Goal: Task Accomplishment & Management: Use online tool/utility

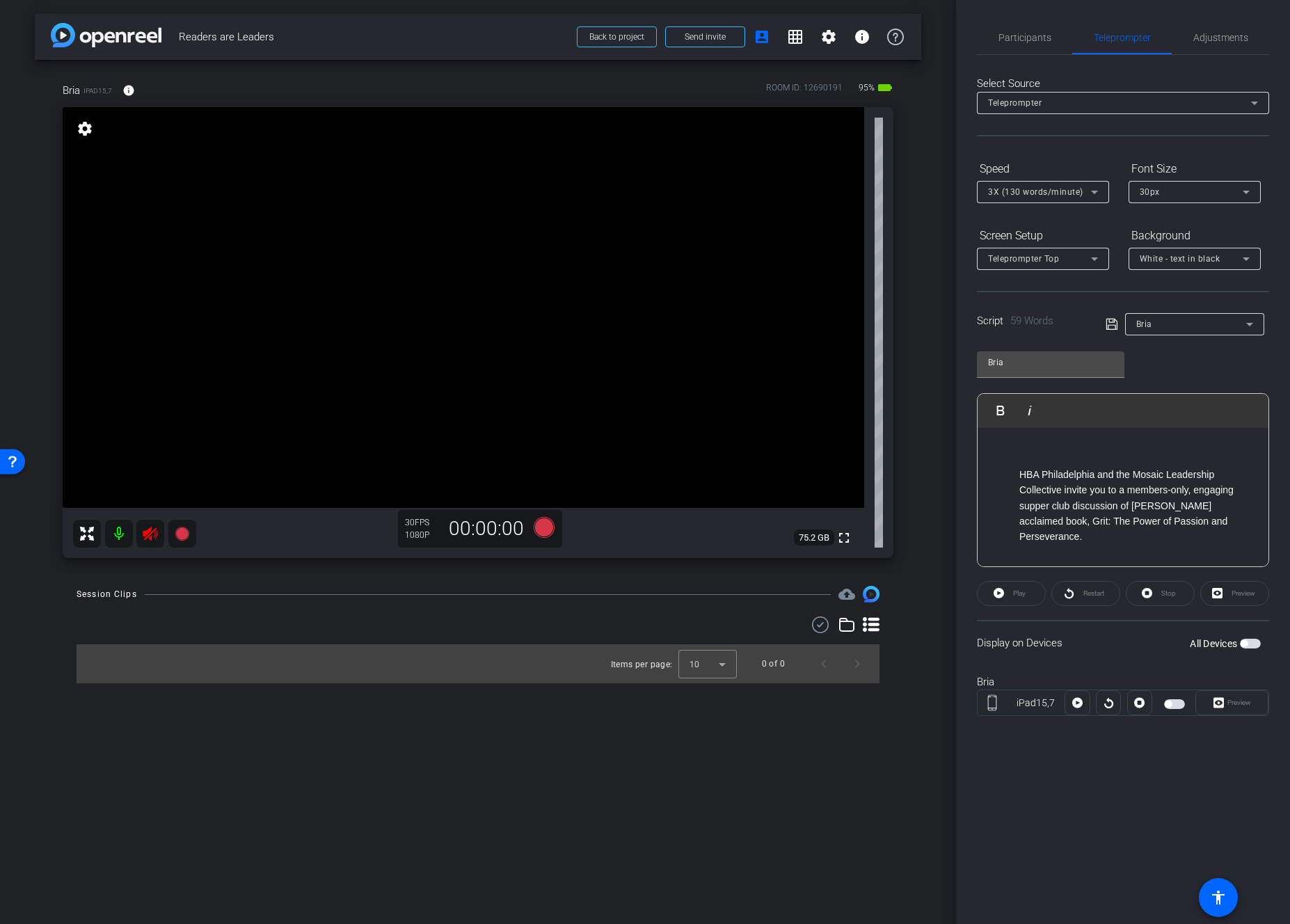
click at [146, 534] on icon at bounding box center [149, 533] width 14 height 14
click at [150, 538] on icon at bounding box center [149, 533] width 14 height 14
click at [1028, 42] on span "Participants" at bounding box center [1025, 38] width 53 height 10
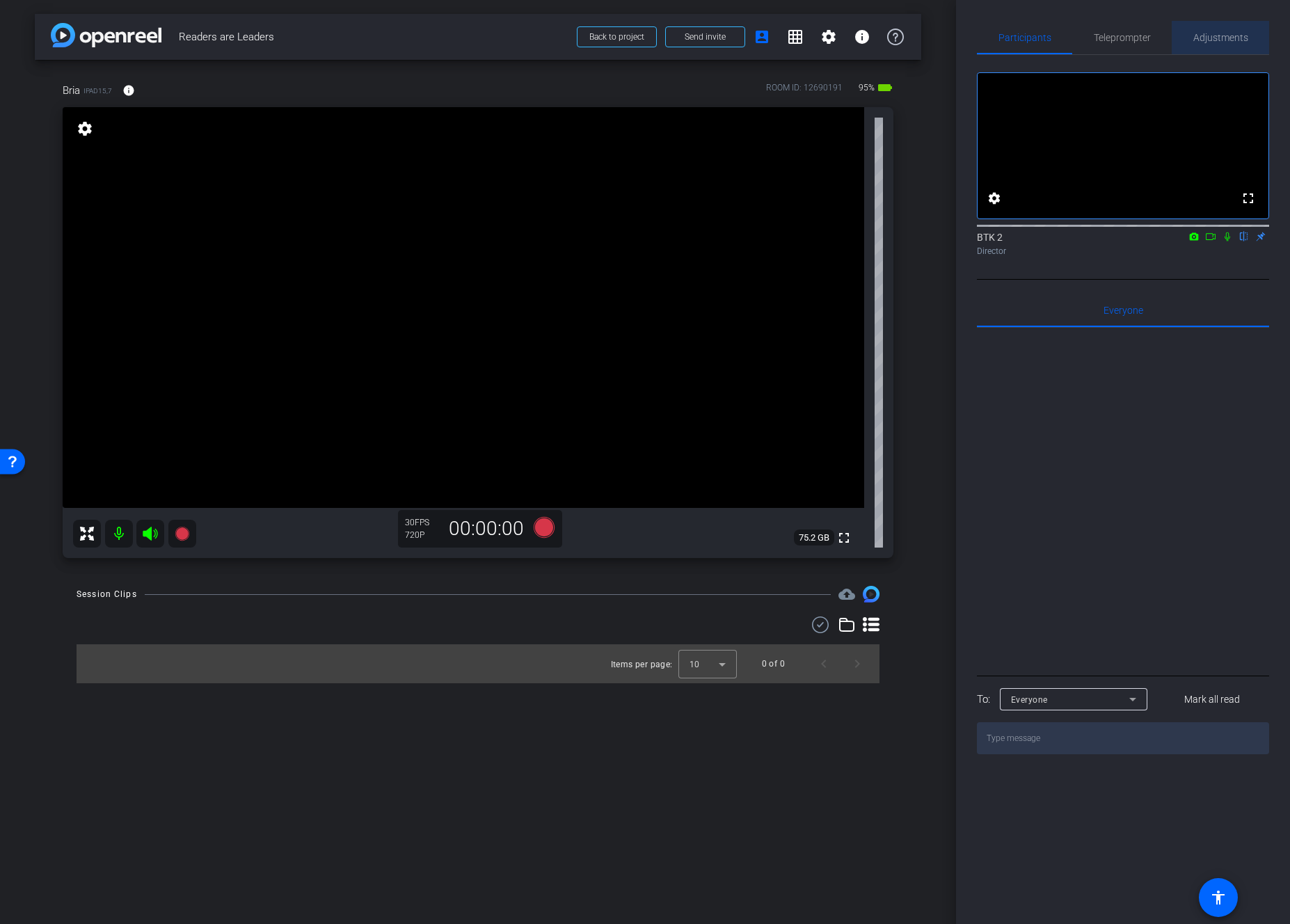
click at [1051, 44] on span "Adjustments" at bounding box center [1220, 38] width 55 height 34
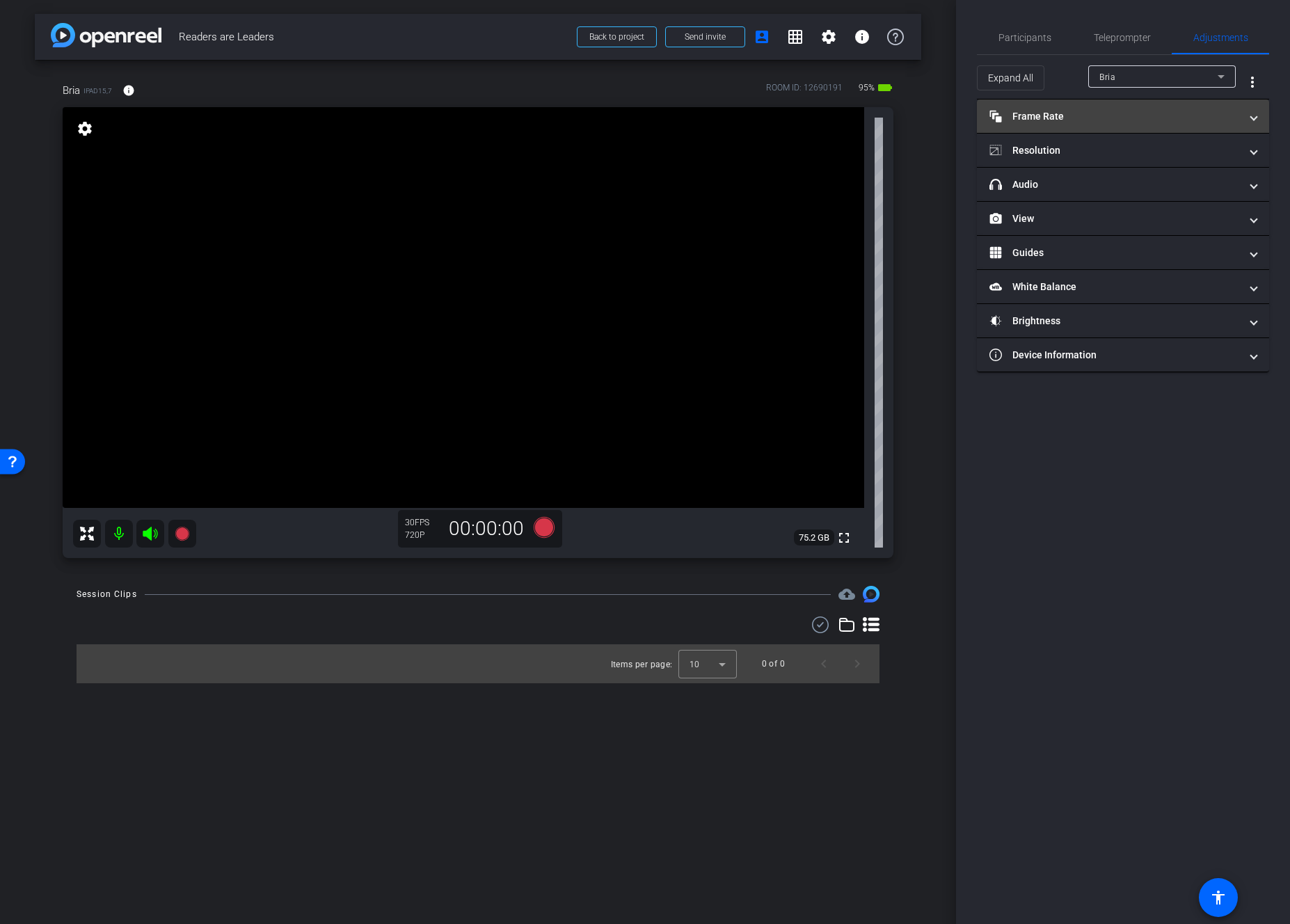
click at [1048, 122] on mat-panel-title "Frame Rate Frame Rate" at bounding box center [1115, 116] width 250 height 14
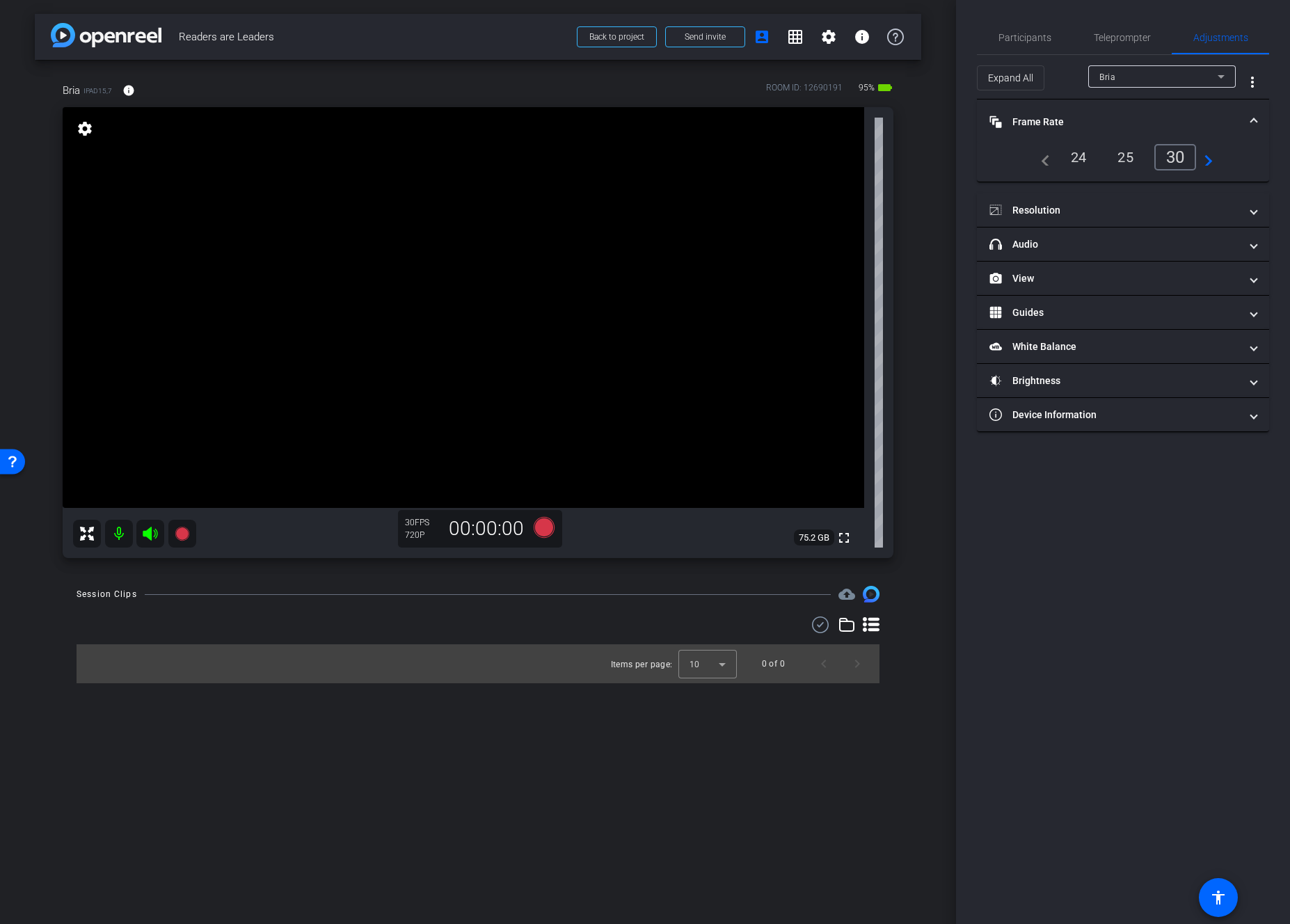
click at [1051, 162] on div "24" at bounding box center [1078, 158] width 37 height 24
click at [1033, 218] on mat-panel-title "Resolution" at bounding box center [1115, 210] width 250 height 14
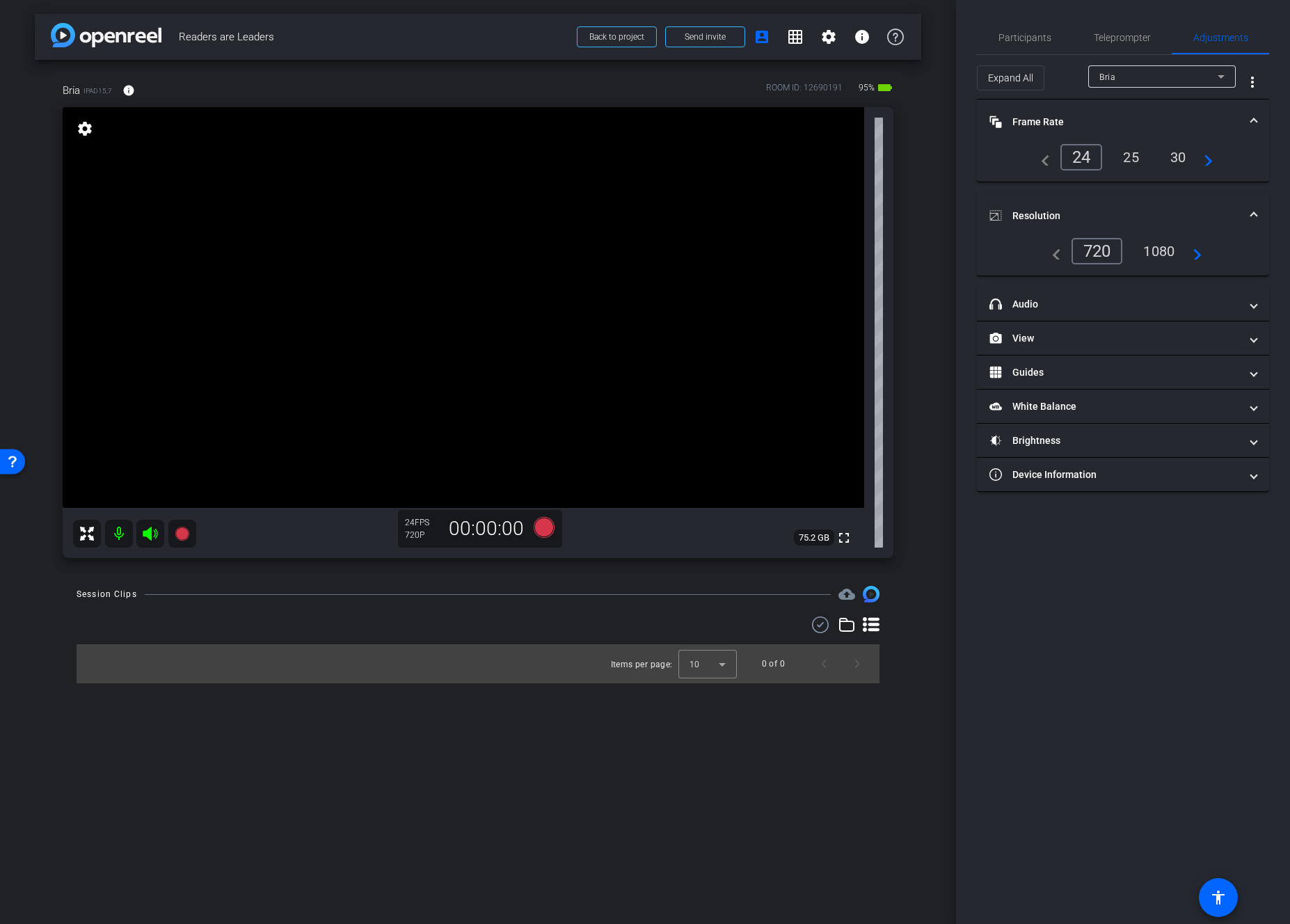
click at [1051, 248] on div "1080" at bounding box center [1160, 251] width 52 height 24
click at [1051, 304] on mat-panel-title "headphone icon Audio" at bounding box center [1115, 304] width 250 height 14
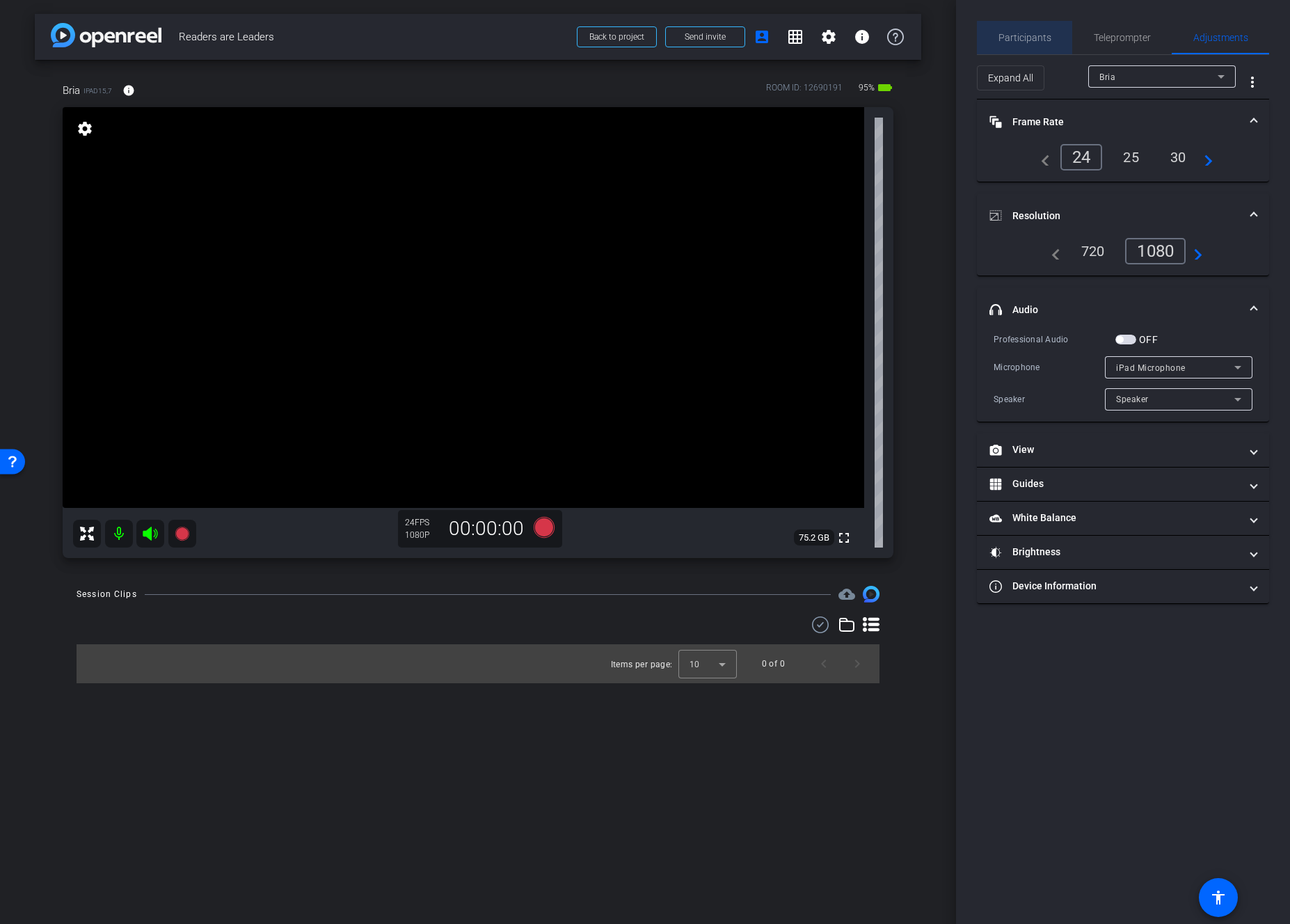
click at [1032, 39] on span "Participants" at bounding box center [1025, 38] width 53 height 10
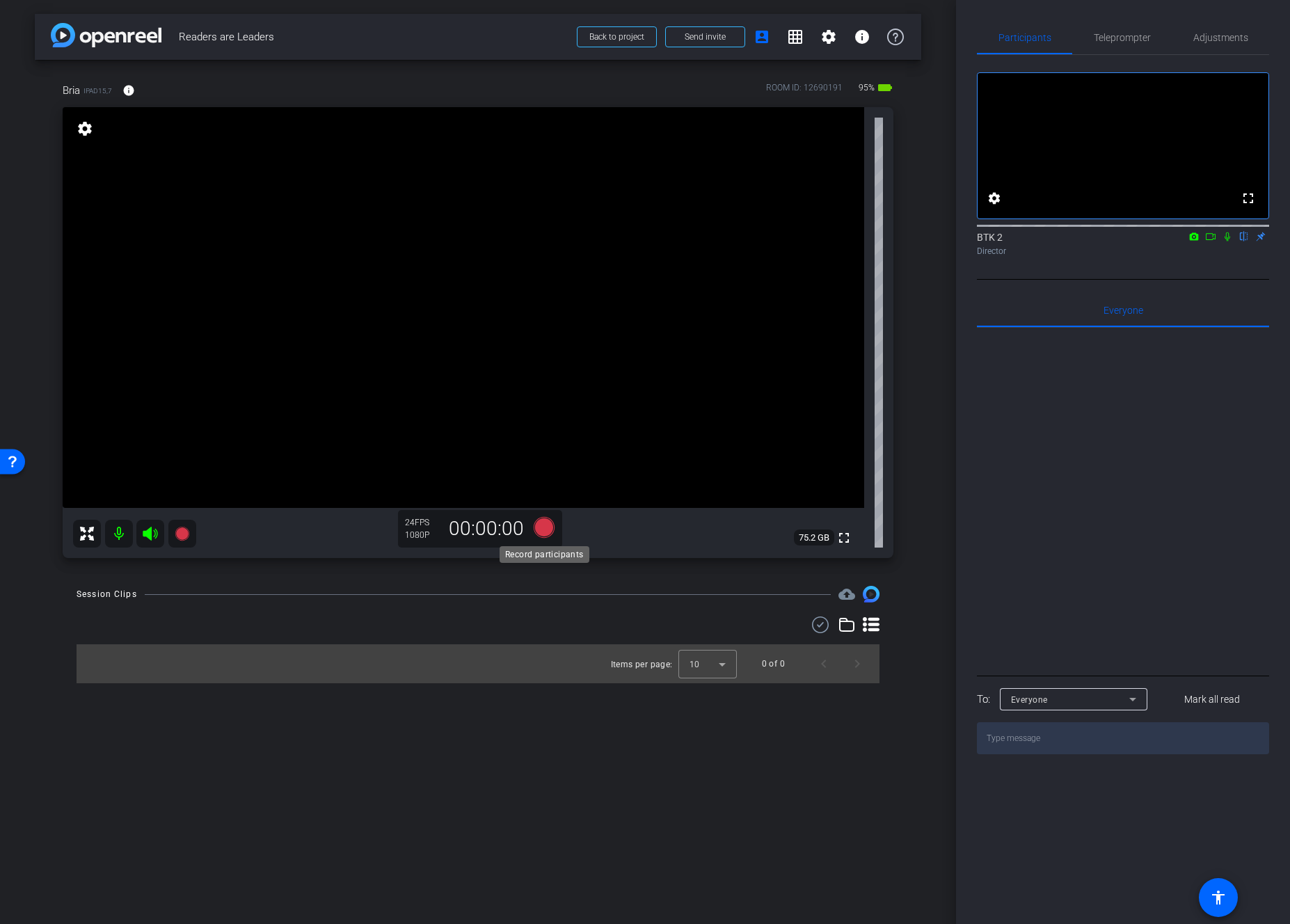
click at [549, 526] on icon at bounding box center [544, 527] width 21 height 21
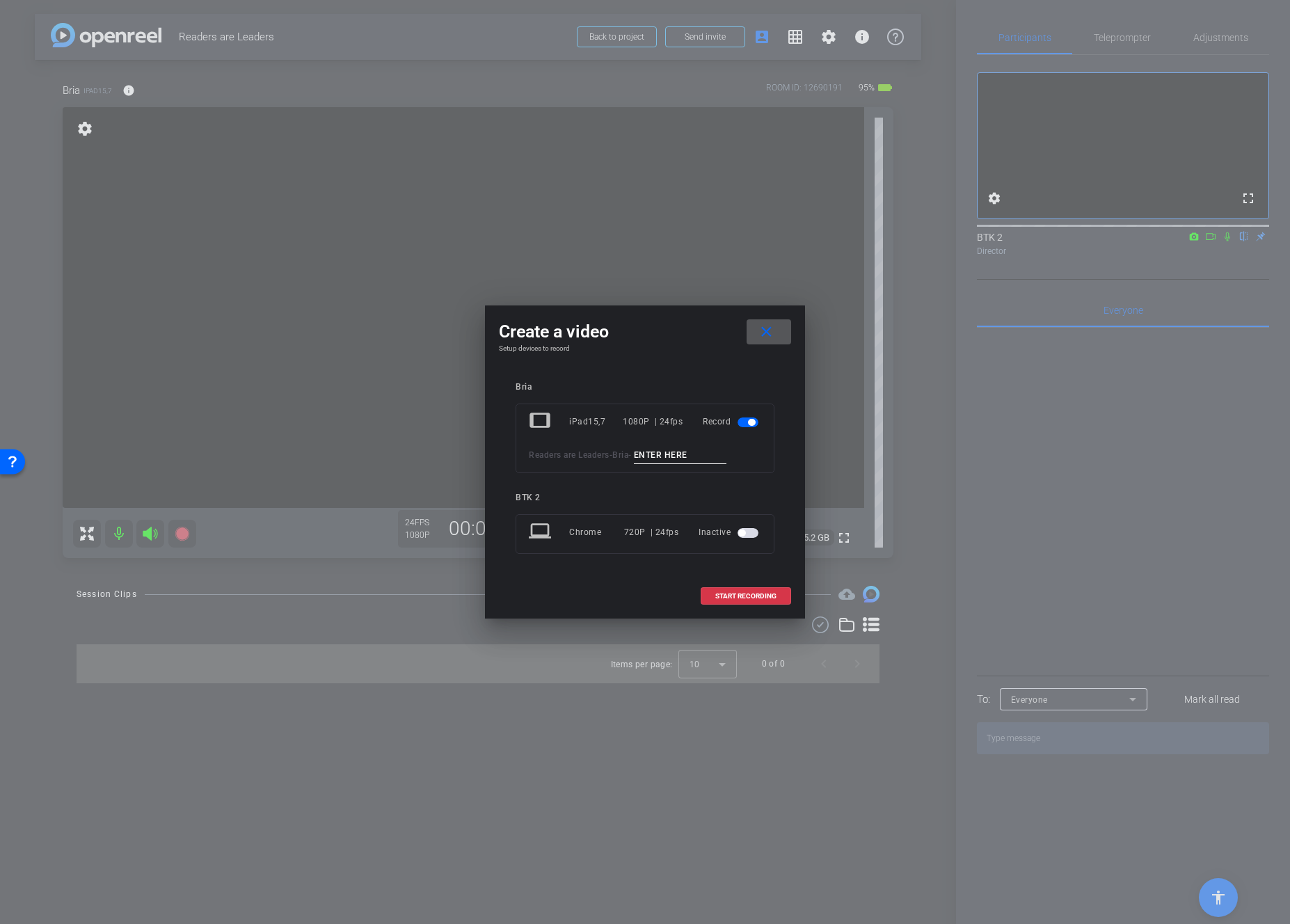
click at [686, 453] on input at bounding box center [680, 455] width 93 height 17
type input "test"
click at [765, 595] on span "START RECORDING" at bounding box center [746, 596] width 62 height 7
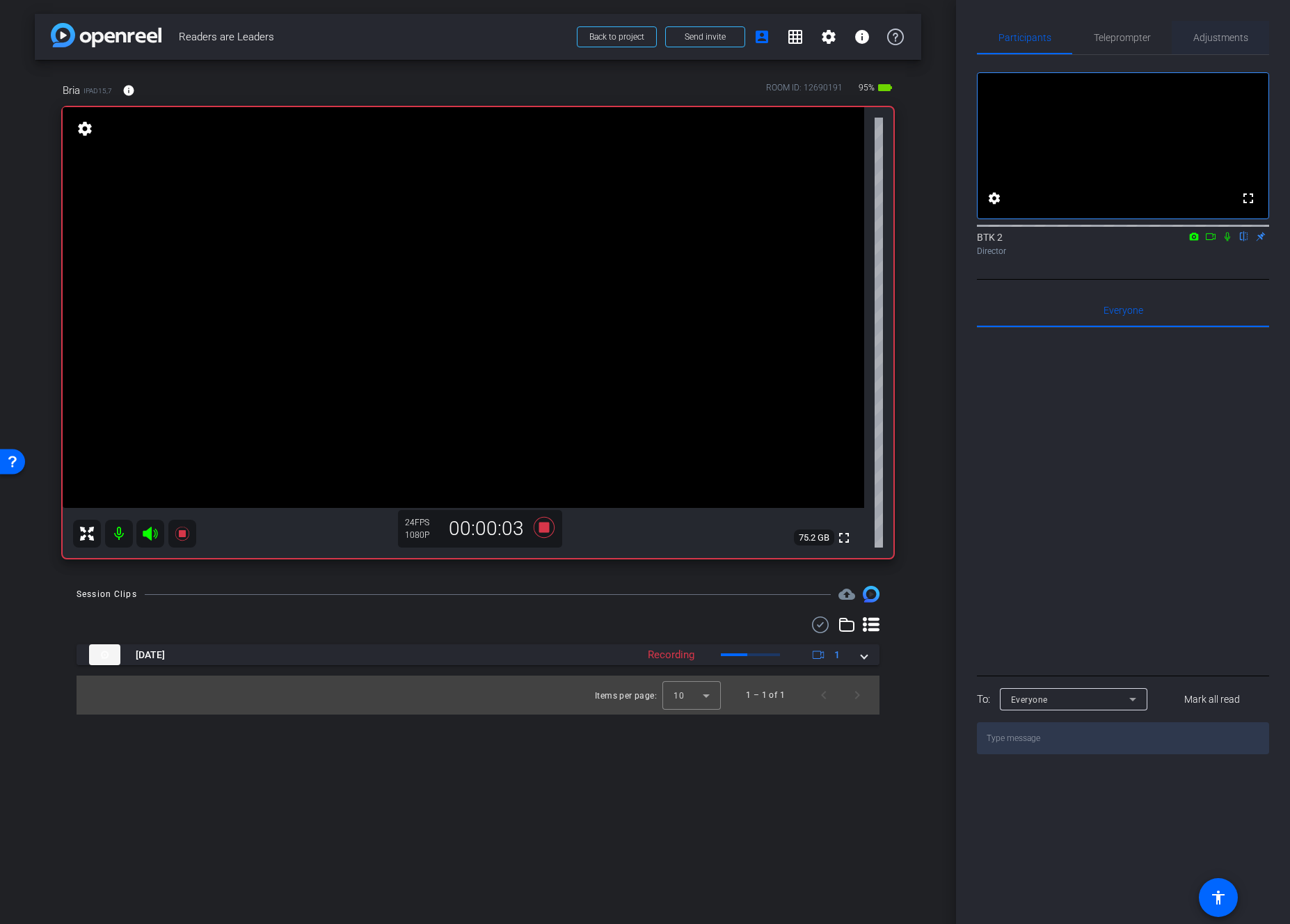
click at [1051, 40] on span "Adjustments" at bounding box center [1220, 38] width 55 height 10
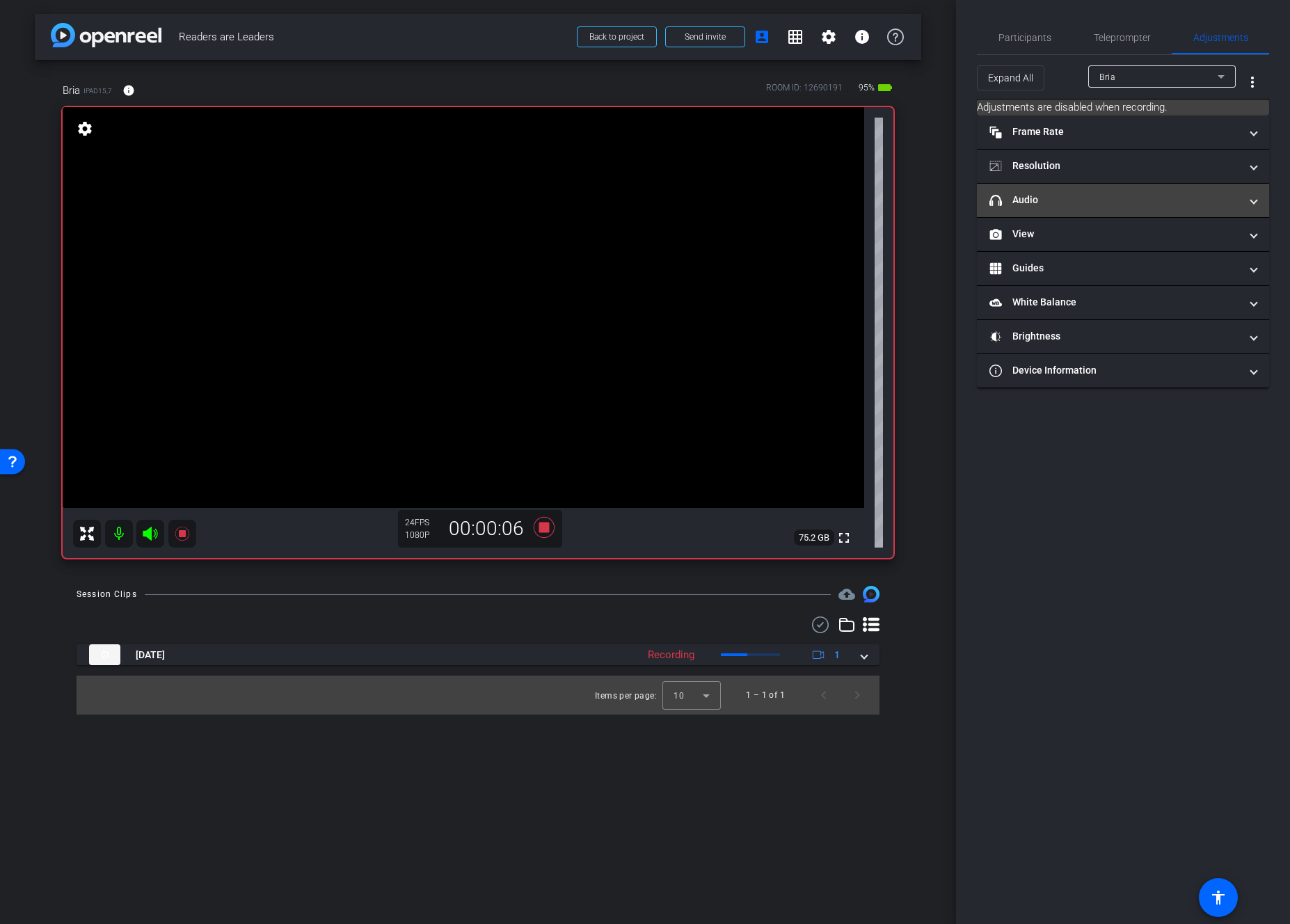
click at [1033, 203] on mat-panel-title "headphone icon Audio" at bounding box center [1115, 200] width 250 height 14
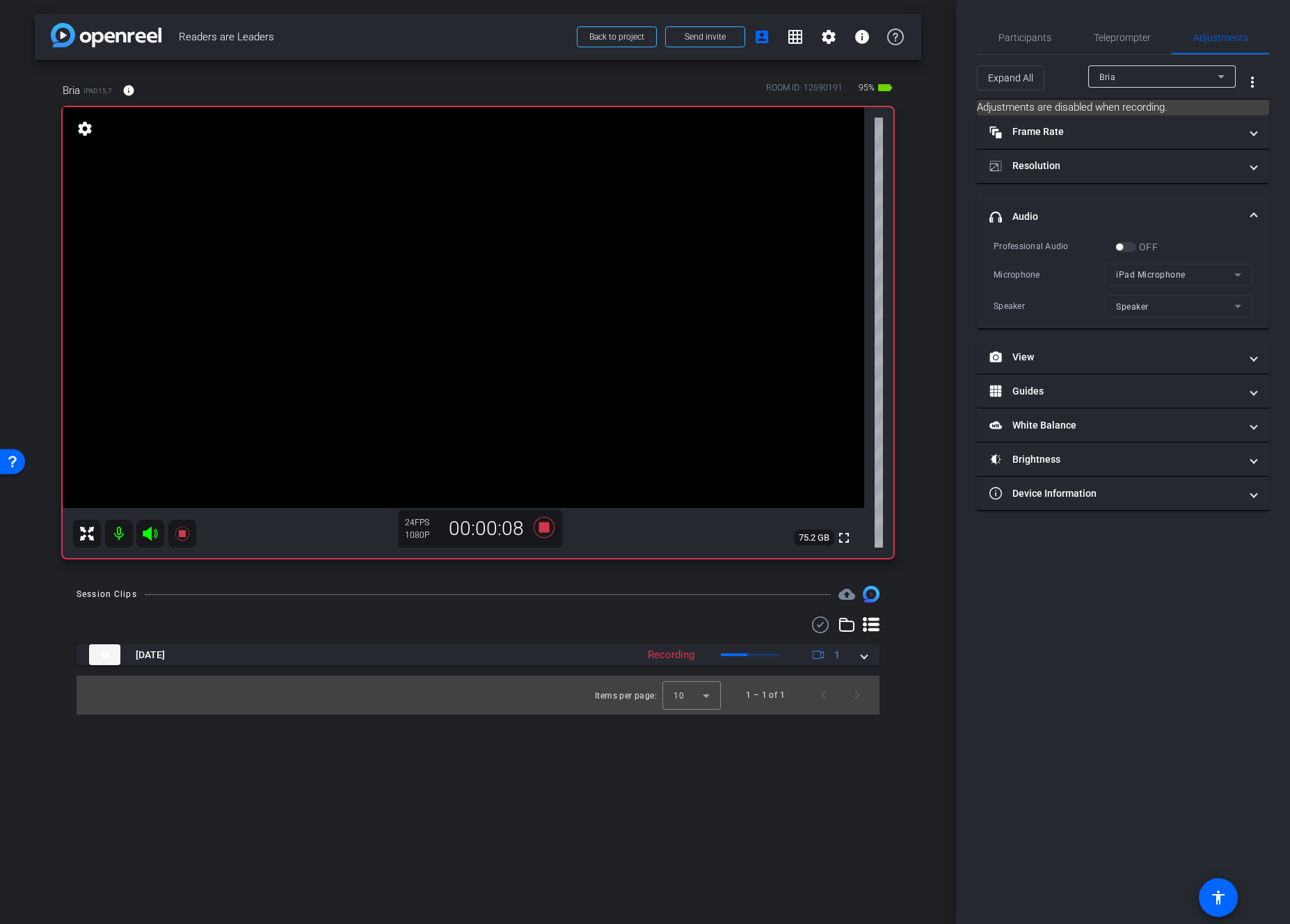
click at [1051, 248] on div "OFF" at bounding box center [1136, 247] width 43 height 14
click at [1051, 246] on div "OFF" at bounding box center [1136, 247] width 43 height 14
click at [1024, 36] on span "Participants" at bounding box center [1025, 38] width 53 height 10
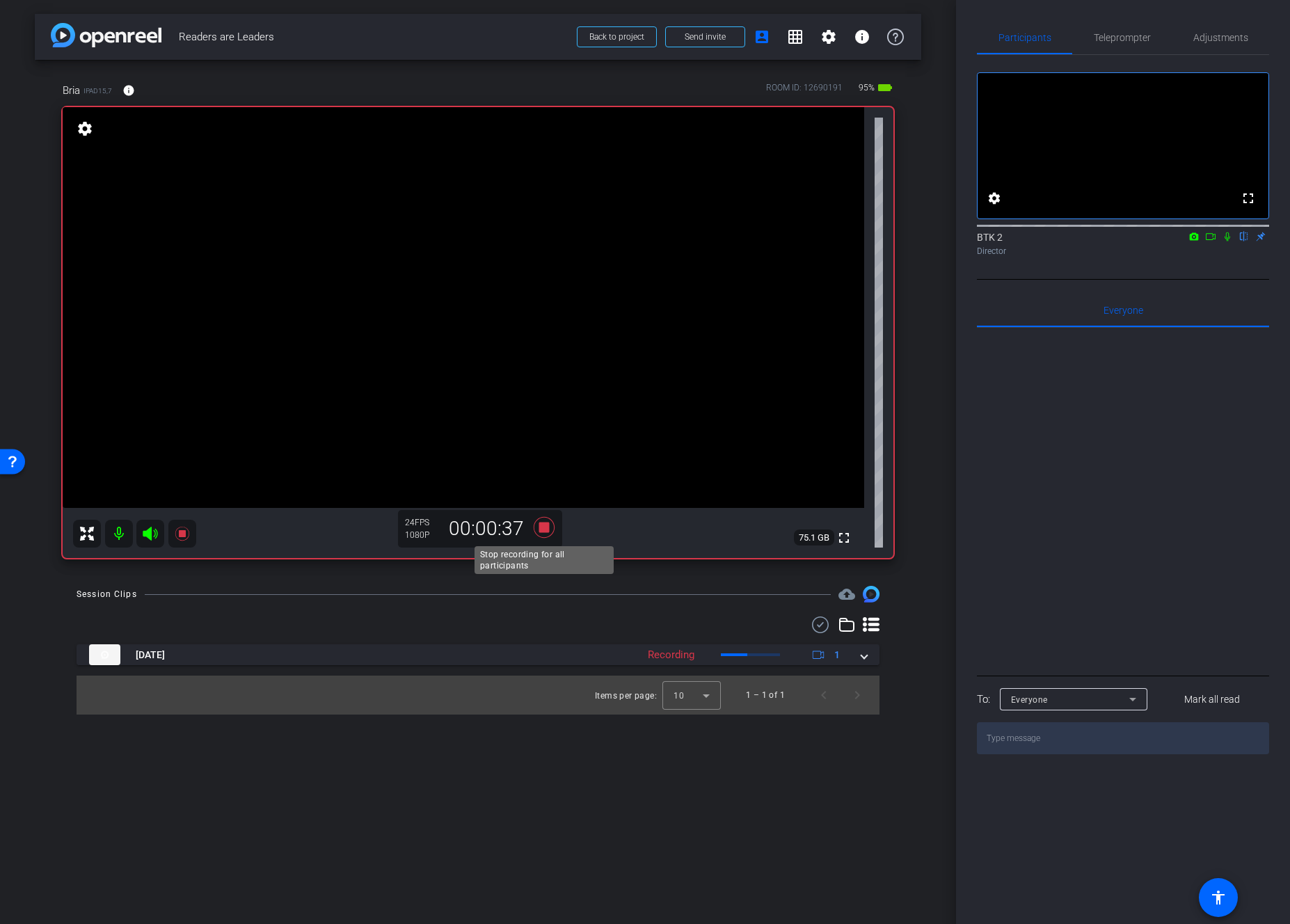
click at [541, 526] on icon at bounding box center [544, 527] width 21 height 21
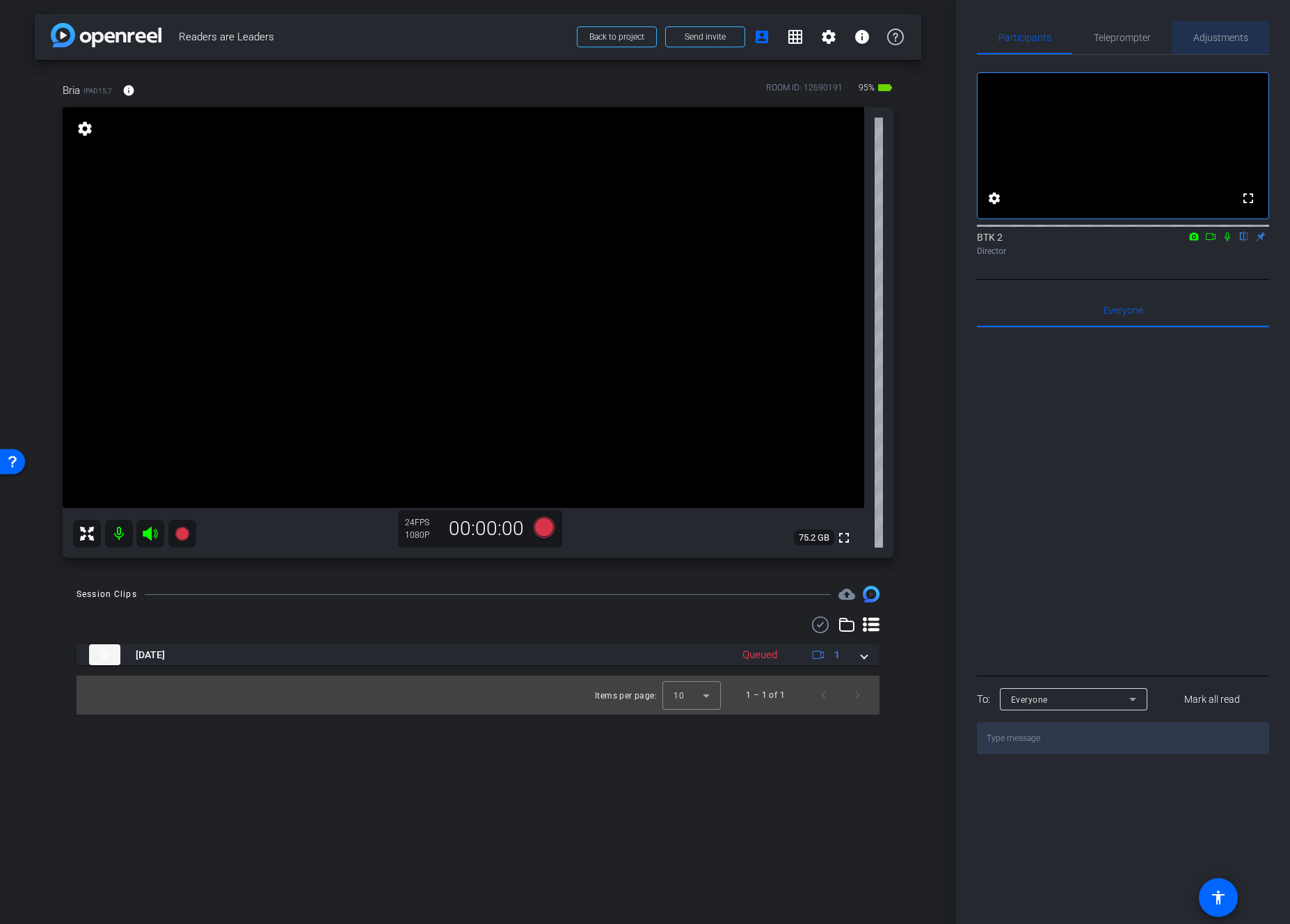
click at [1051, 38] on span "Adjustments" at bounding box center [1220, 38] width 55 height 10
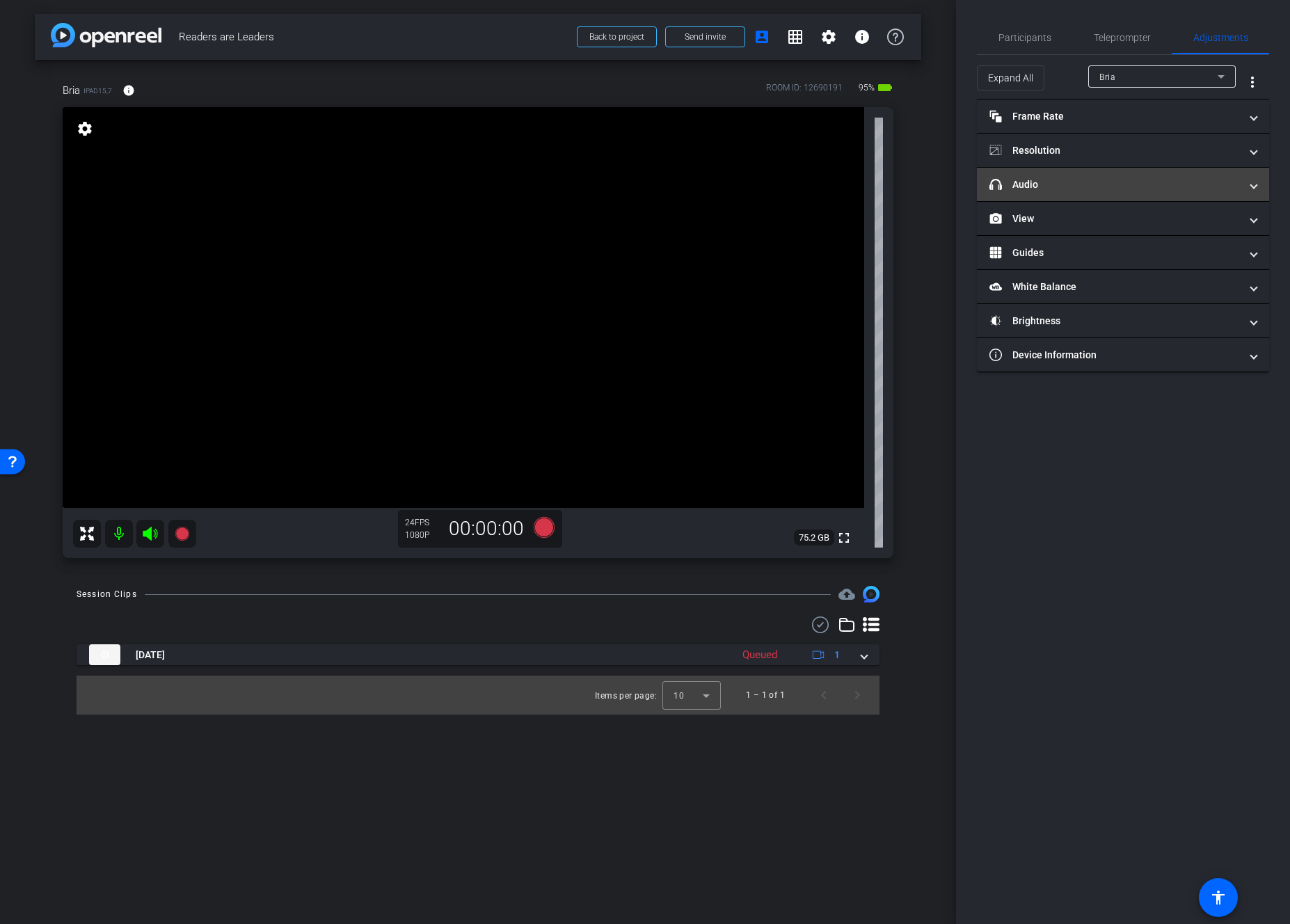
click at [1027, 190] on mat-panel-title "headphone icon Audio" at bounding box center [1115, 184] width 250 height 14
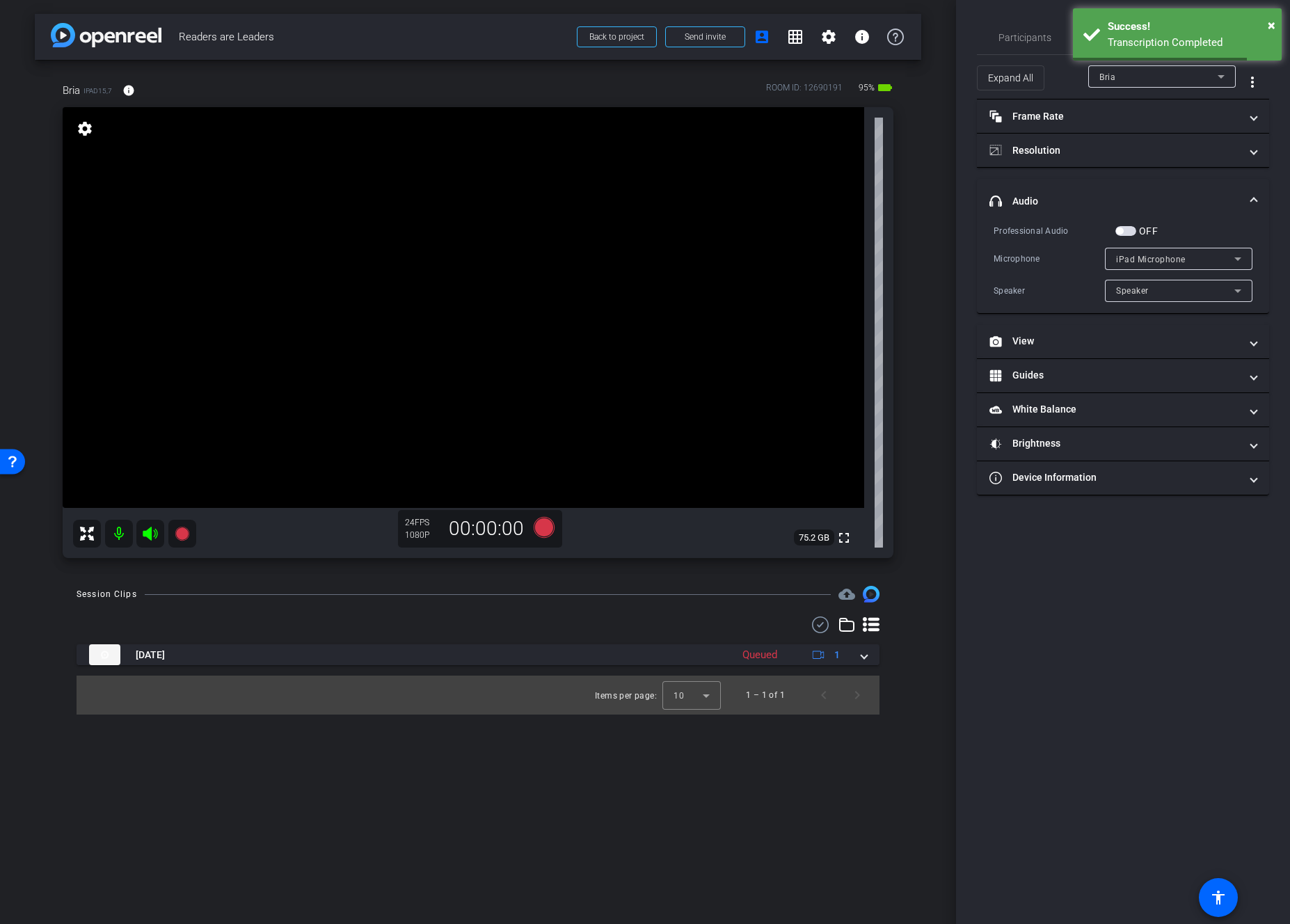
click at [1051, 231] on span "button" at bounding box center [1126, 231] width 21 height 10
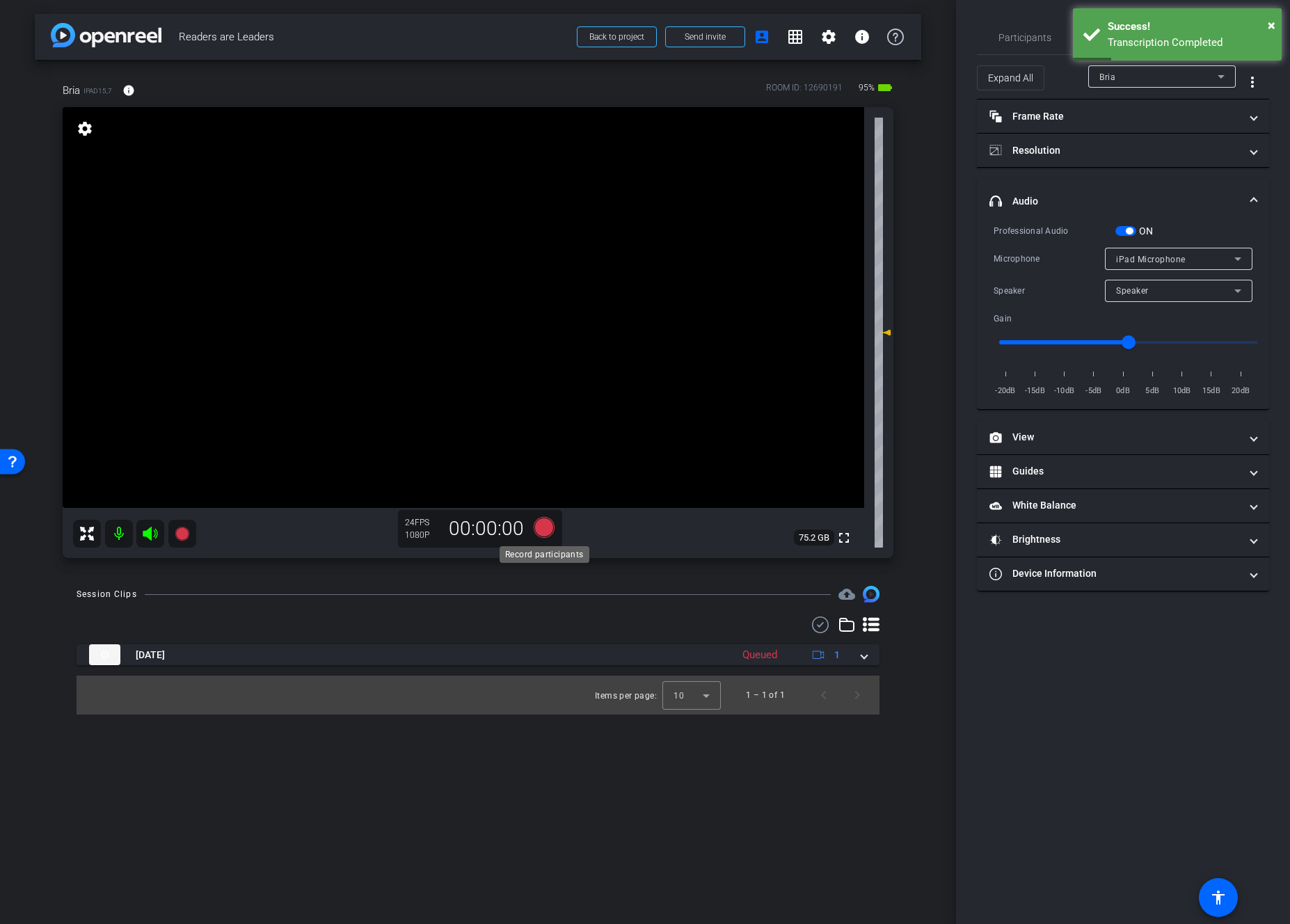
click at [536, 526] on icon at bounding box center [544, 527] width 21 height 21
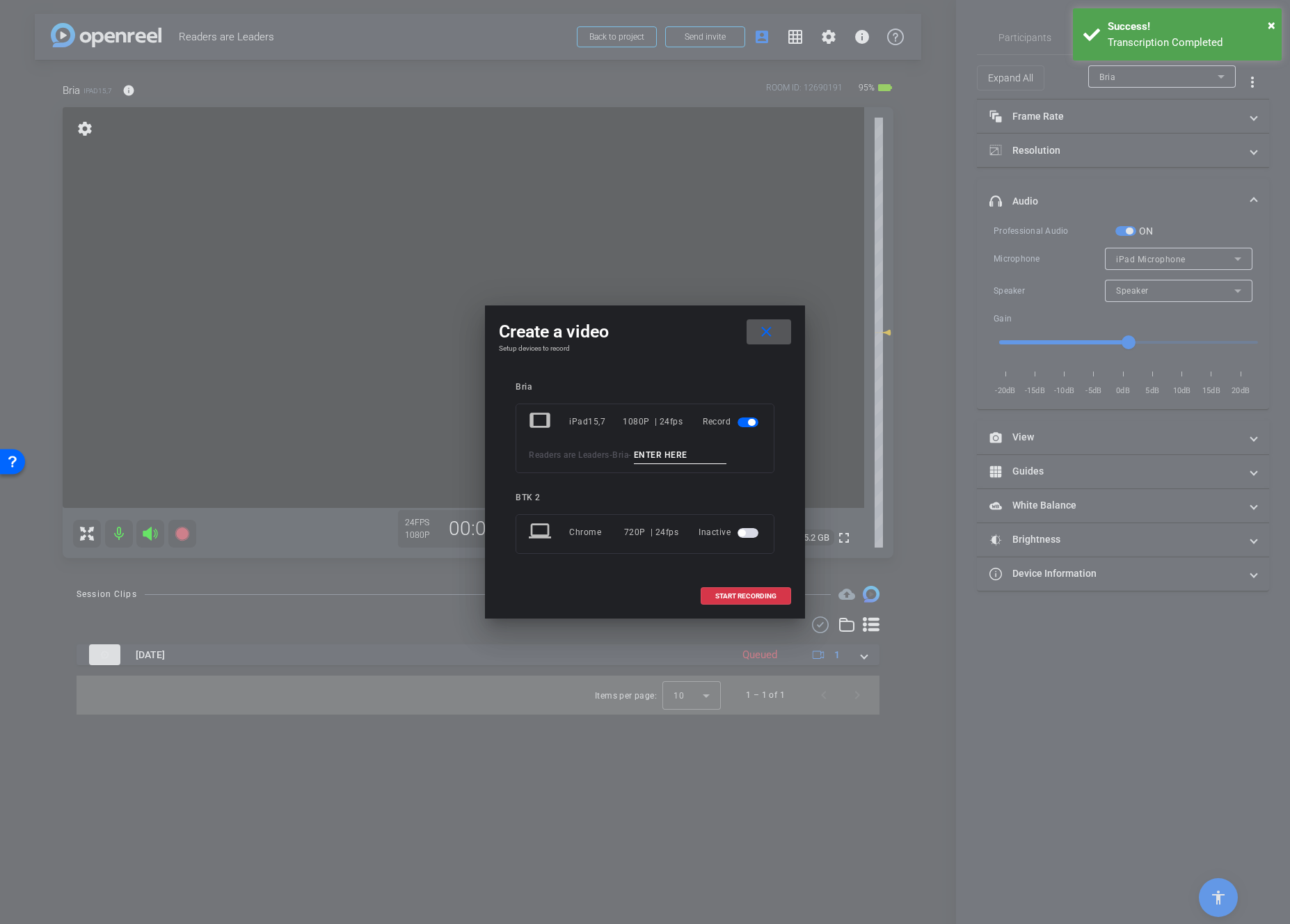
click at [652, 452] on input at bounding box center [680, 455] width 93 height 17
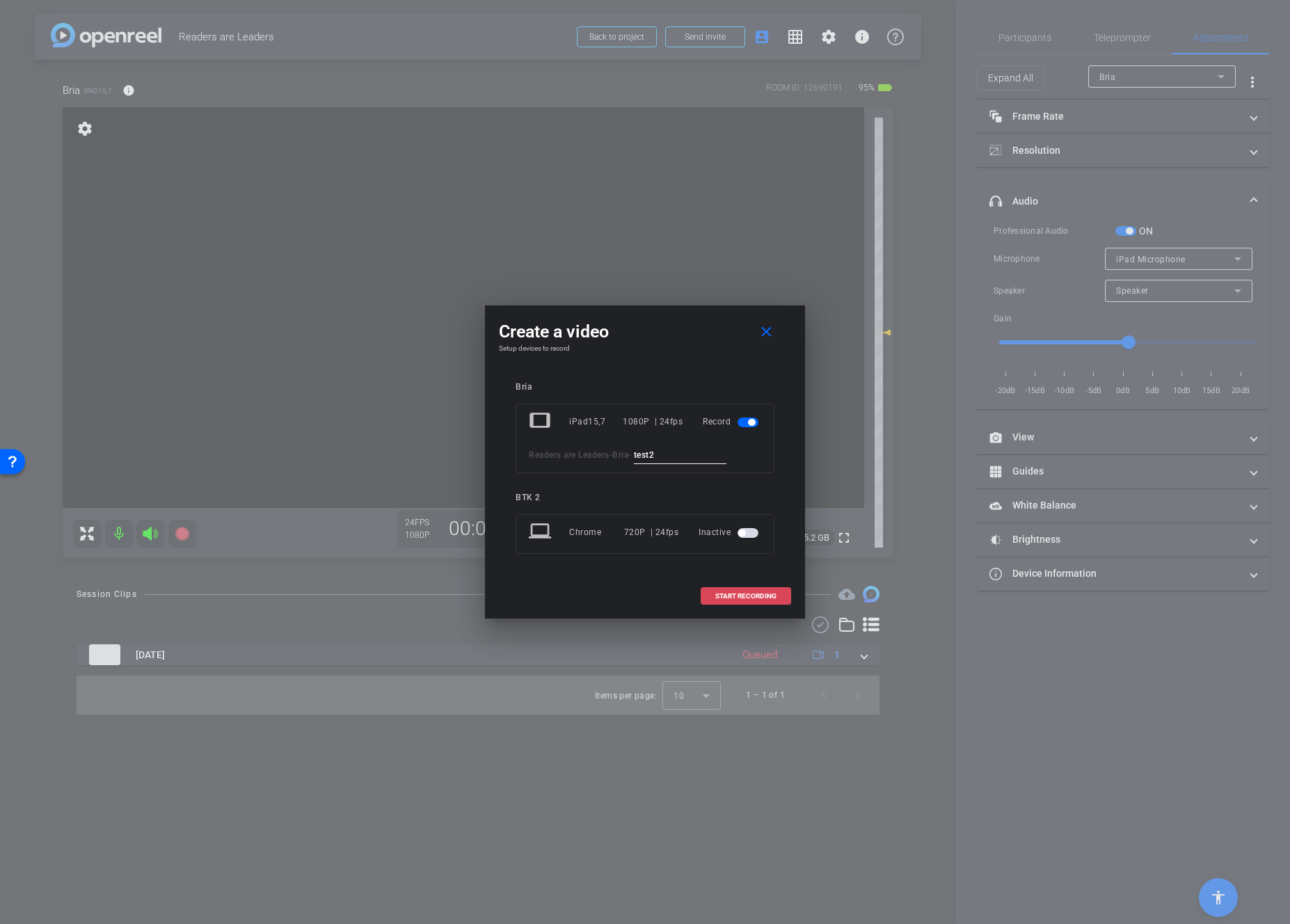
type input "test2"
click at [754, 594] on span "START RECORDING" at bounding box center [746, 596] width 62 height 7
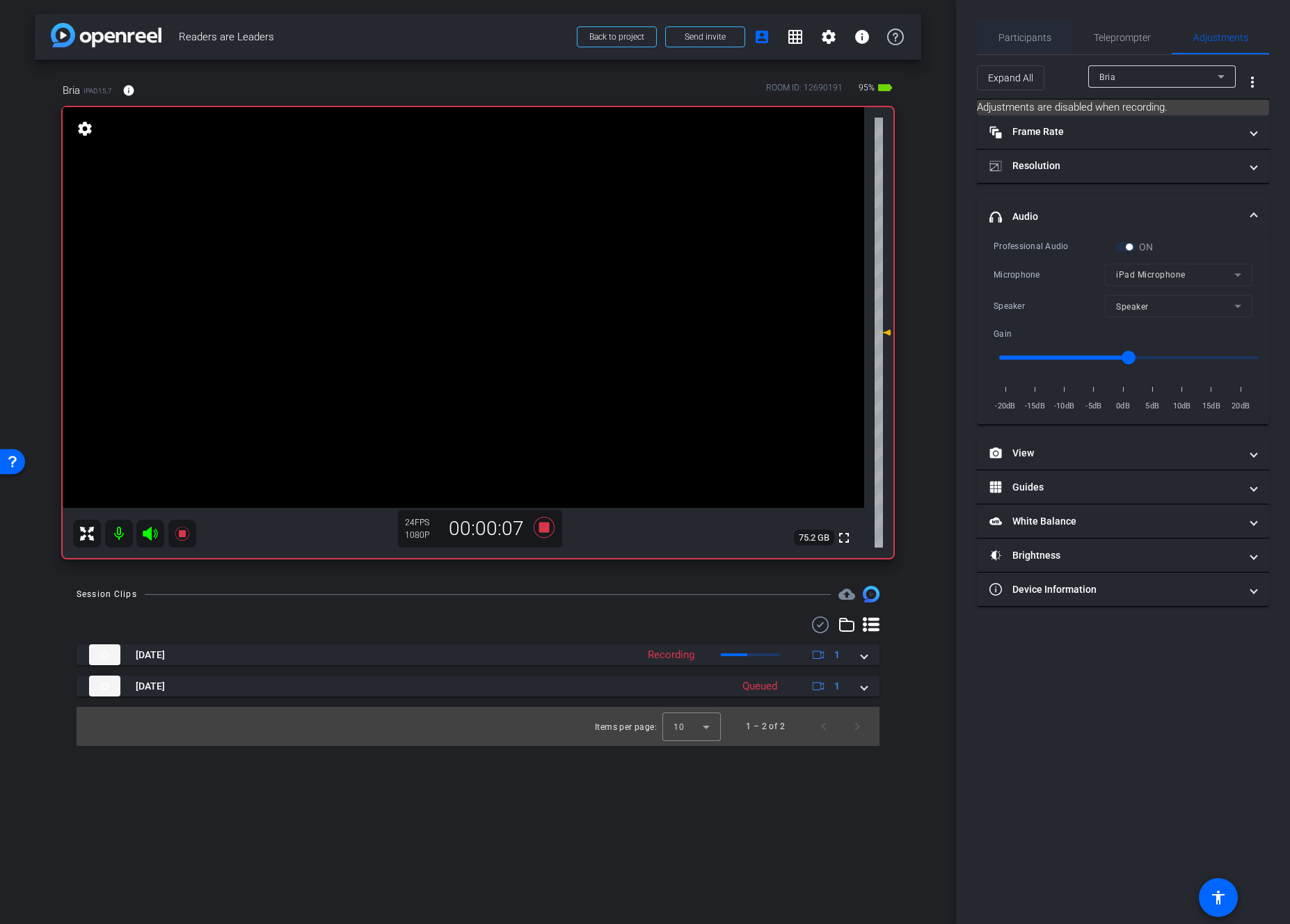
click at [1040, 41] on span "Participants" at bounding box center [1025, 38] width 53 height 10
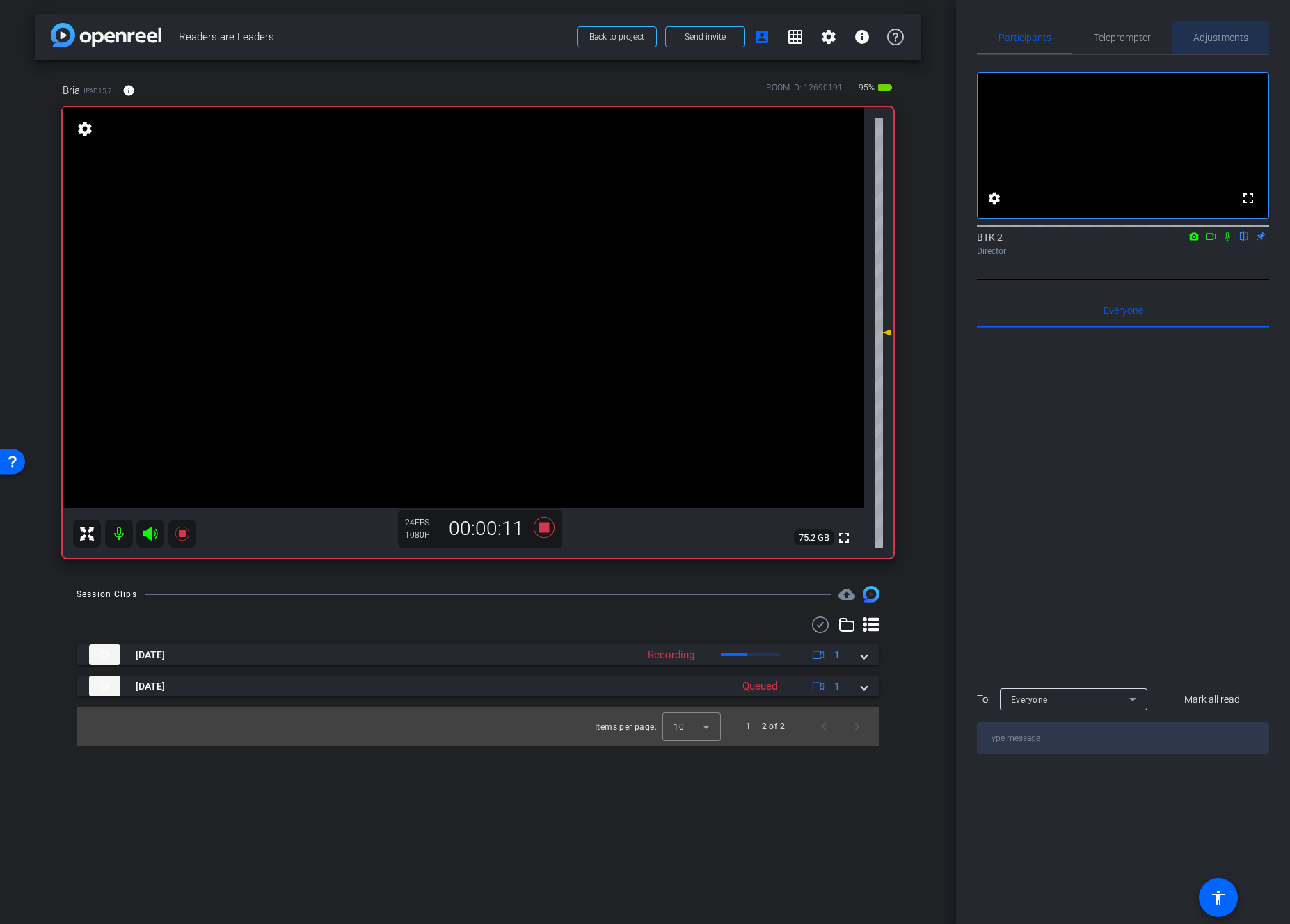
click at [1051, 41] on span "Adjustments" at bounding box center [1220, 38] width 55 height 10
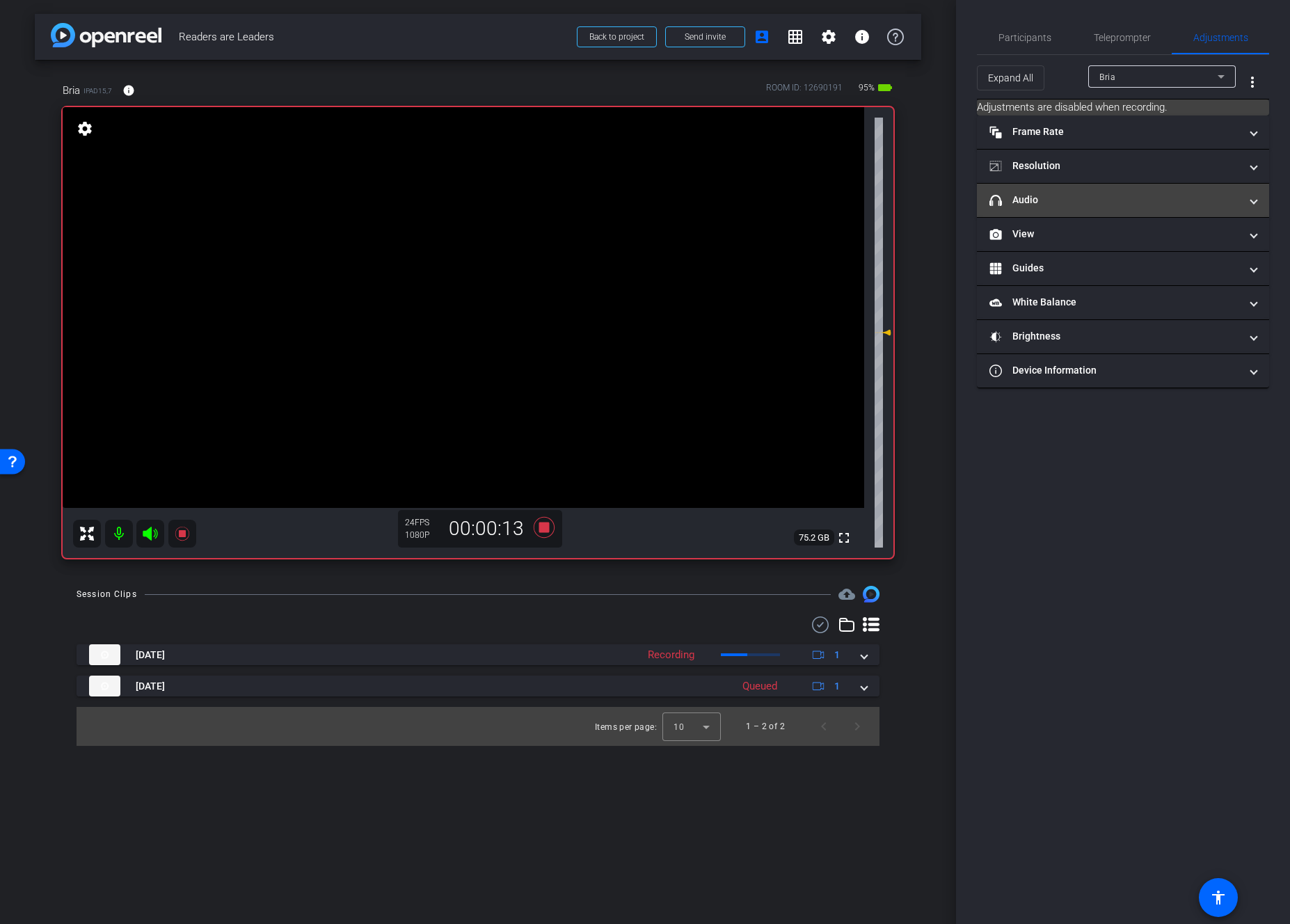
click at [1036, 202] on mat-panel-title "headphone icon Audio" at bounding box center [1115, 200] width 250 height 14
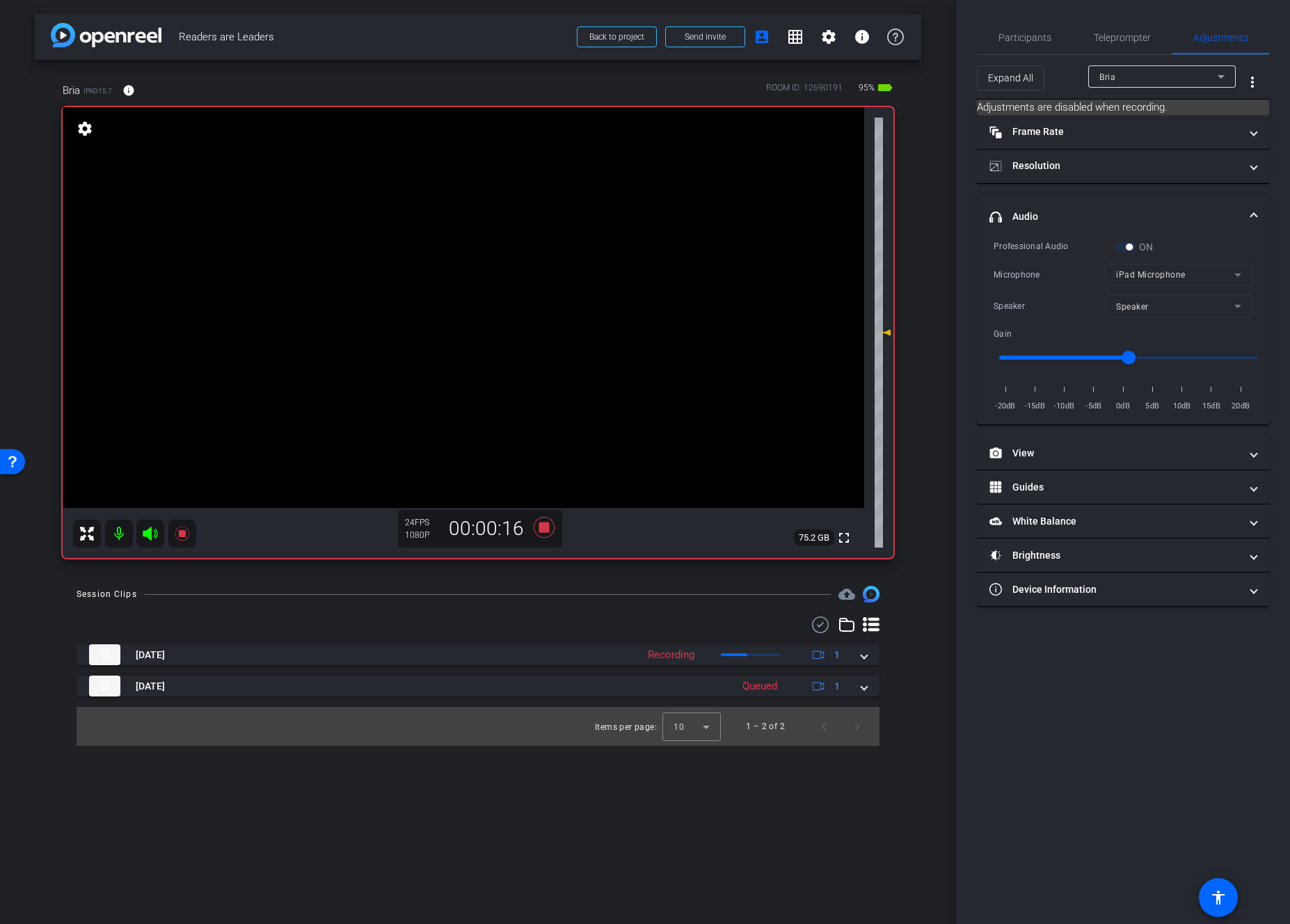
click at [1051, 247] on div "ON" at bounding box center [1134, 247] width 38 height 14
click at [539, 529] on icon at bounding box center [544, 527] width 21 height 21
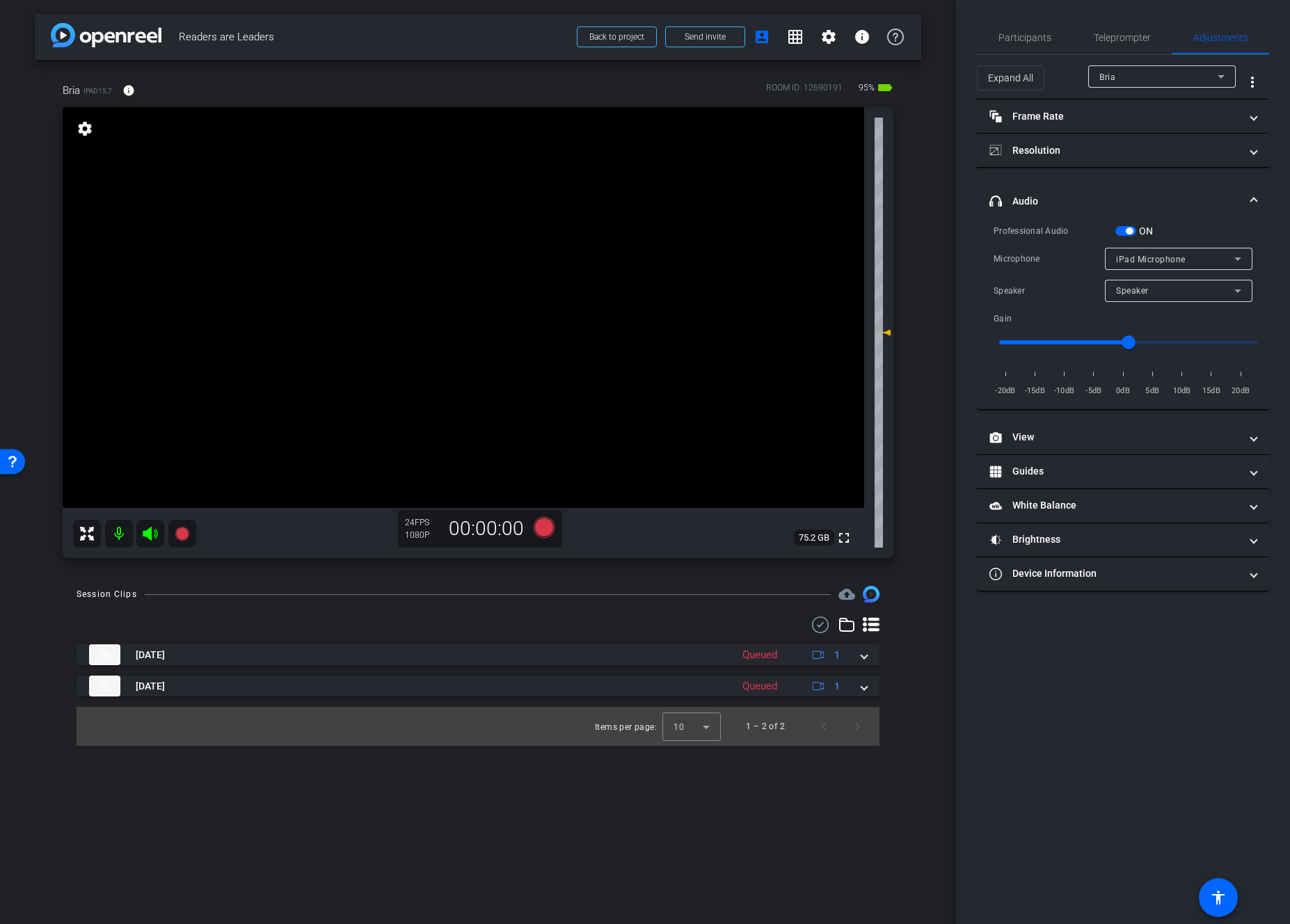
click at [1051, 233] on span "button" at bounding box center [1126, 231] width 21 height 10
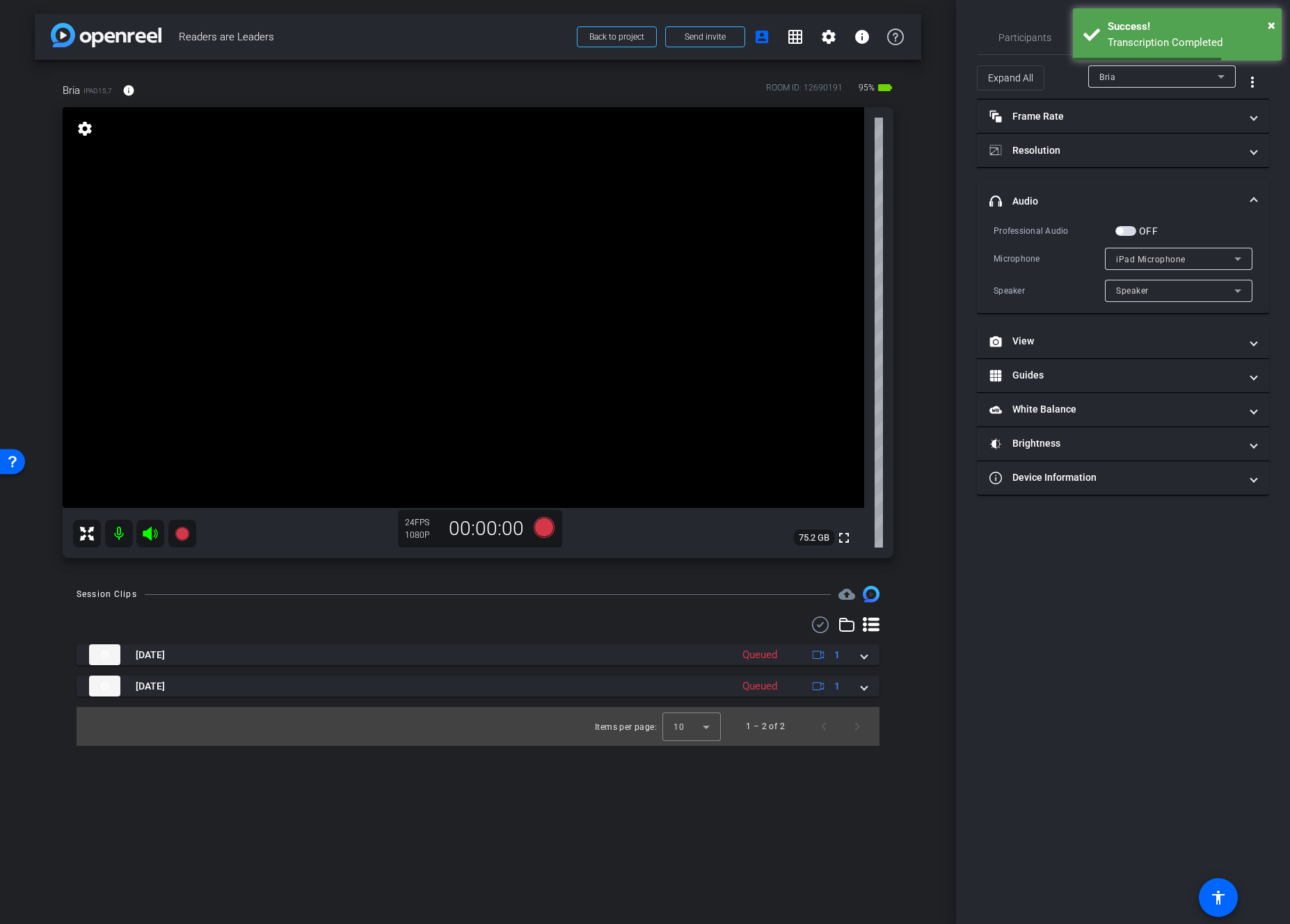
click at [1051, 257] on div "iPad Microphone" at bounding box center [1175, 259] width 118 height 17
click at [1051, 257] on div at bounding box center [645, 462] width 1290 height 924
click at [1051, 287] on div "Speaker" at bounding box center [1175, 290] width 118 height 17
click at [1051, 287] on div at bounding box center [645, 462] width 1290 height 924
drag, startPoint x: 1114, startPoint y: 44, endPoint x: 1112, endPoint y: 53, distance: 9.2
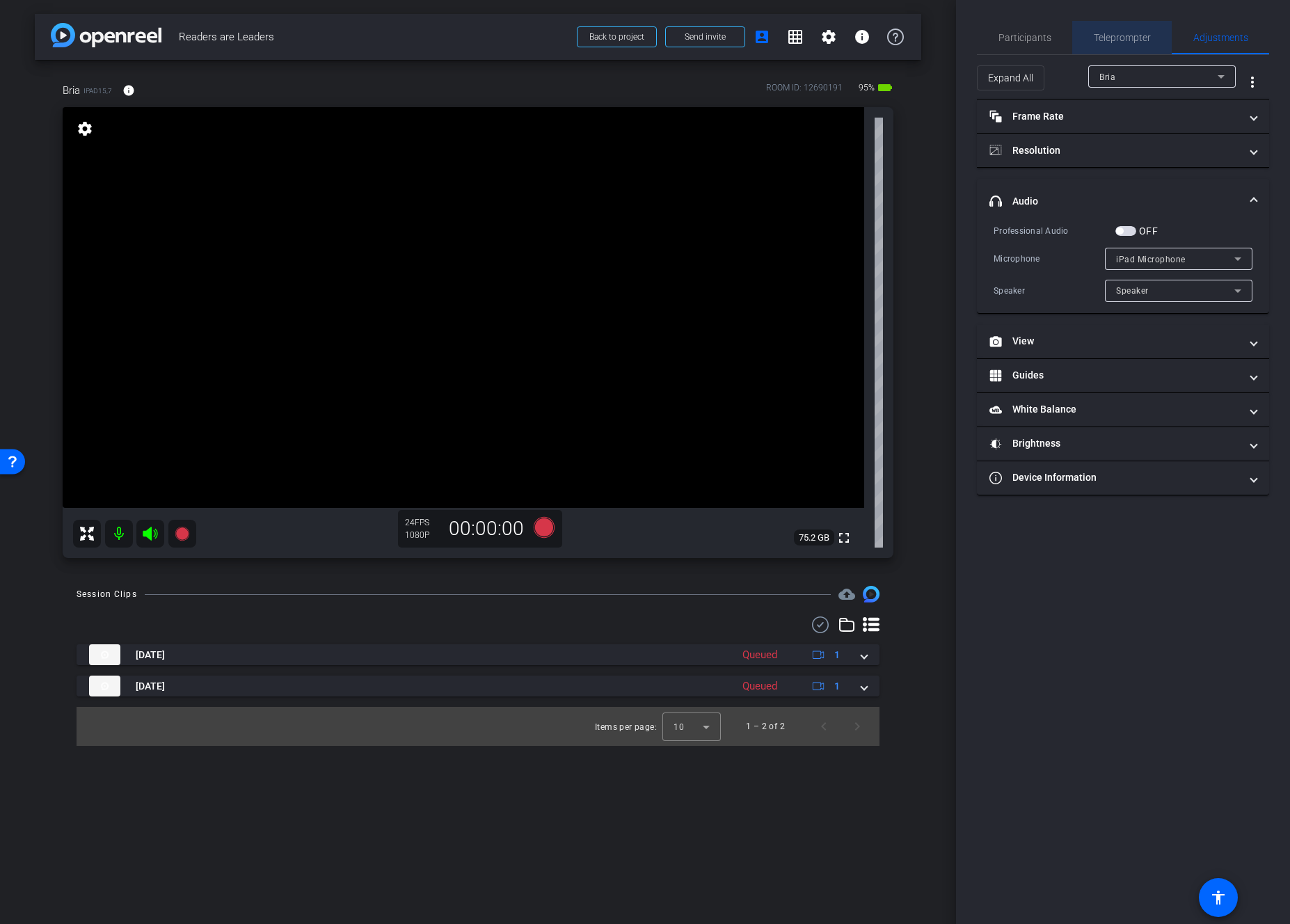
click at [1051, 44] on span "Teleprompter" at bounding box center [1123, 38] width 57 height 34
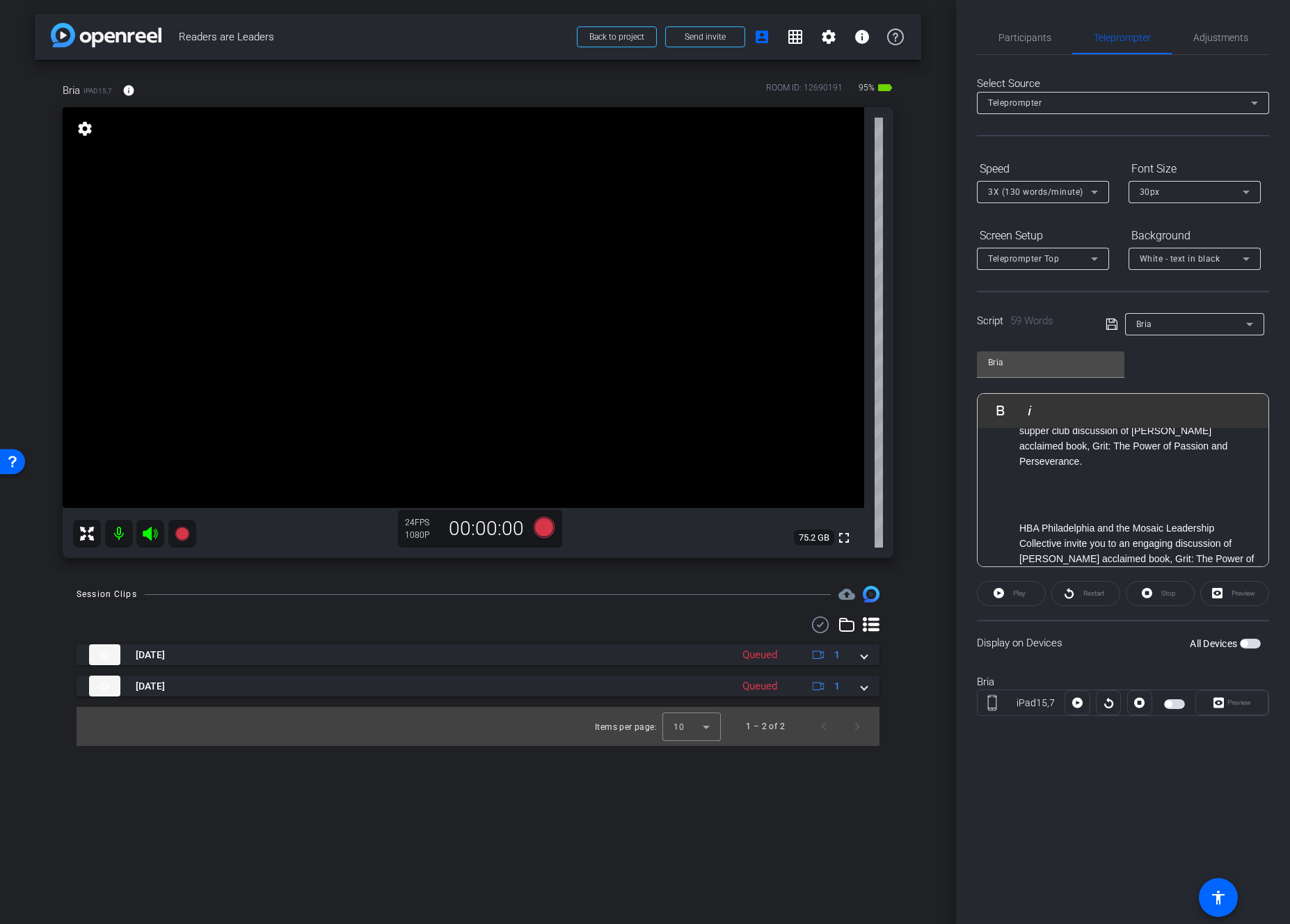
scroll to position [70, 0]
click at [1051, 644] on span "button" at bounding box center [1251, 644] width 21 height 10
click at [1051, 596] on div "Preview" at bounding box center [1235, 593] width 69 height 25
click at [1051, 704] on span "Preview" at bounding box center [1240, 703] width 24 height 8
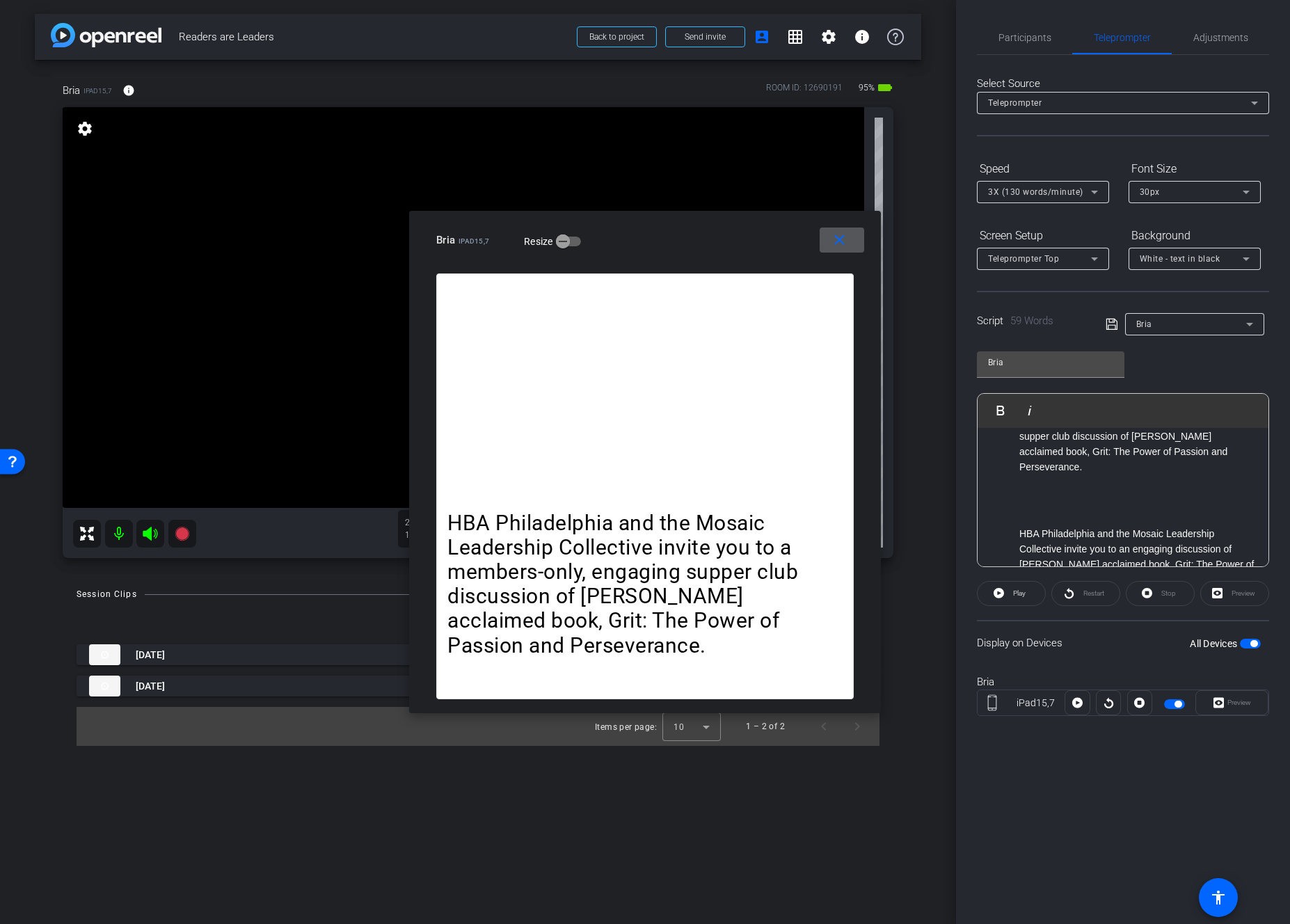
click at [843, 248] on mat-icon "close" at bounding box center [839, 240] width 17 height 17
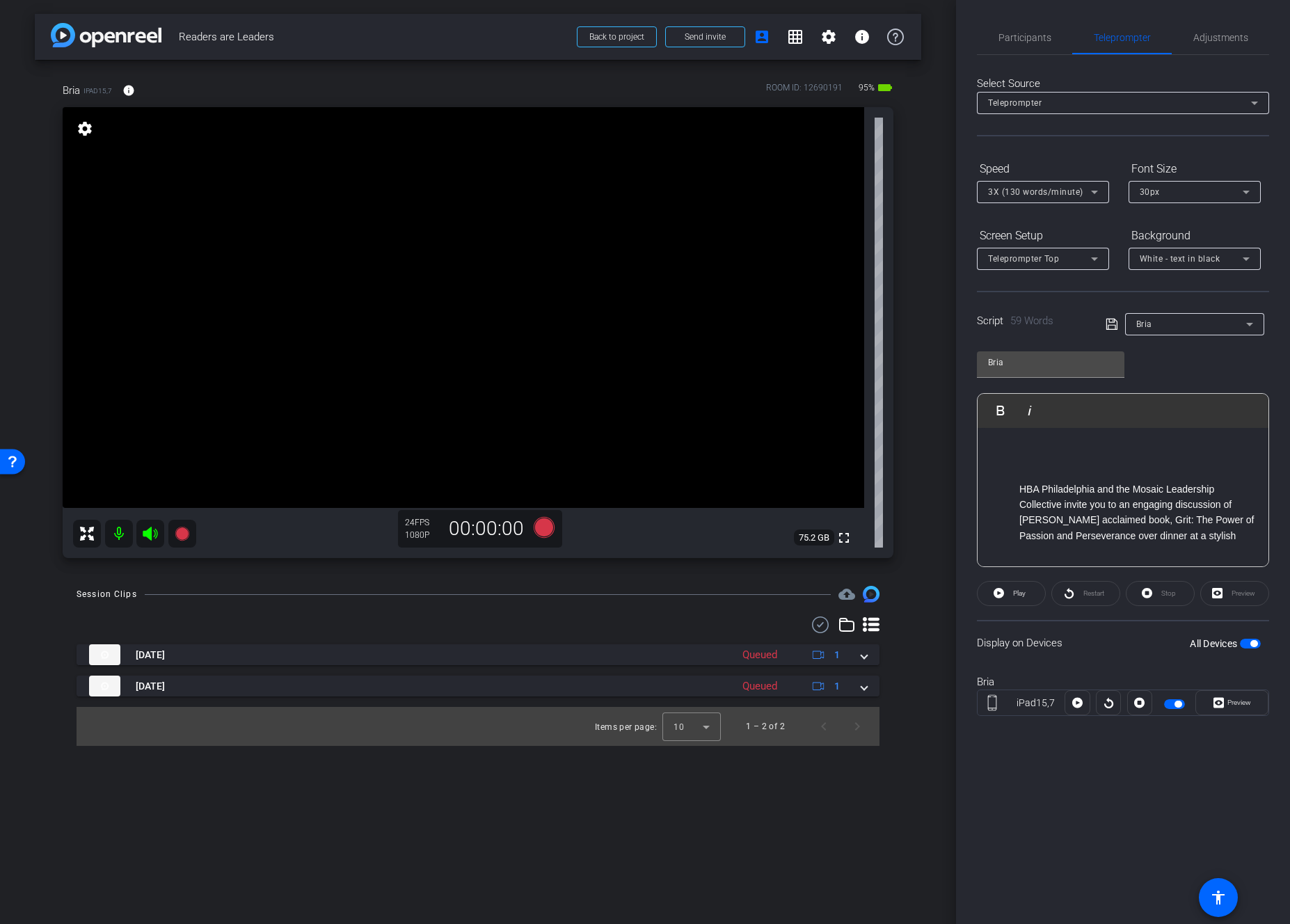
scroll to position [118, 0]
drag, startPoint x: 1249, startPoint y: 532, endPoint x: 1251, endPoint y: 544, distance: 12.2
click at [1051, 533] on p "HBA Philadelphia and the Mosaic Leadership Collective invite you to an engaging…" at bounding box center [1137, 509] width 236 height 63
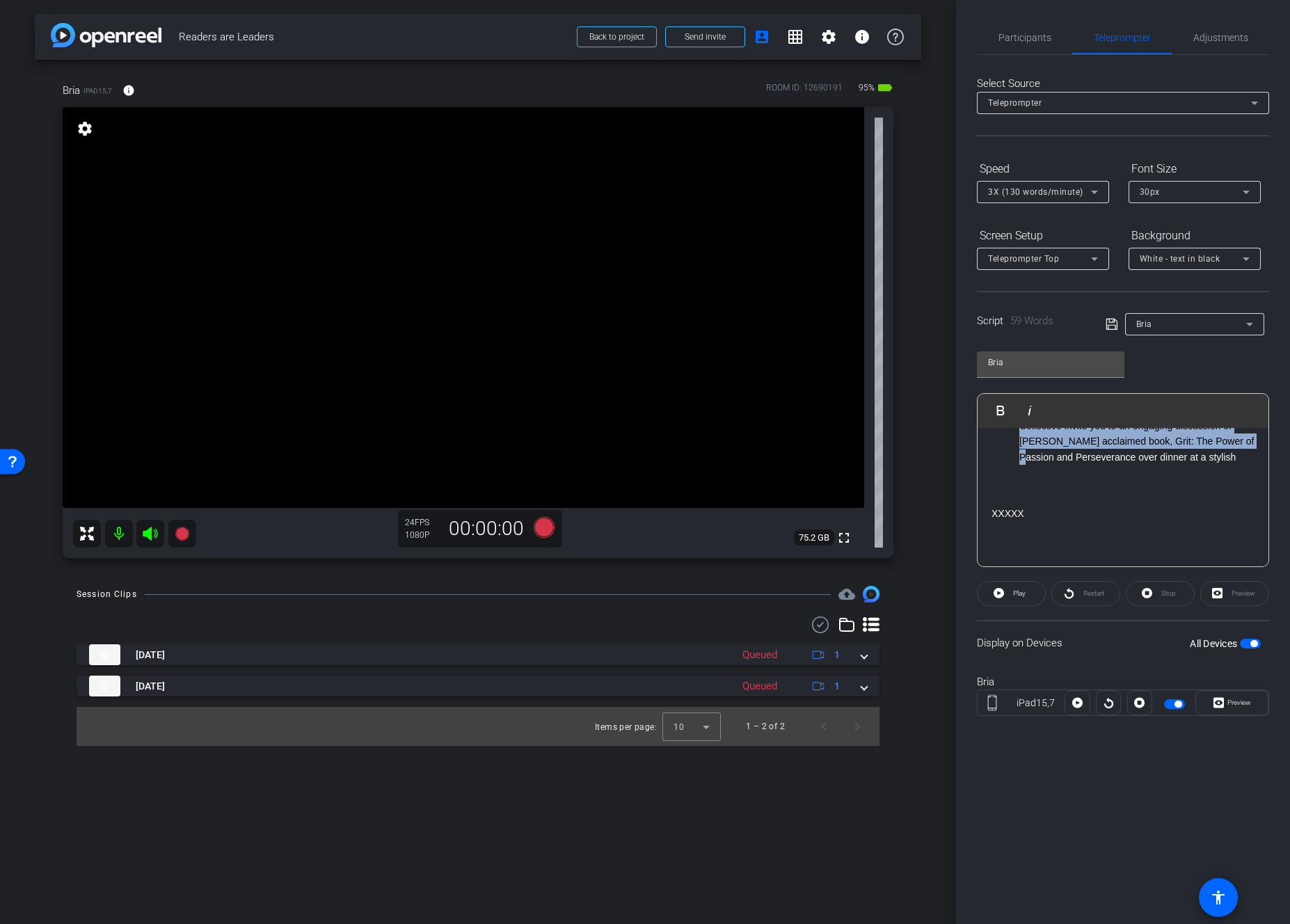
drag, startPoint x: 1019, startPoint y: 523, endPoint x: 1261, endPoint y: 567, distance: 246.0
click at [1051, 567] on openreel-capture-teleprompter "Speed 3X (130 words/minute) Font Size 30px Screen Setup Teleprompter Top Backgr…" at bounding box center [1124, 449] width 292 height 584
click at [1051, 469] on div "HBA Philadelphia and the Mosaic Leadership Collective invite you to a members-o…" at bounding box center [1124, 401] width 291 height 332
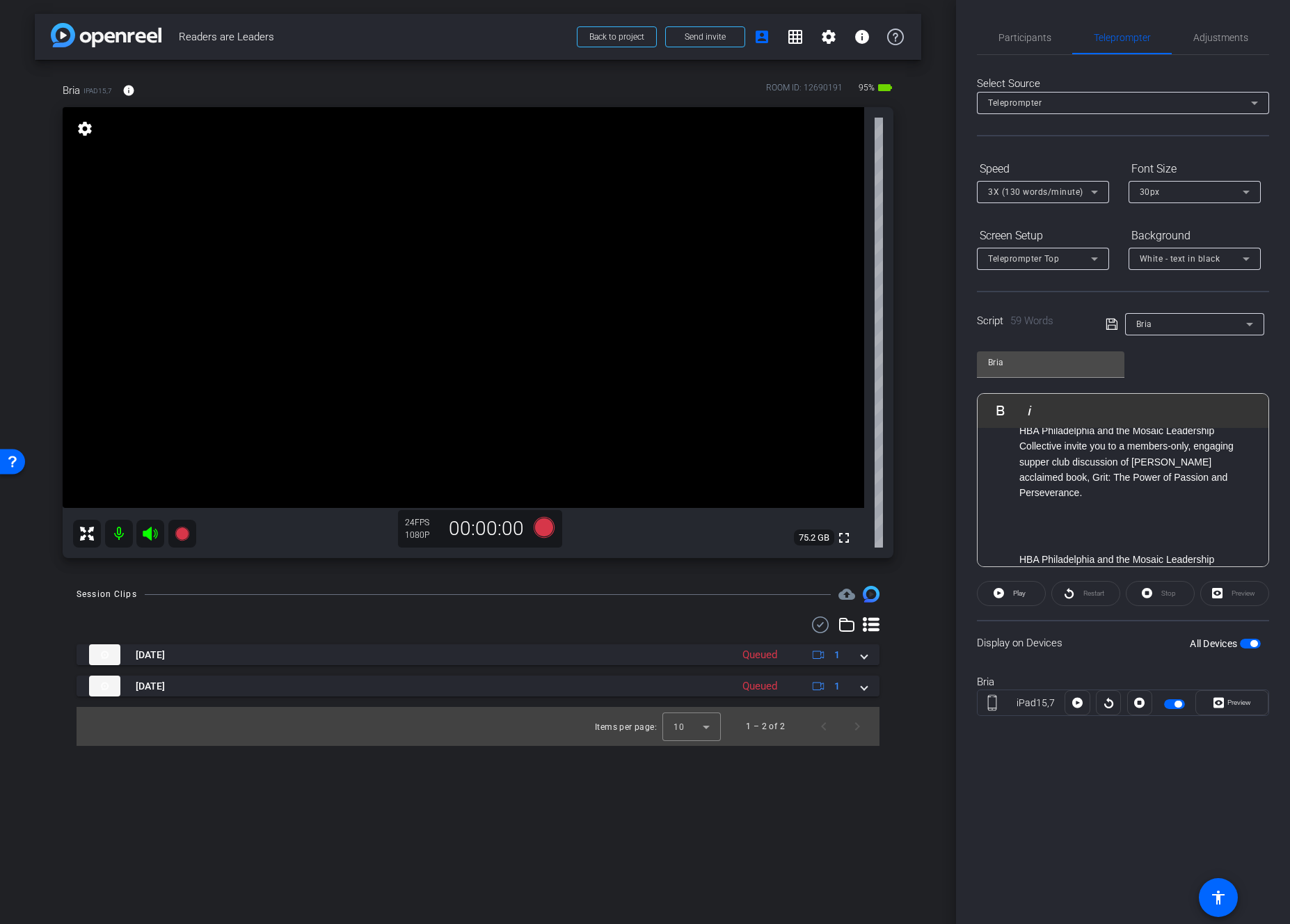
scroll to position [33, 0]
drag, startPoint x: 1254, startPoint y: 460, endPoint x: 1039, endPoint y: 526, distance: 224.9
click at [1039, 526] on div "HBA Philadelphia and the Mosaic Leadership Collective invite you to a members-o…" at bounding box center [1124, 561] width 291 height 332
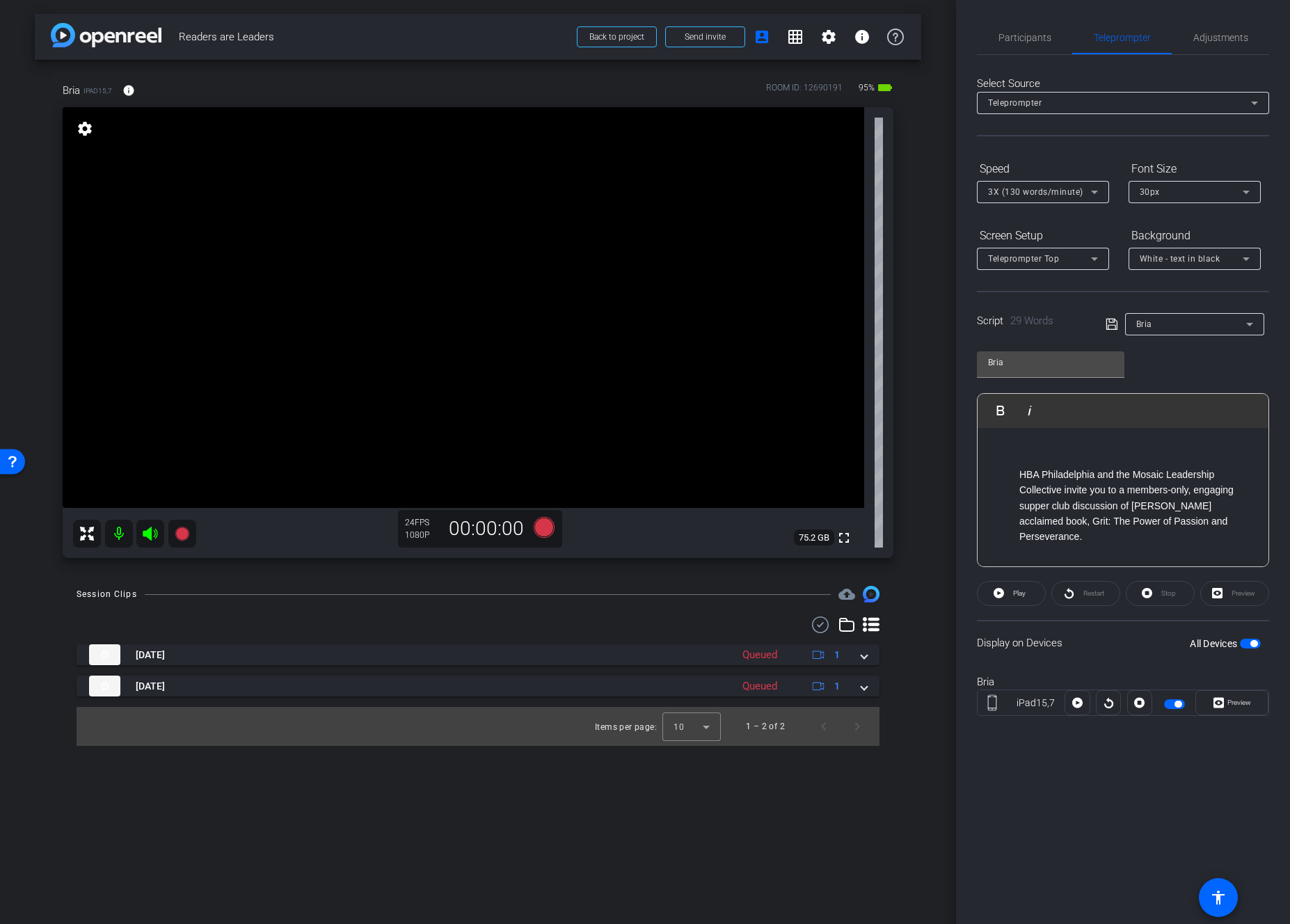
click at [1051, 323] on icon at bounding box center [1112, 324] width 13 height 16
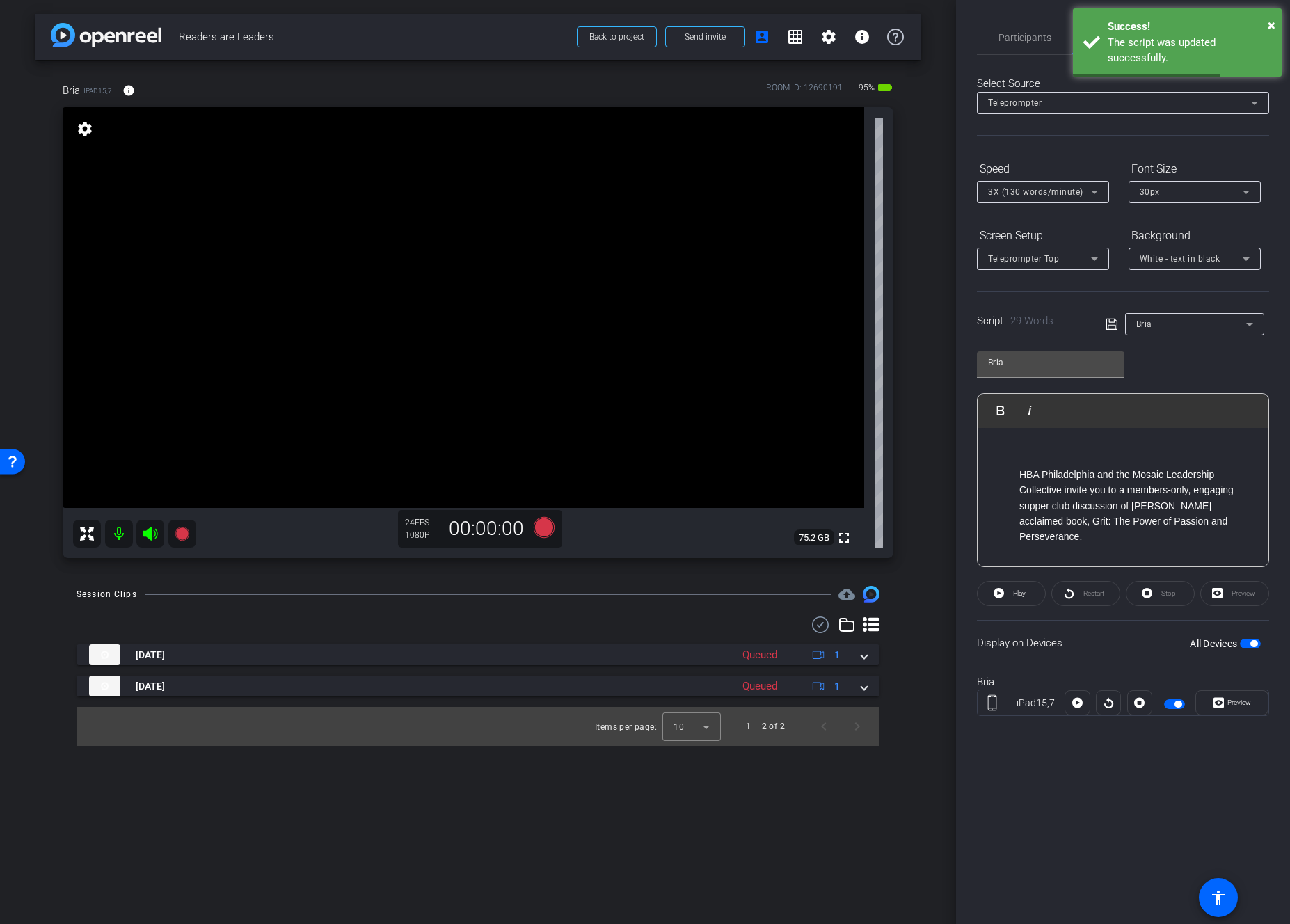
click at [1051, 475] on p "HBA Philadelphia and the Mosaic Leadership Collective invite you to a members-o…" at bounding box center [1137, 506] width 236 height 78
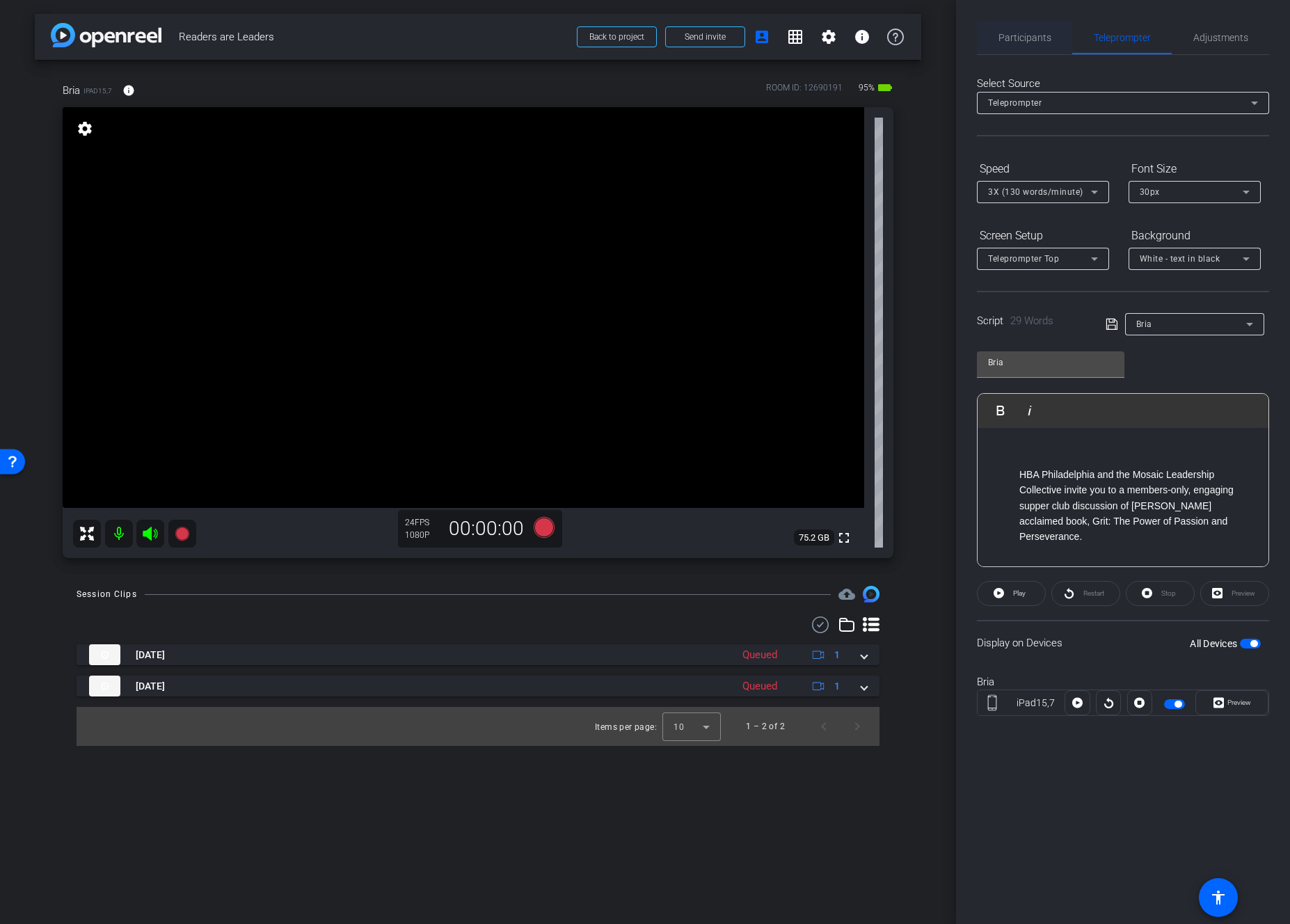
click at [1025, 43] on span "Participants" at bounding box center [1025, 38] width 53 height 10
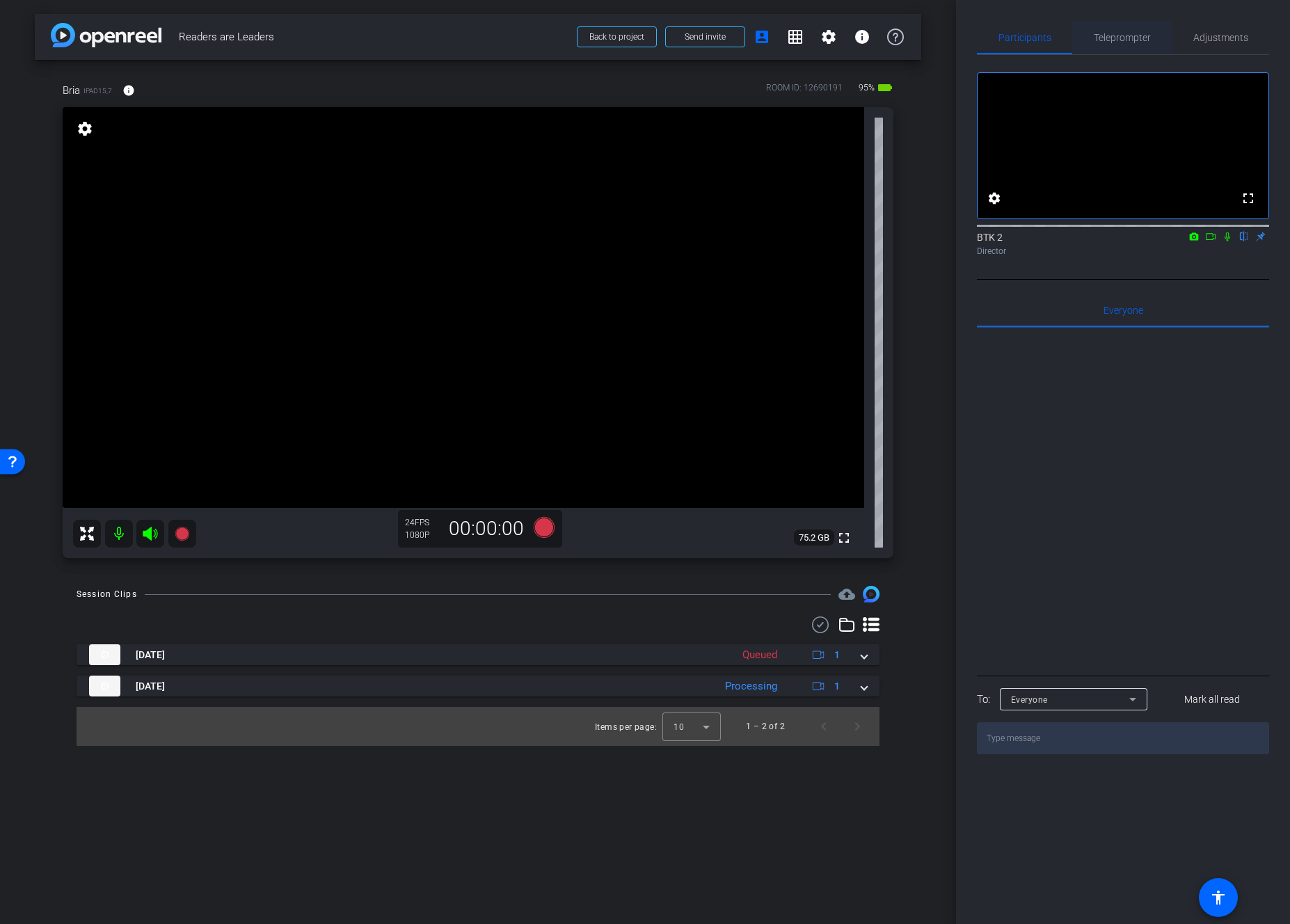
click at [1051, 44] on span "Teleprompter" at bounding box center [1123, 38] width 57 height 34
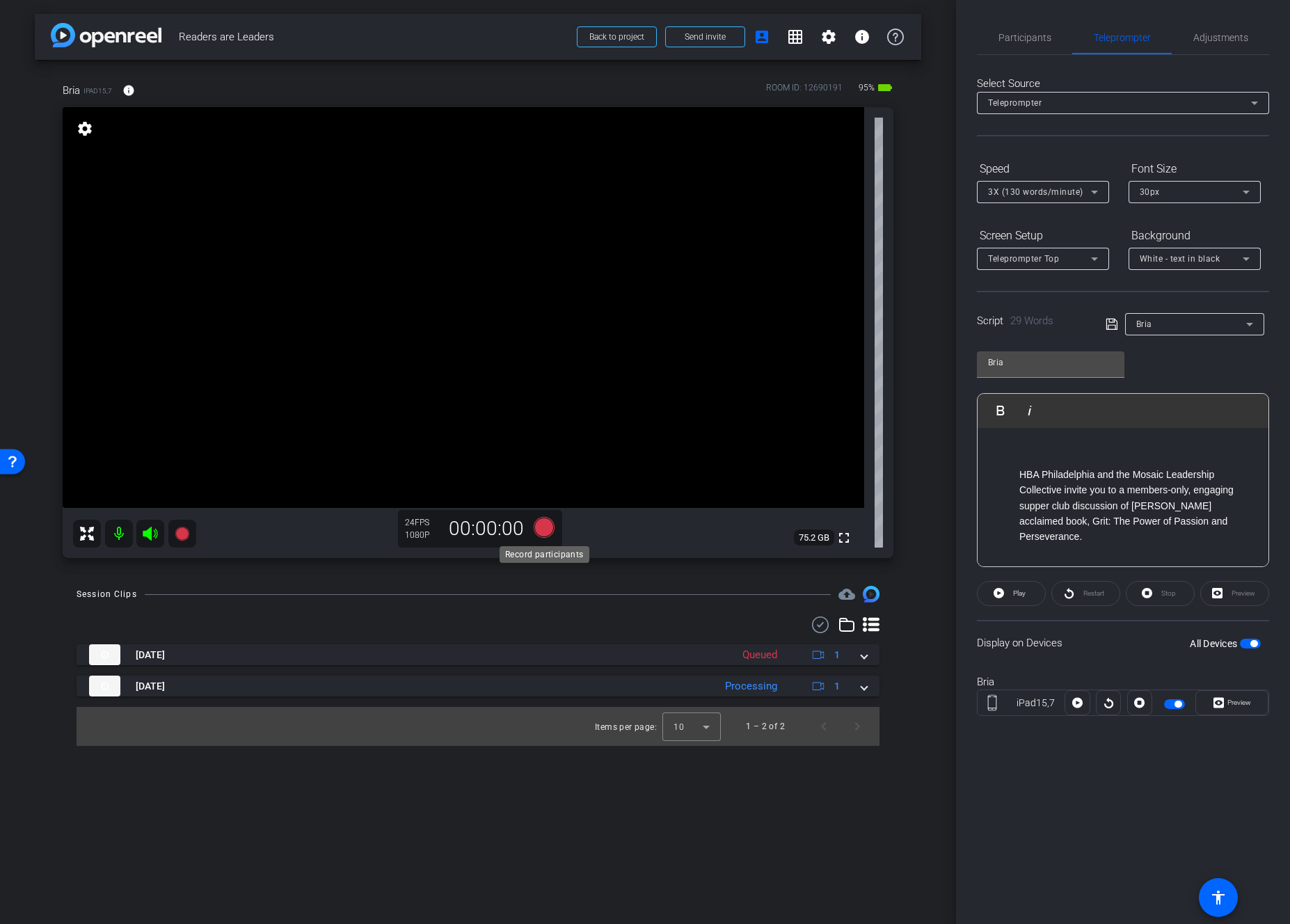
click at [544, 530] on icon at bounding box center [544, 527] width 21 height 21
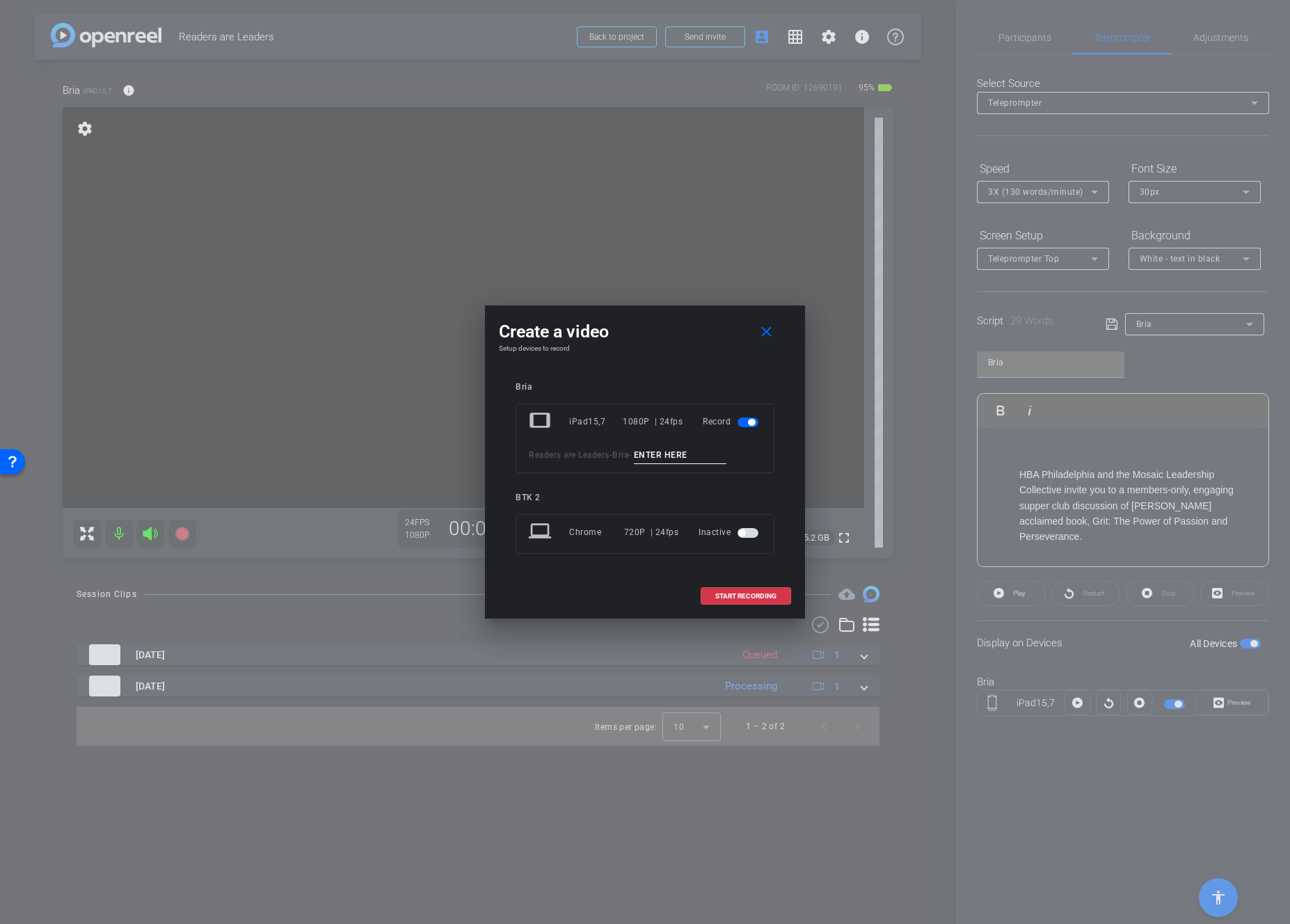
click at [676, 458] on input at bounding box center [680, 455] width 93 height 17
type input "01"
click at [741, 596] on span "START RECORDING" at bounding box center [746, 596] width 62 height 7
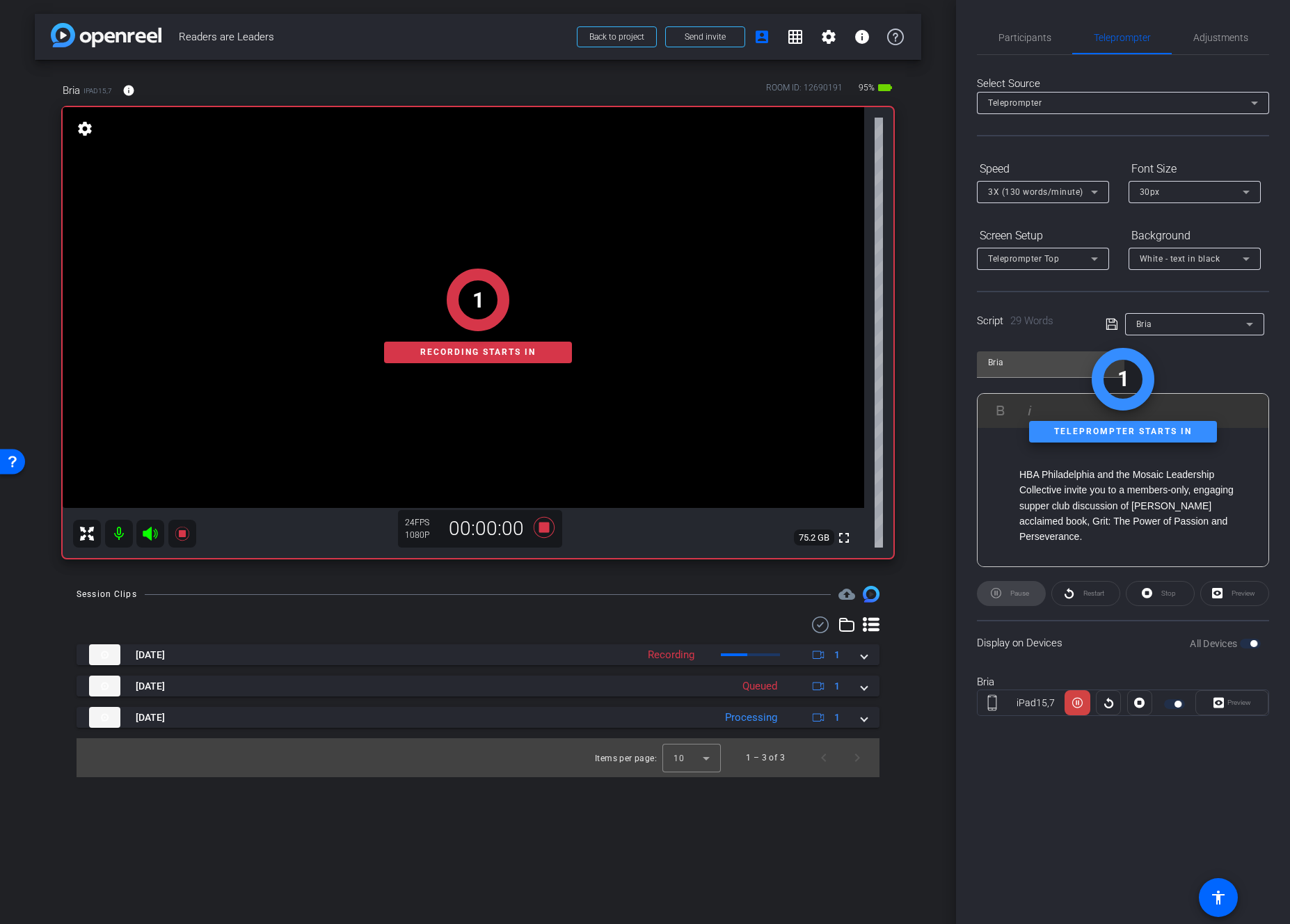
click at [1051, 706] on div "Preview" at bounding box center [1232, 703] width 73 height 25
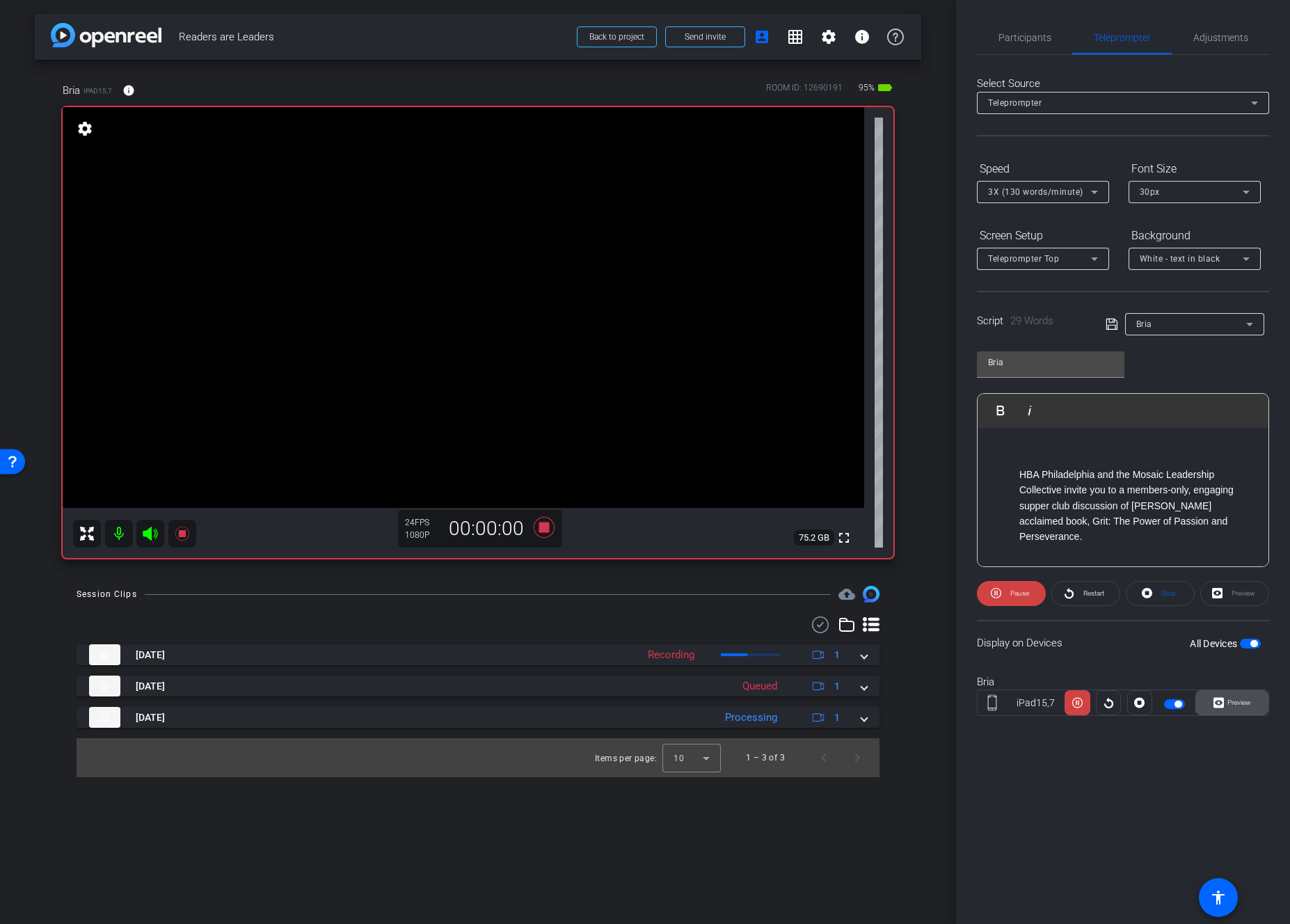
click at [1051, 706] on span "Preview" at bounding box center [1240, 703] width 24 height 8
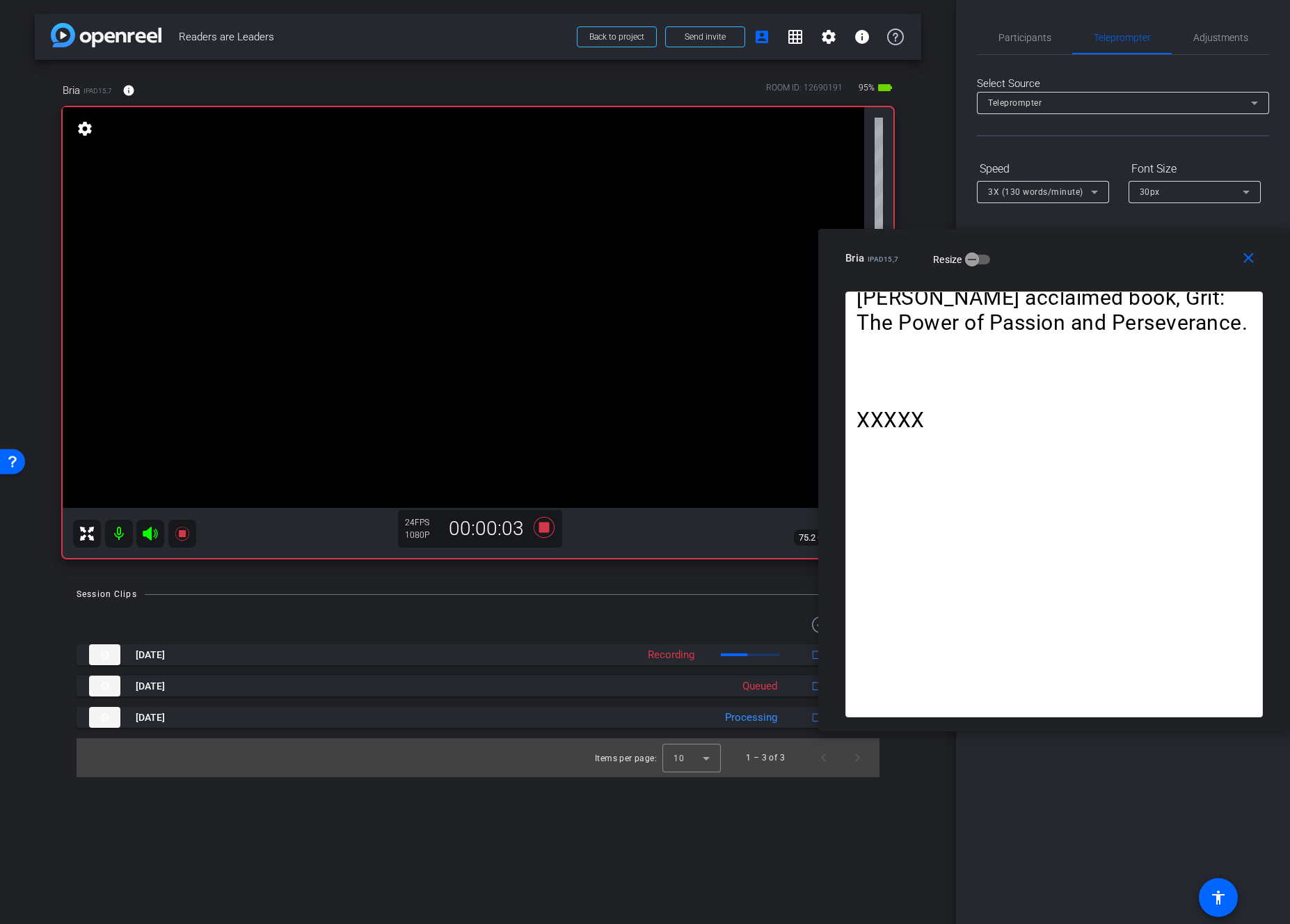
drag, startPoint x: 622, startPoint y: 233, endPoint x: 1034, endPoint y: 252, distance: 412.4
click at [1034, 252] on div "Bria iPad15,7 Resize" at bounding box center [1059, 258] width 428 height 25
click at [1051, 262] on mat-icon "close" at bounding box center [1249, 258] width 17 height 17
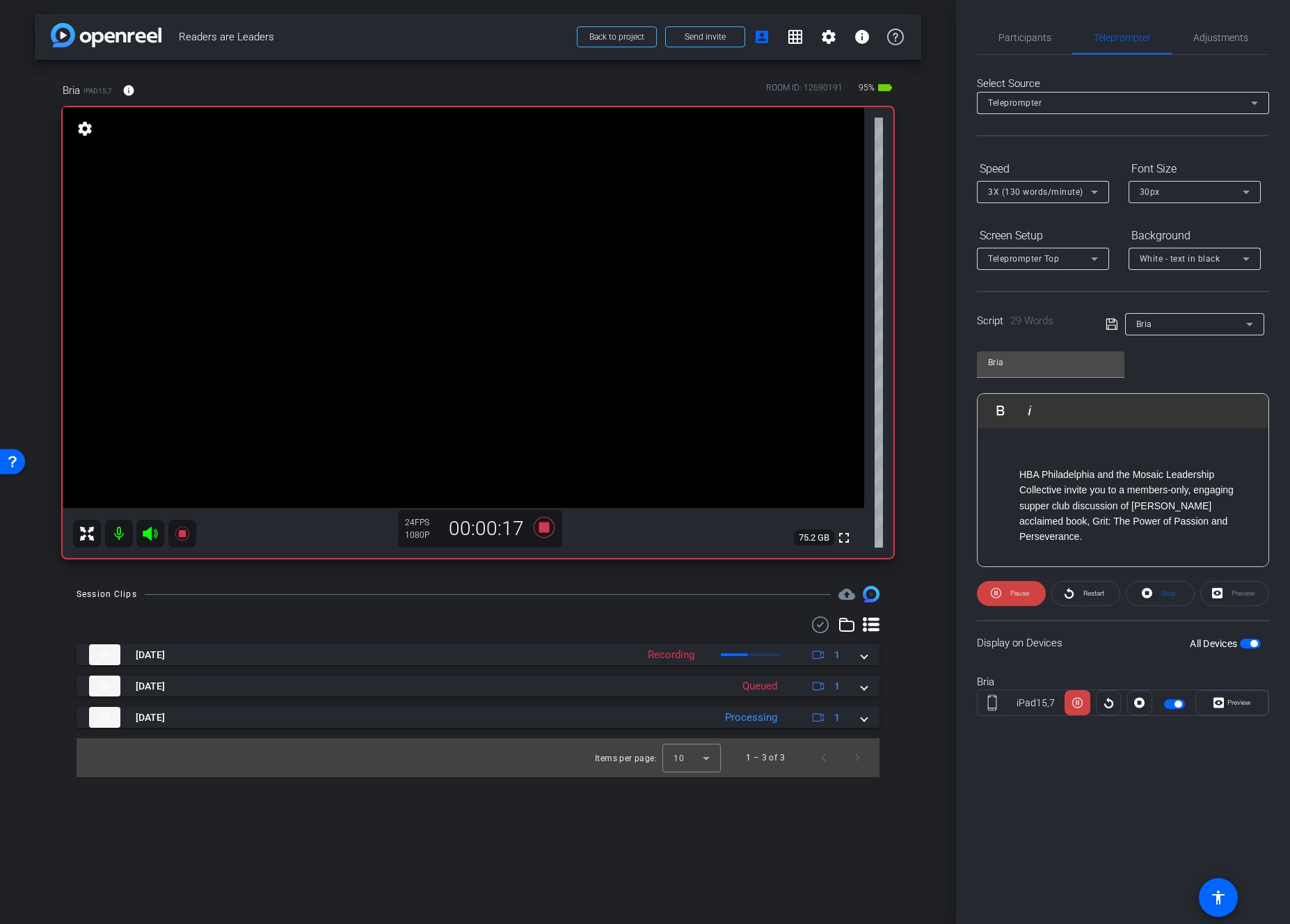
click at [1051, 191] on icon at bounding box center [1095, 192] width 16 height 16
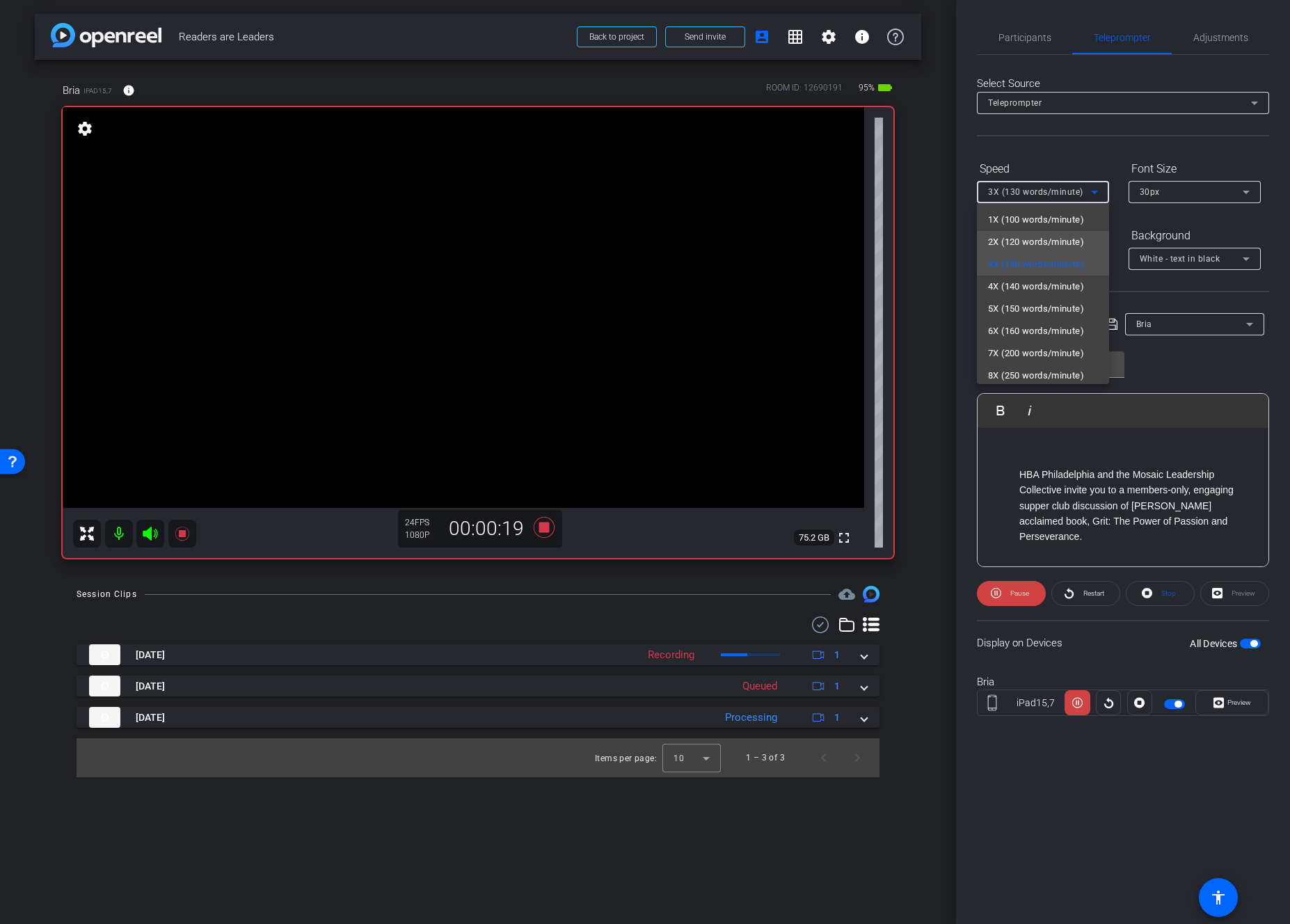
click at [1051, 237] on span "2X (120 words/minute)" at bounding box center [1036, 242] width 96 height 16
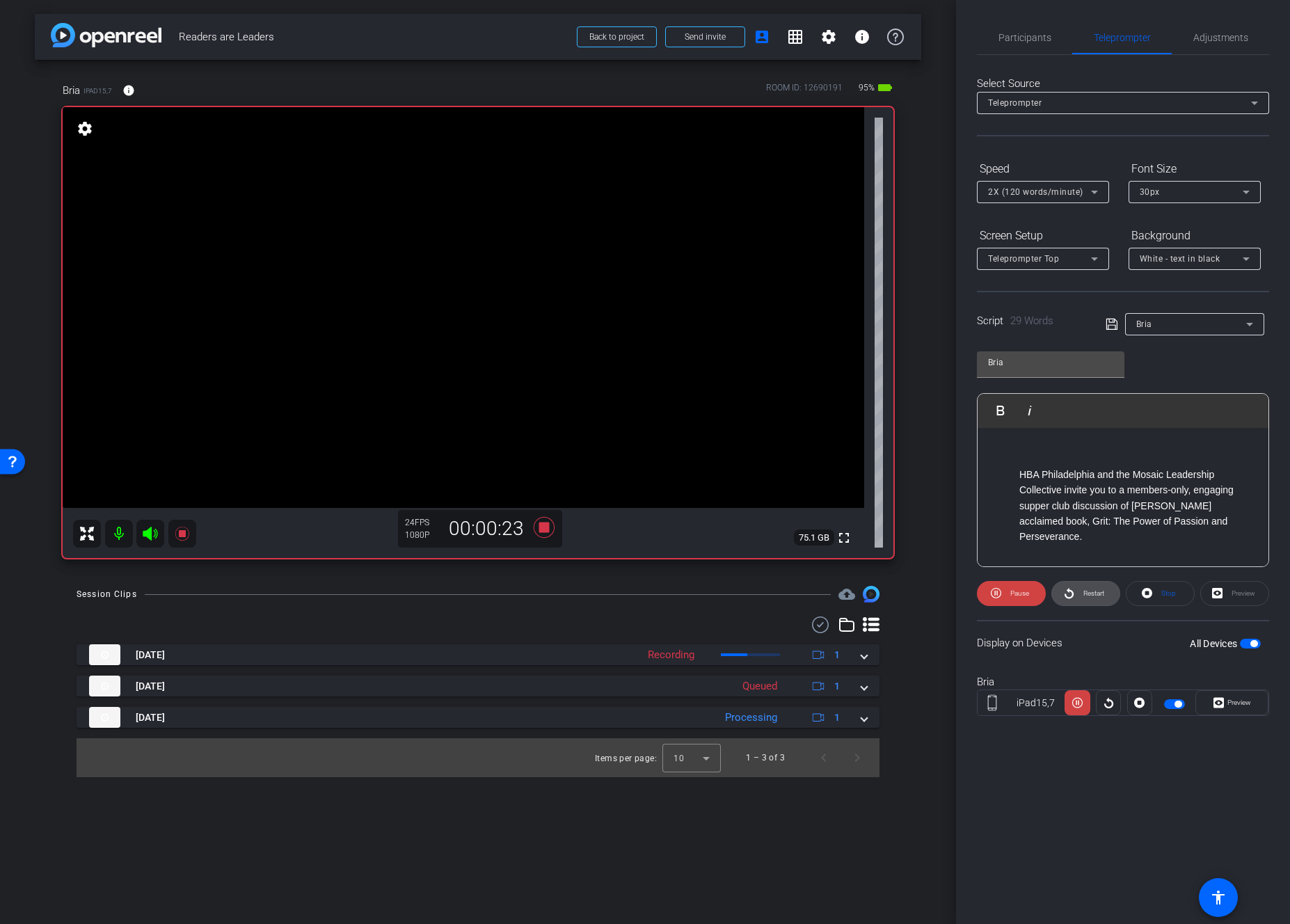
click at [1051, 597] on span "Restart" at bounding box center [1094, 593] width 21 height 8
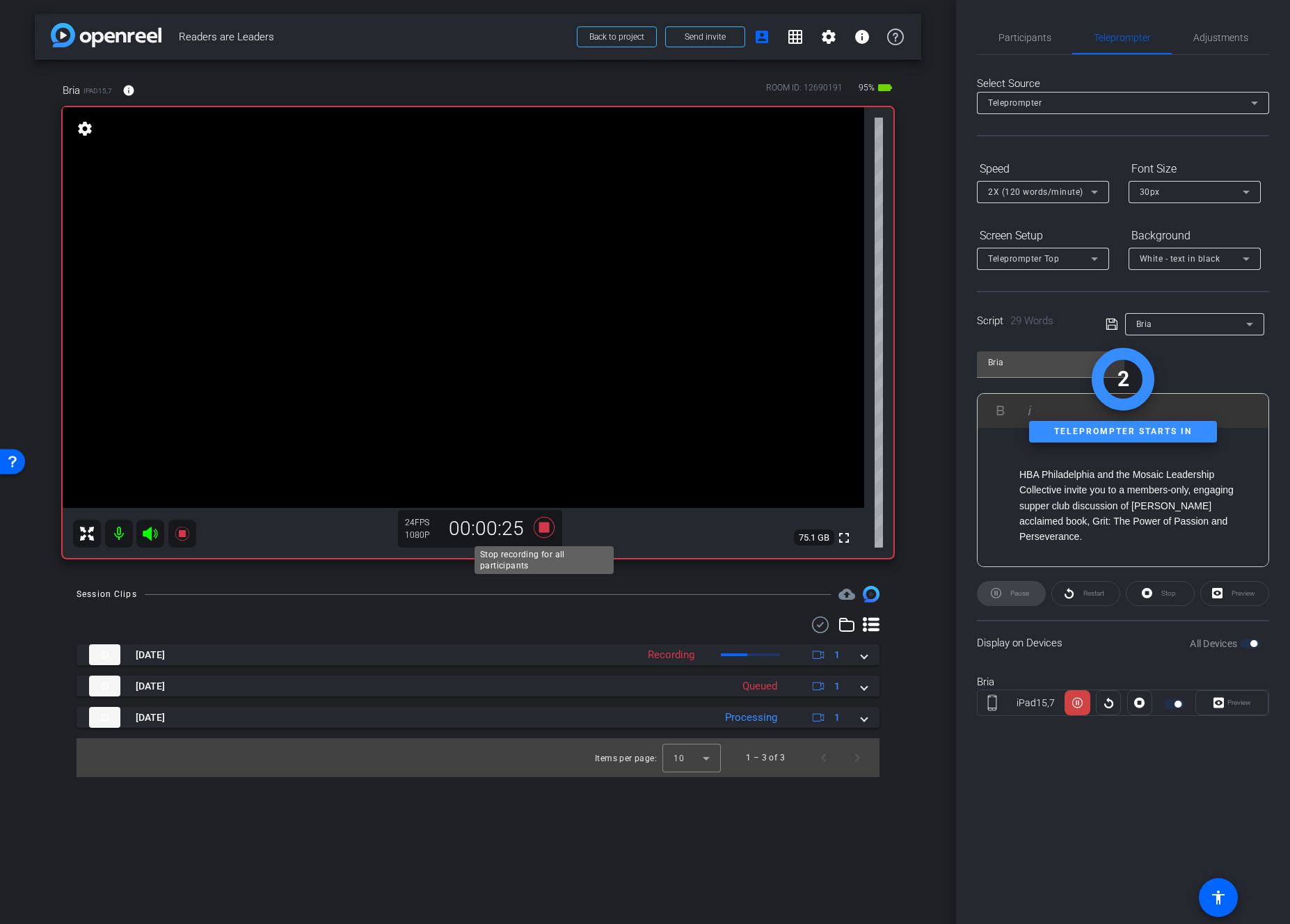
click at [538, 526] on icon at bounding box center [544, 527] width 34 height 25
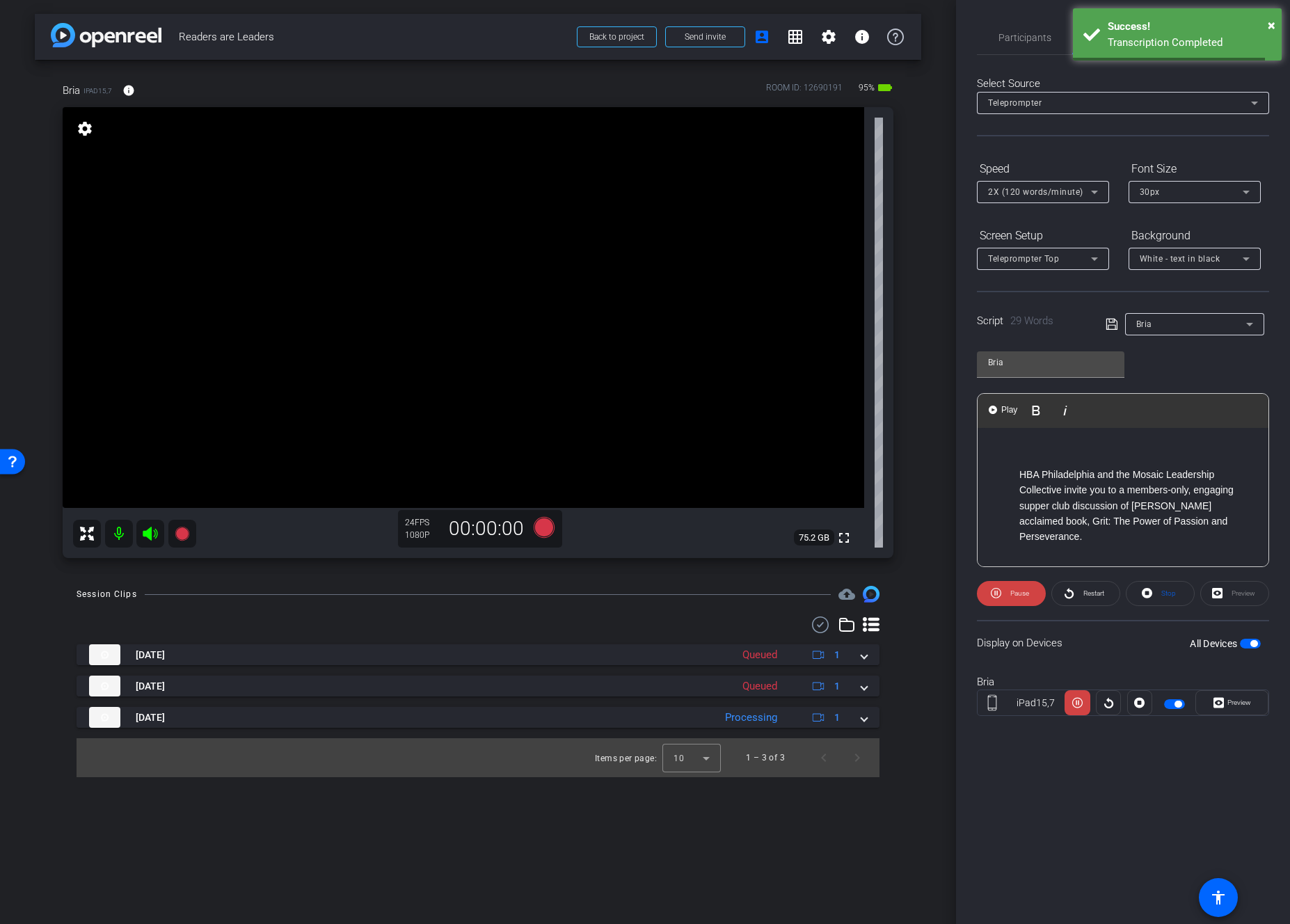
click at [1019, 489] on p "HBA Philadelphia and the Mosaic Leadership Collective invite you to a members-o…" at bounding box center [1137, 506] width 236 height 78
drag, startPoint x: 1018, startPoint y: 507, endPoint x: 1022, endPoint y: 514, distance: 8.1
click at [1018, 507] on ul "HBA Philadelphia and the Mosaic Leadership Collective invite you to a members-o…" at bounding box center [1123, 506] width 263 height 78
click at [1051, 599] on div "Preview" at bounding box center [1235, 593] width 69 height 25
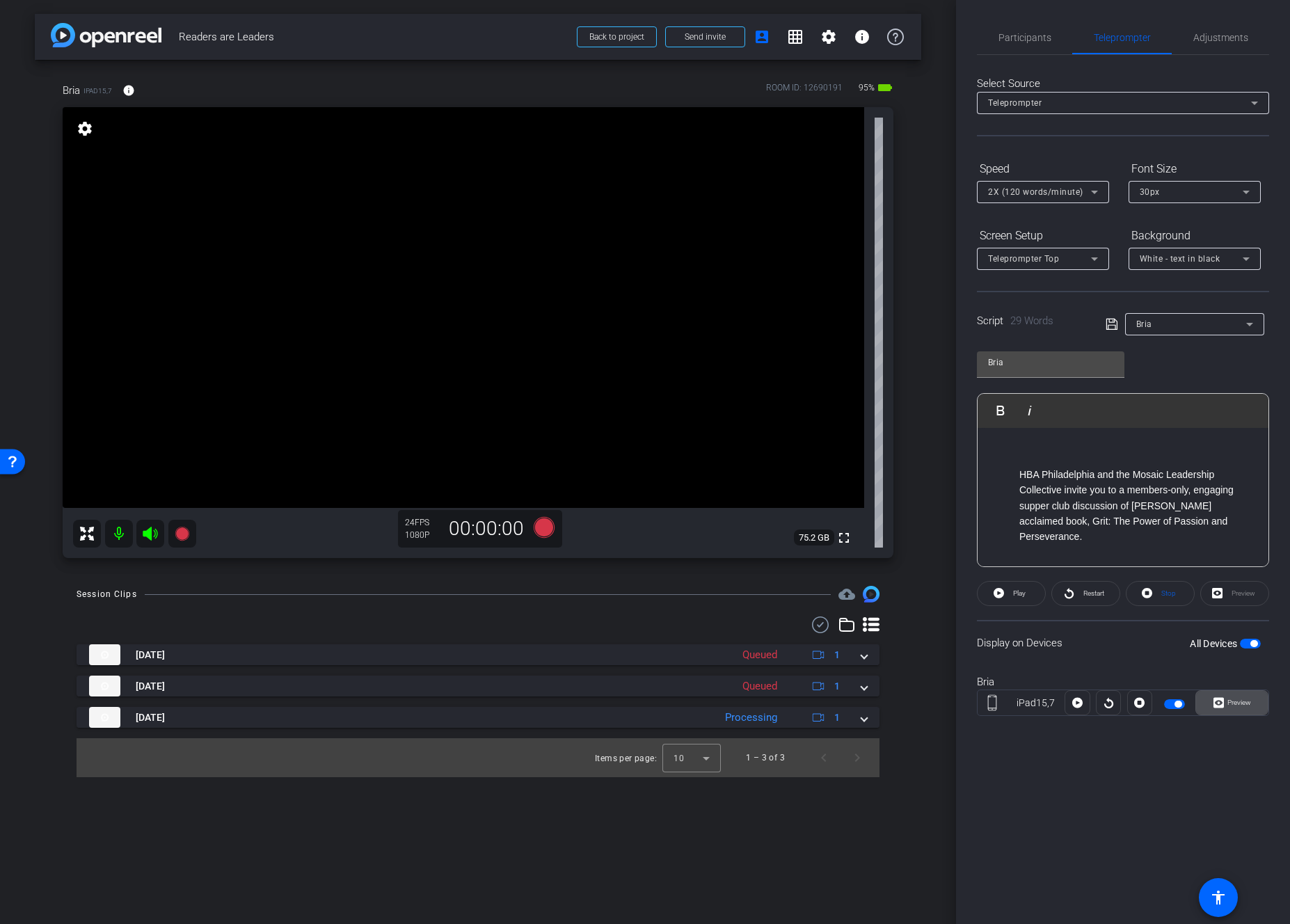
click at [1051, 707] on span "Preview" at bounding box center [1238, 703] width 27 height 20
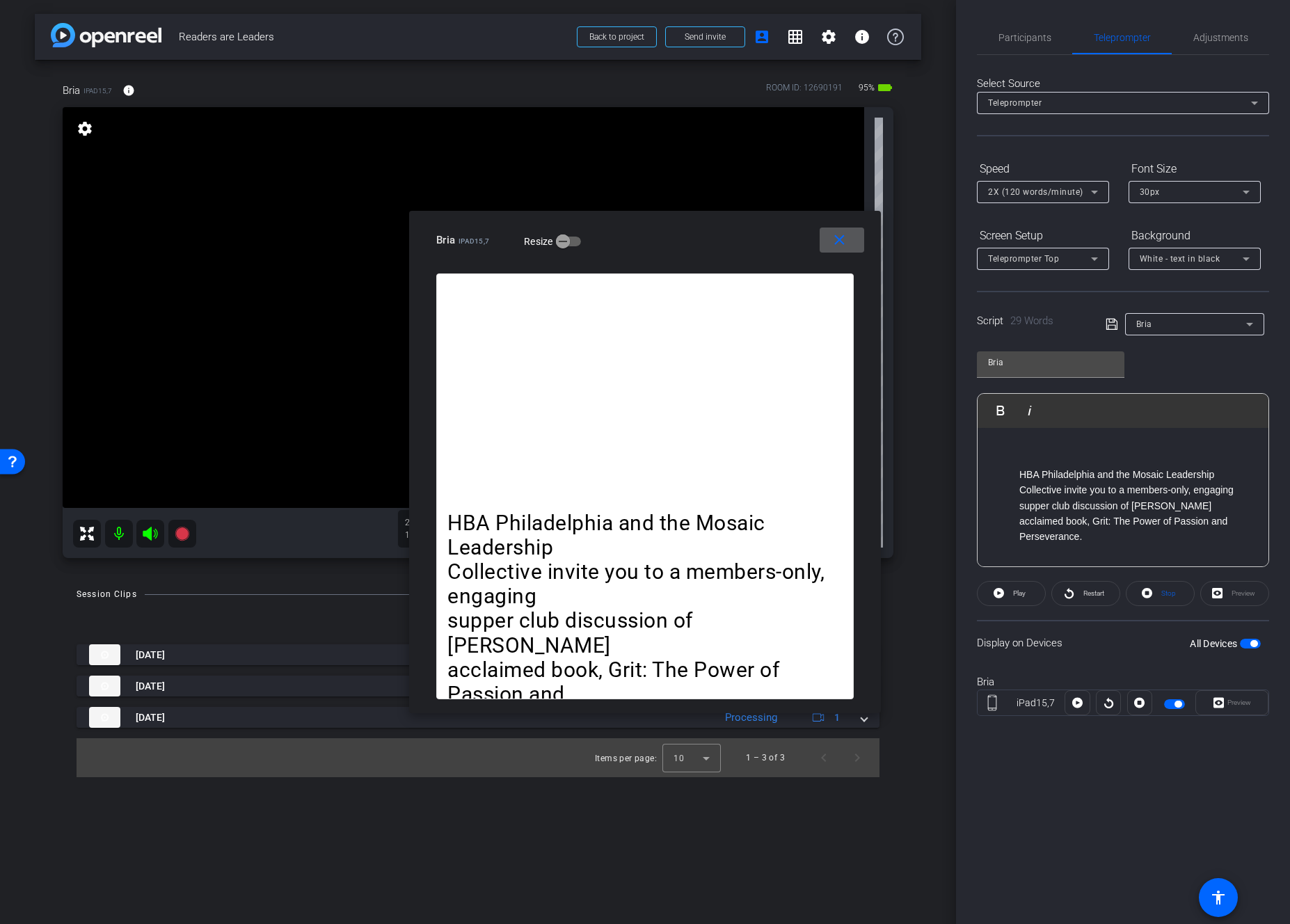
click at [1051, 518] on p "acclaimed book, Grit: The Power of Passion and" at bounding box center [1137, 521] width 236 height 15
click at [1018, 491] on ul "HBA Philadelphia and the Mosaic Leadership Collective invite you to a members-o…" at bounding box center [1123, 506] width 263 height 78
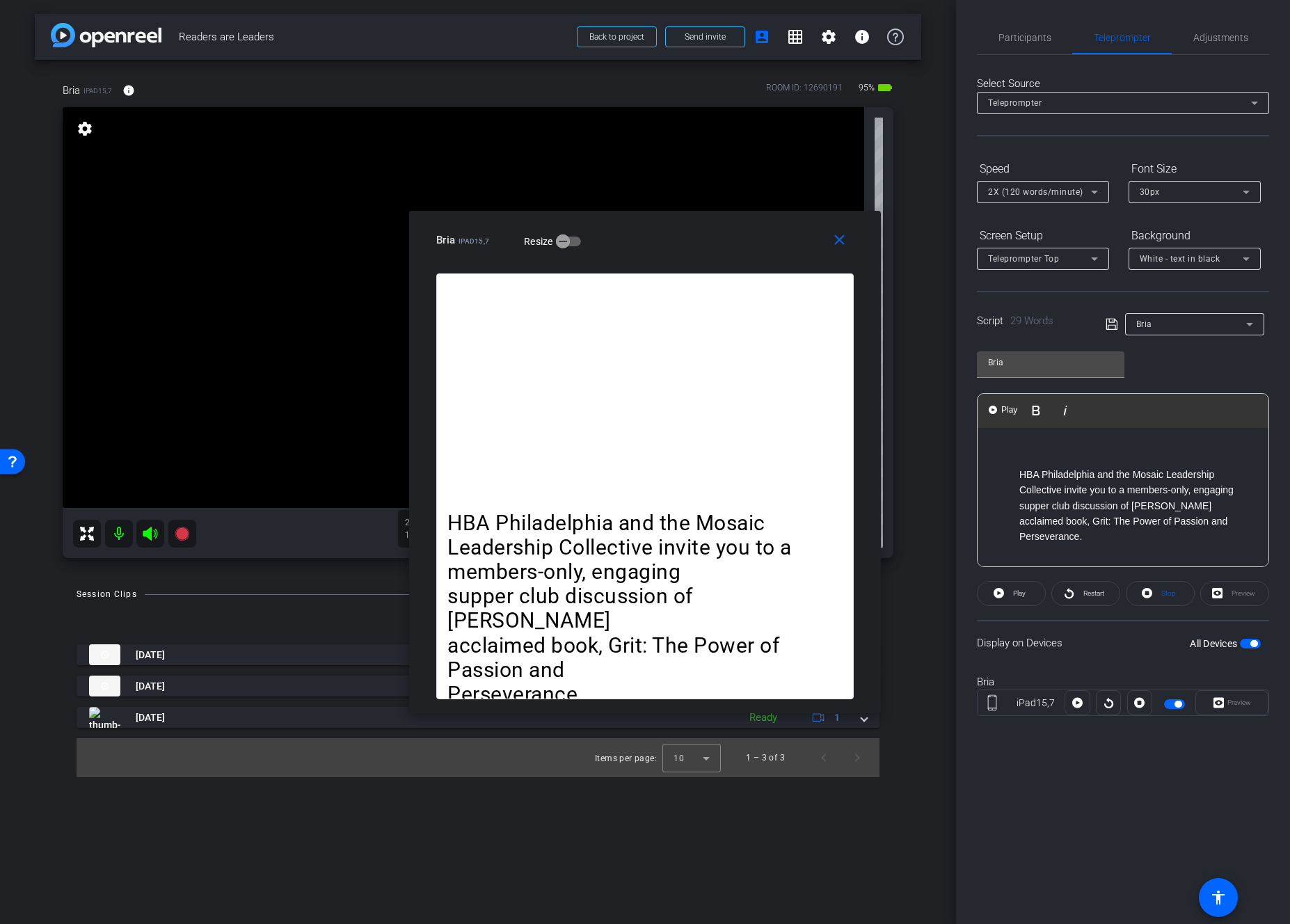
drag, startPoint x: 1066, startPoint y: 491, endPoint x: 1088, endPoint y: 518, distance: 34.8
click at [1051, 493] on p "HBA Philadelphia and the Mosaic Leadership Collective invite you to a members-o…" at bounding box center [1137, 490] width 236 height 46
drag, startPoint x: 1123, startPoint y: 523, endPoint x: 1139, endPoint y: 546, distance: 28.0
click at [1051, 524] on p "invite you to a members-only, engaging supper club discussion of [PERSON_NAME]" at bounding box center [1137, 514] width 236 height 32
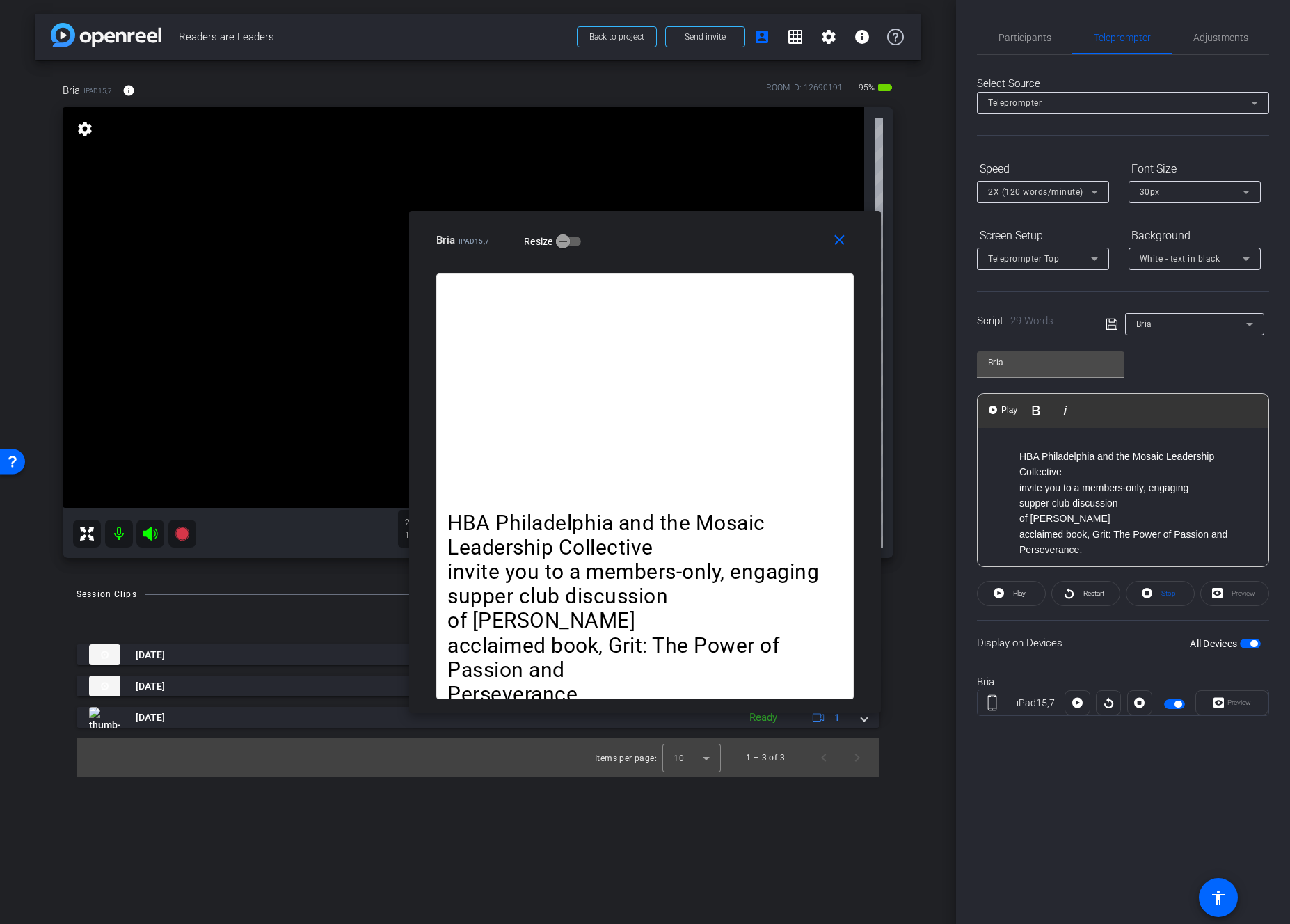
scroll to position [30, 0]
drag, startPoint x: 1019, startPoint y: 524, endPoint x: 1022, endPoint y: 540, distance: 16.3
click at [1019, 526] on p "acclaimed book, Grit: The Power of Passion and" at bounding box center [1137, 523] width 236 height 15
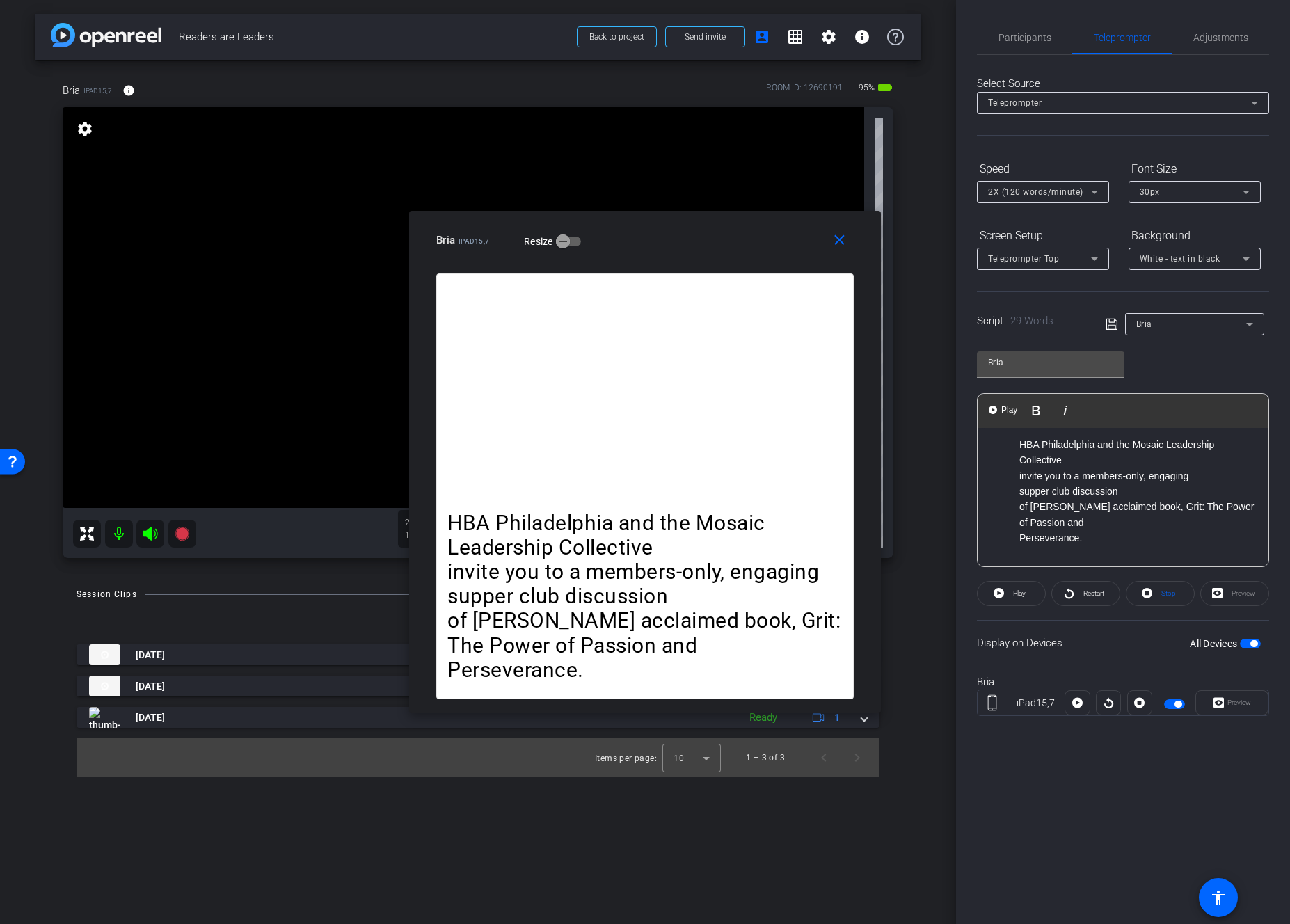
click at [1051, 507] on p "of [PERSON_NAME] acclaimed book, Grit: The Power of Passion and" at bounding box center [1137, 514] width 236 height 32
click at [1018, 478] on ul "HBA Philadelphia and the Mosaic Leadership Collective invite you to a members-o…" at bounding box center [1123, 492] width 263 height 110
click at [1051, 326] on icon at bounding box center [1111, 324] width 11 height 11
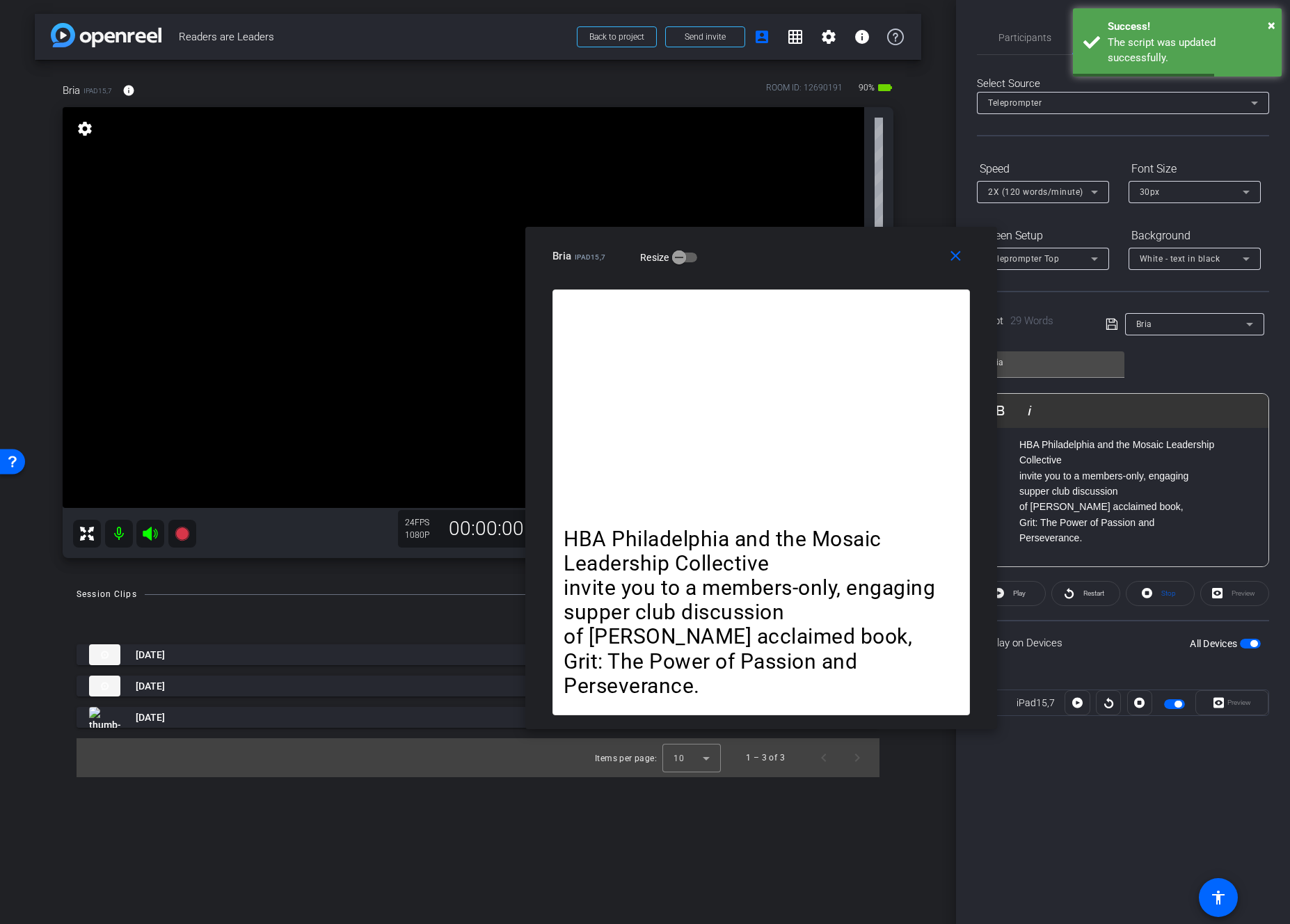
drag, startPoint x: 712, startPoint y: 232, endPoint x: 834, endPoint y: 251, distance: 123.5
click at [830, 248] on div "Bria iPad15,7 Resize" at bounding box center [766, 256] width 428 height 25
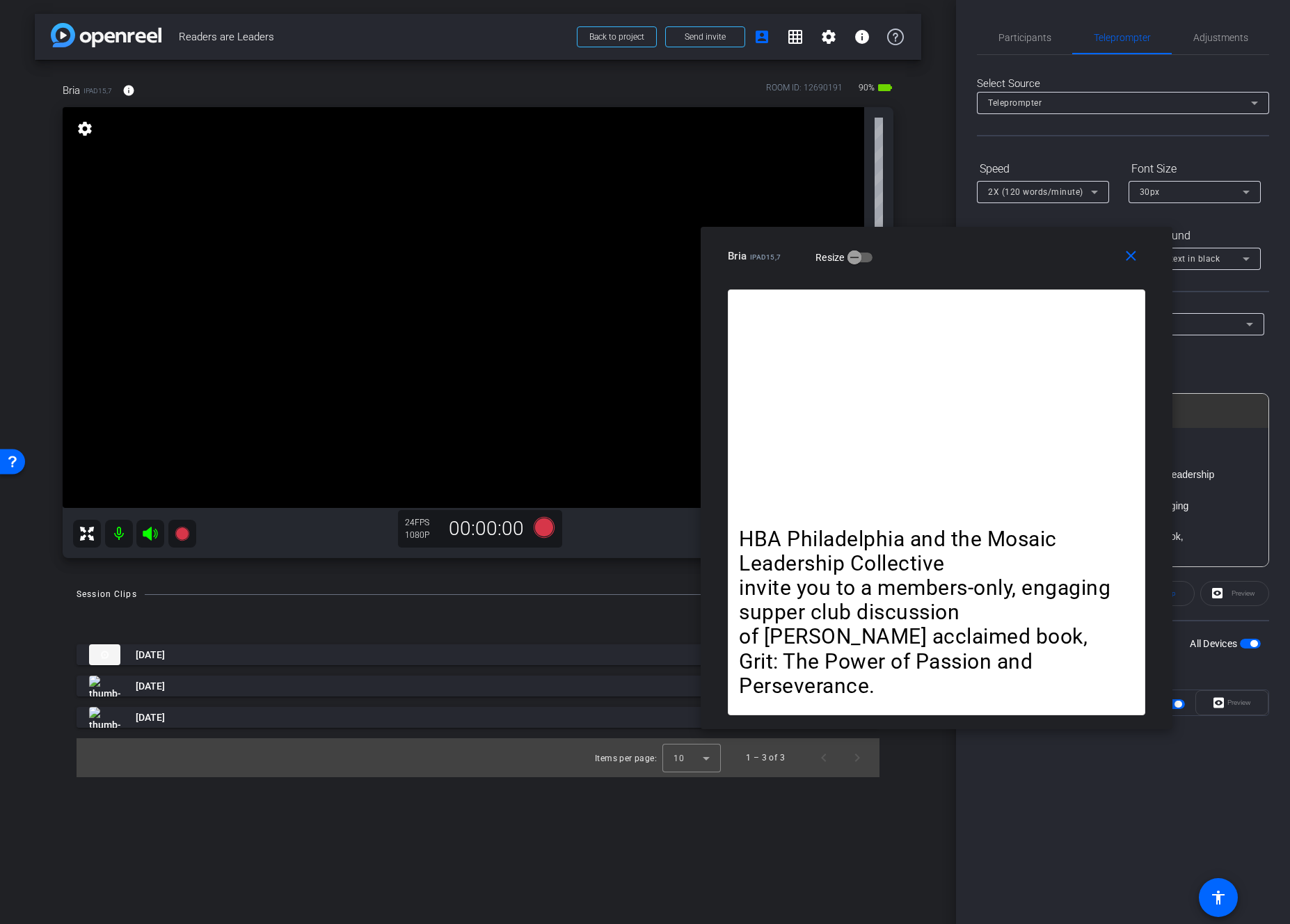
drag, startPoint x: 746, startPoint y: 248, endPoint x: 943, endPoint y: 248, distance: 197.0
click at [943, 248] on div "Bria iPad15,7 Resize" at bounding box center [942, 256] width 428 height 25
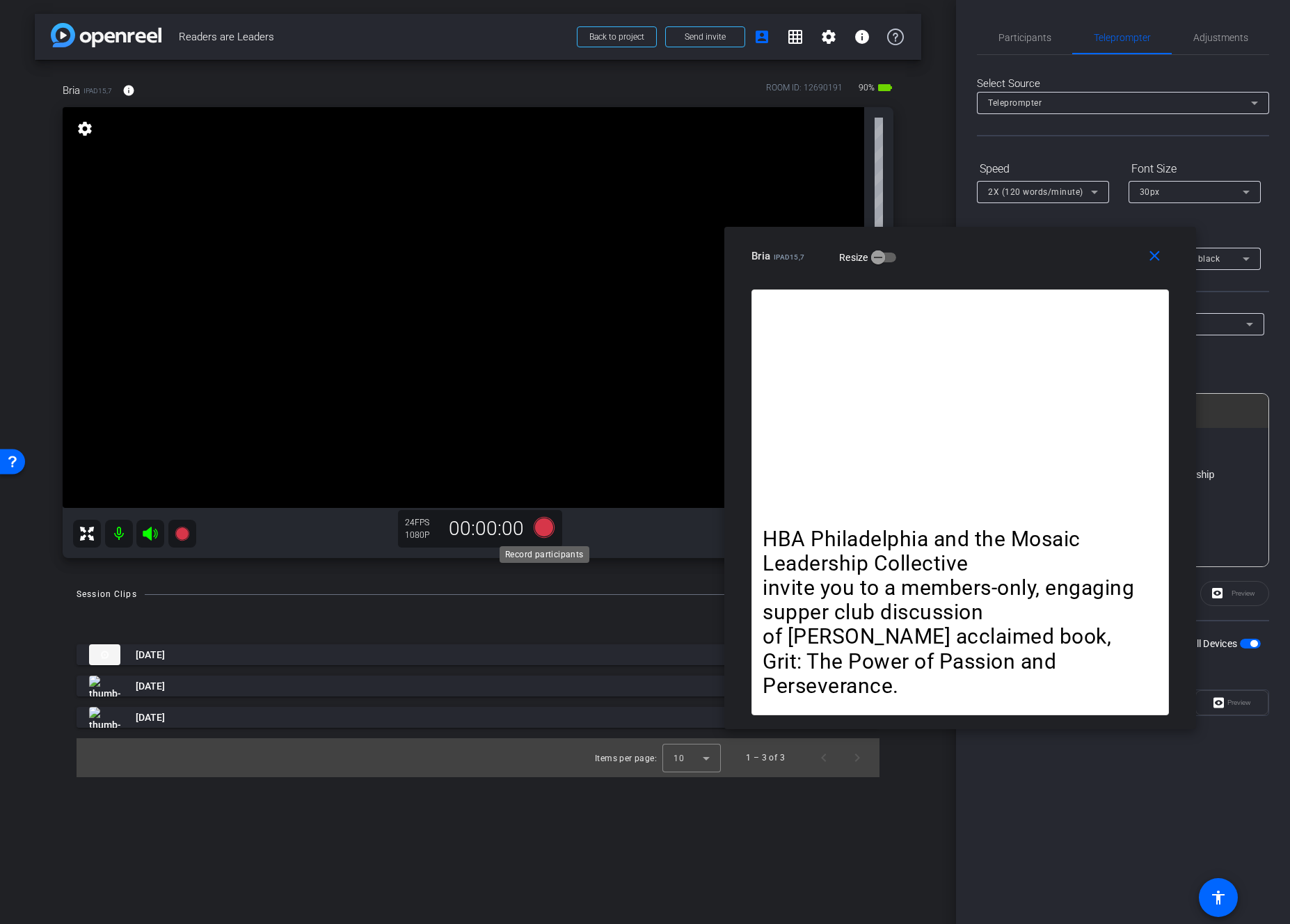
click at [540, 524] on icon at bounding box center [544, 527] width 21 height 21
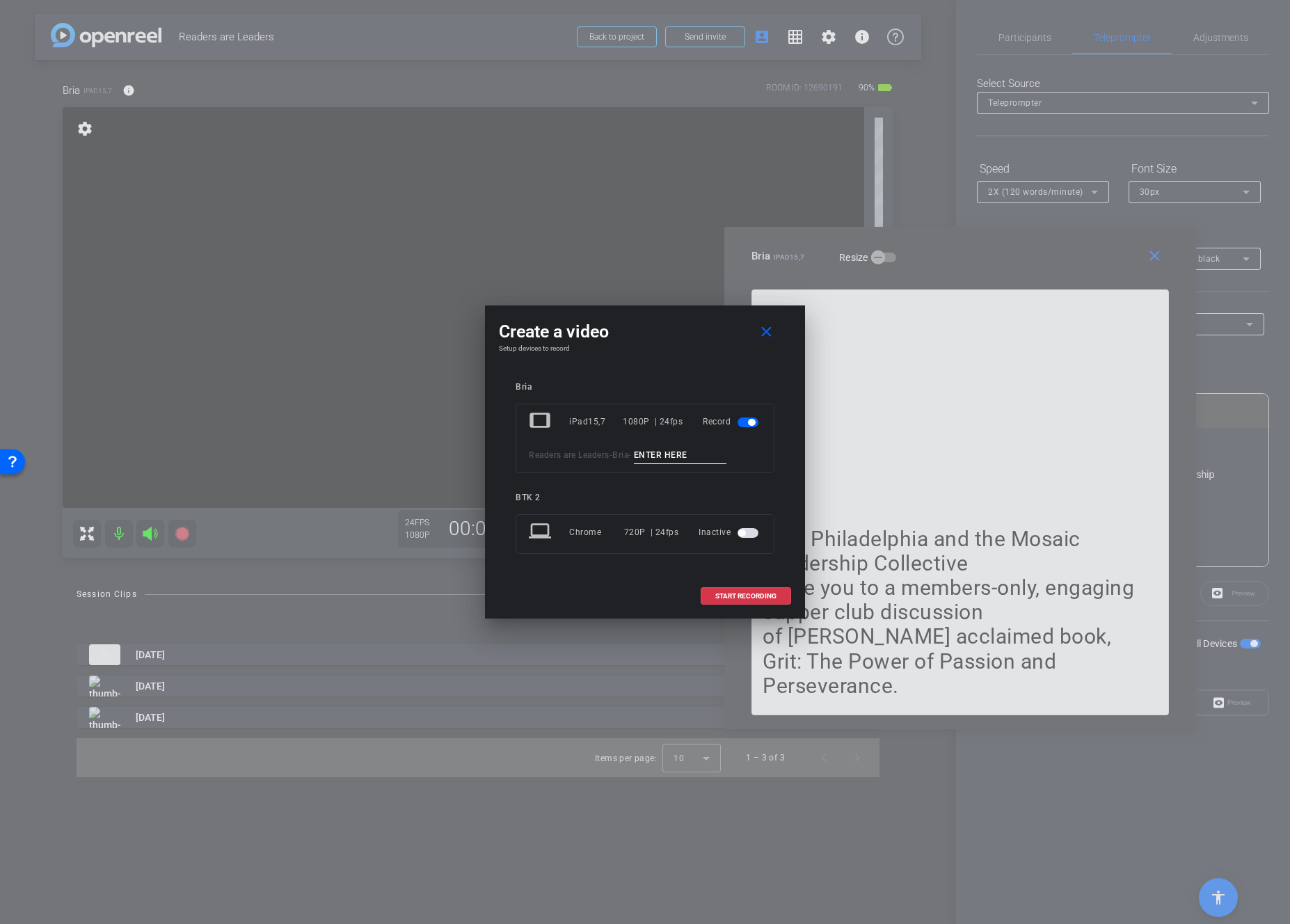
click at [671, 454] on input at bounding box center [680, 455] width 93 height 17
type input "02"
click at [762, 597] on span "START RECORDING" at bounding box center [746, 596] width 62 height 7
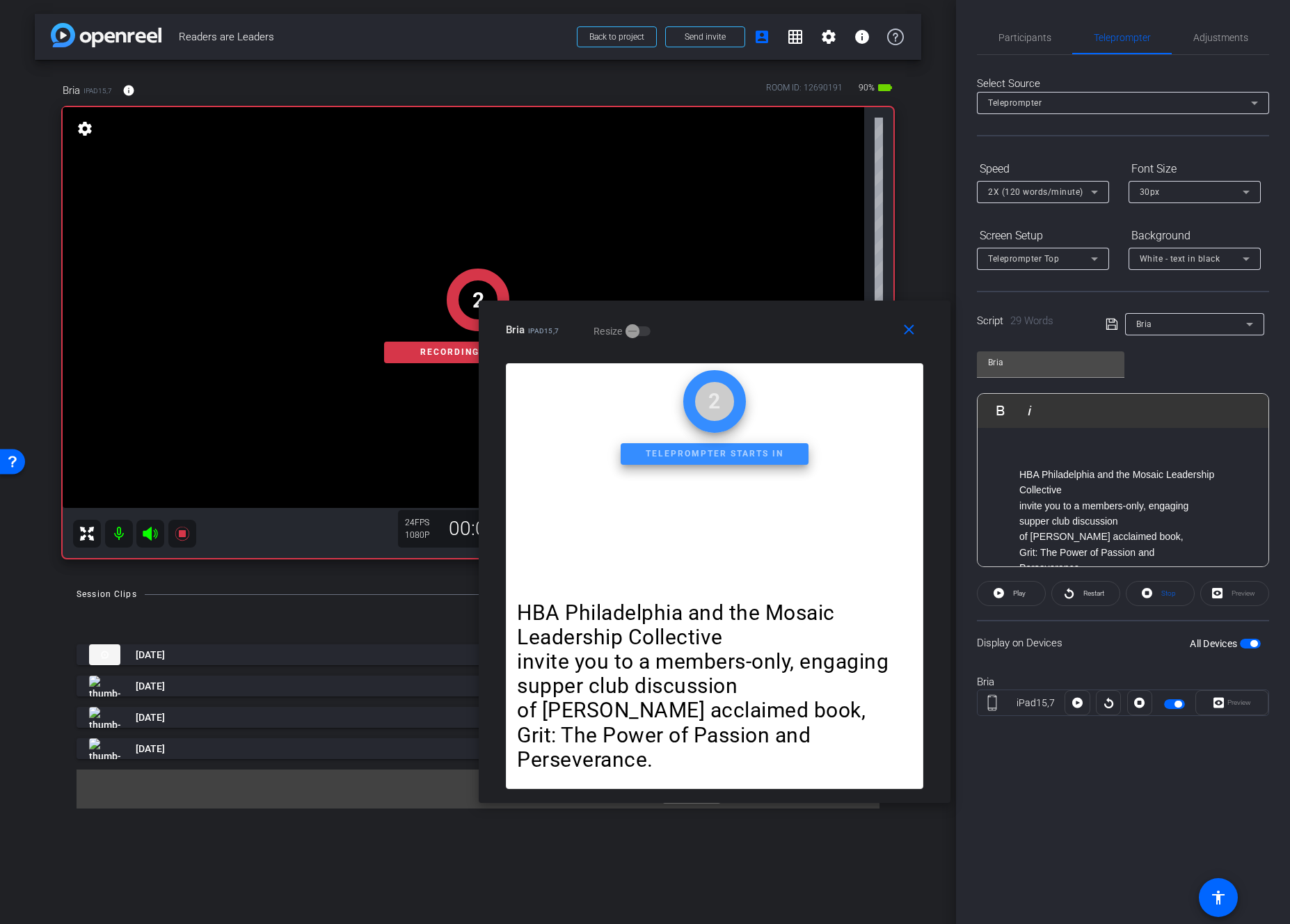
drag, startPoint x: 1011, startPoint y: 256, endPoint x: 970, endPoint y: 456, distance: 204.2
click at [766, 331] on div "Bria iPad15,7 Resize" at bounding box center [720, 329] width 428 height 25
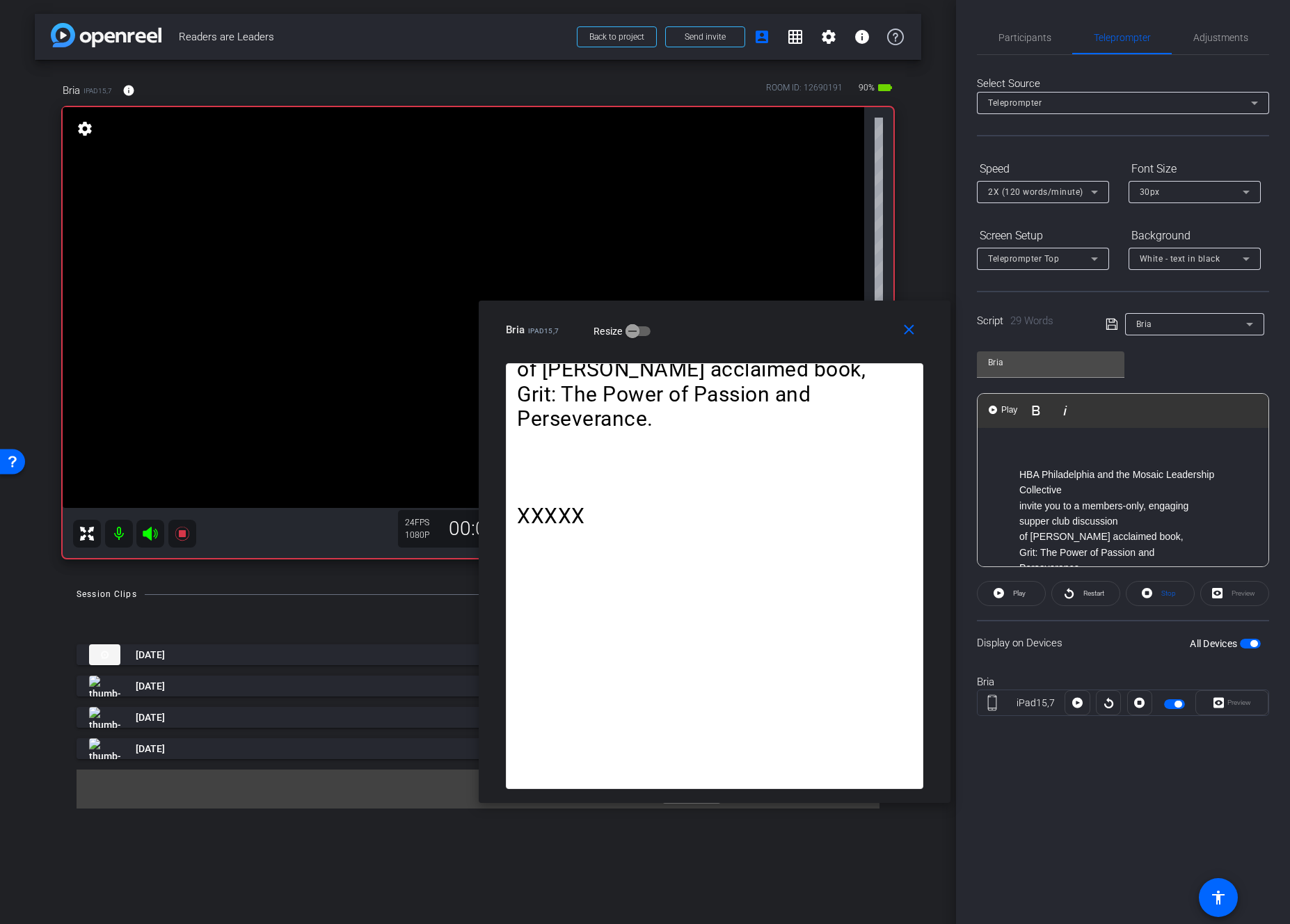
click at [1051, 521] on p "invite you to a members-only, engaging supper club discussion" at bounding box center [1137, 514] width 236 height 32
click at [1016, 595] on span "Play" at bounding box center [1019, 593] width 13 height 8
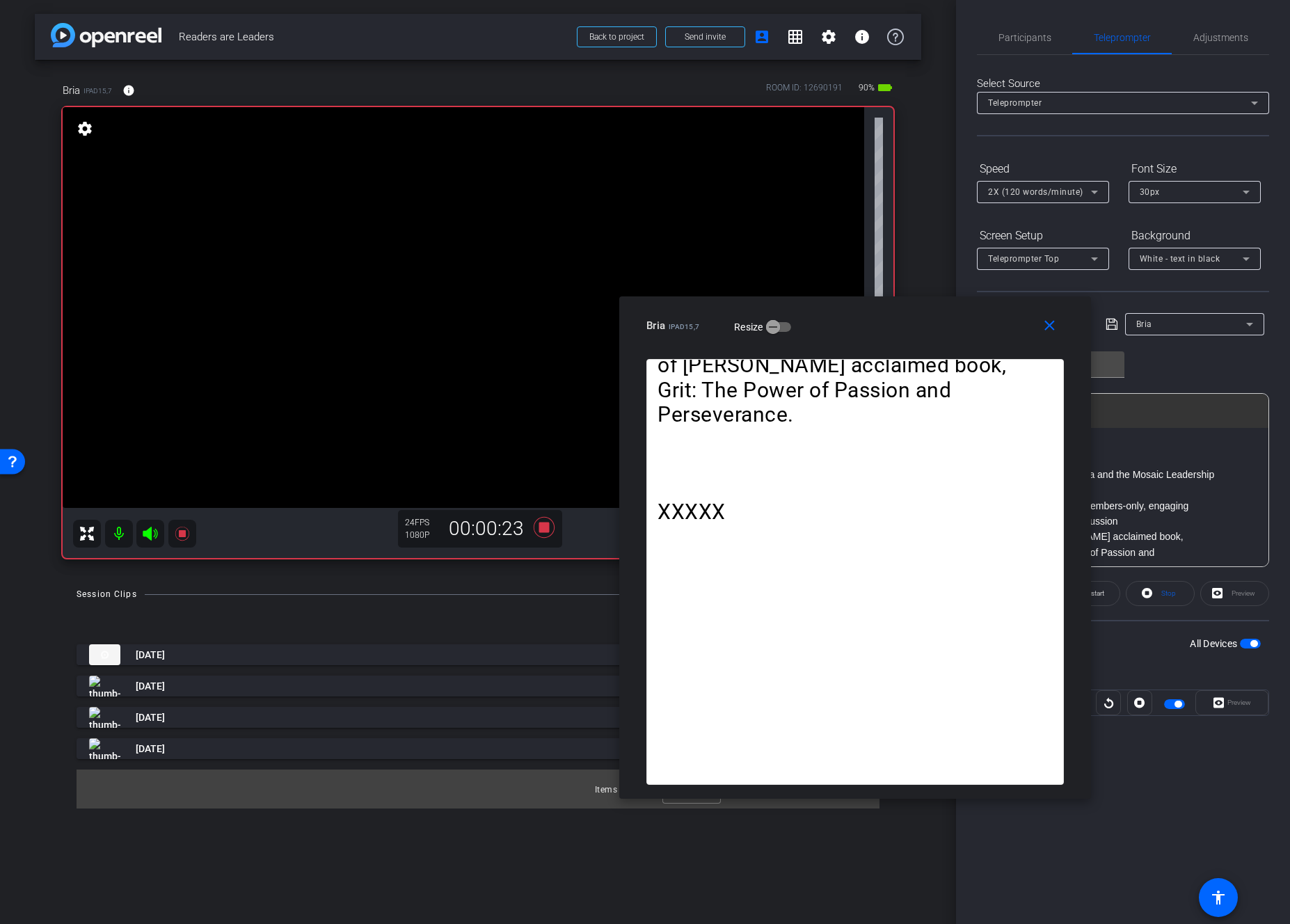
drag, startPoint x: 681, startPoint y: 331, endPoint x: 936, endPoint y: 347, distance: 255.5
click at [996, 325] on div "Bria iPad15,7 Resize" at bounding box center [860, 326] width 428 height 25
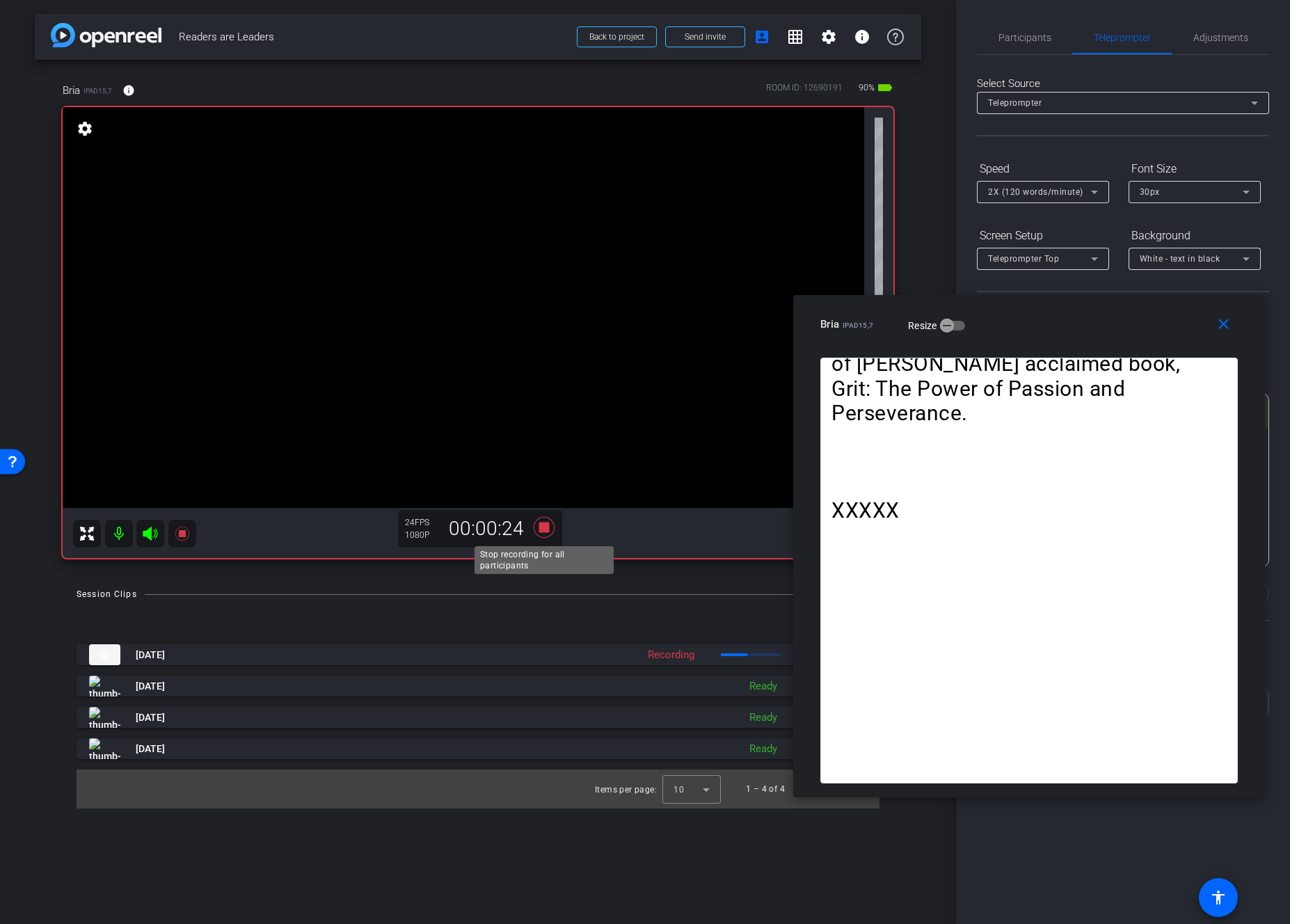
click at [544, 527] on icon at bounding box center [544, 527] width 21 height 21
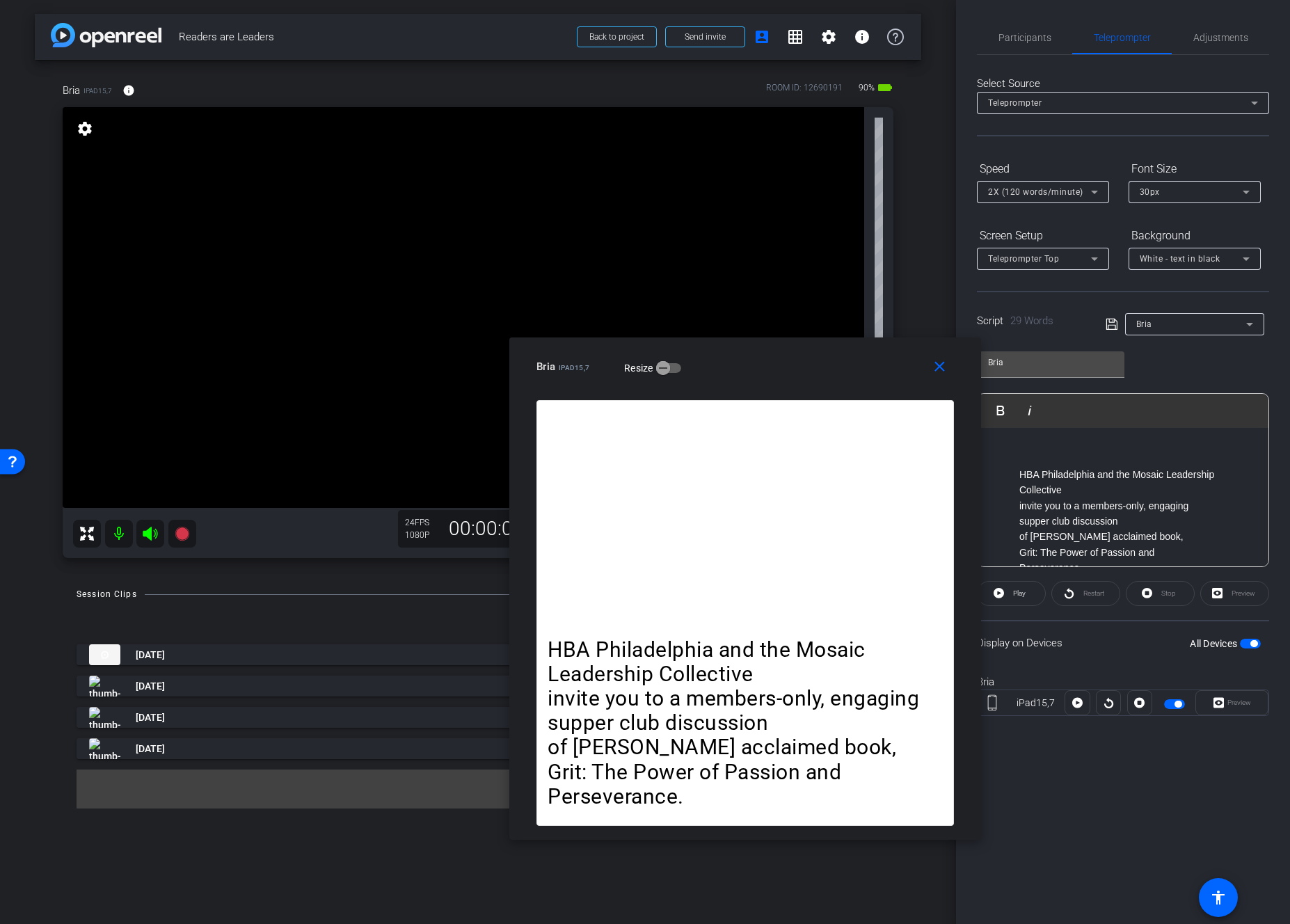
drag, startPoint x: 1045, startPoint y: 331, endPoint x: 760, endPoint y: 373, distance: 288.1
click at [761, 373] on div "Bria iPad15,7 Resize" at bounding box center [750, 366] width 428 height 25
click at [718, 652] on p "HBA Philadelphia and the Mosaic Leadership Collective" at bounding box center [745, 662] width 395 height 49
click at [1051, 497] on p "HBA Philadelphia and the Mosaic Leadership Collective" at bounding box center [1137, 483] width 236 height 32
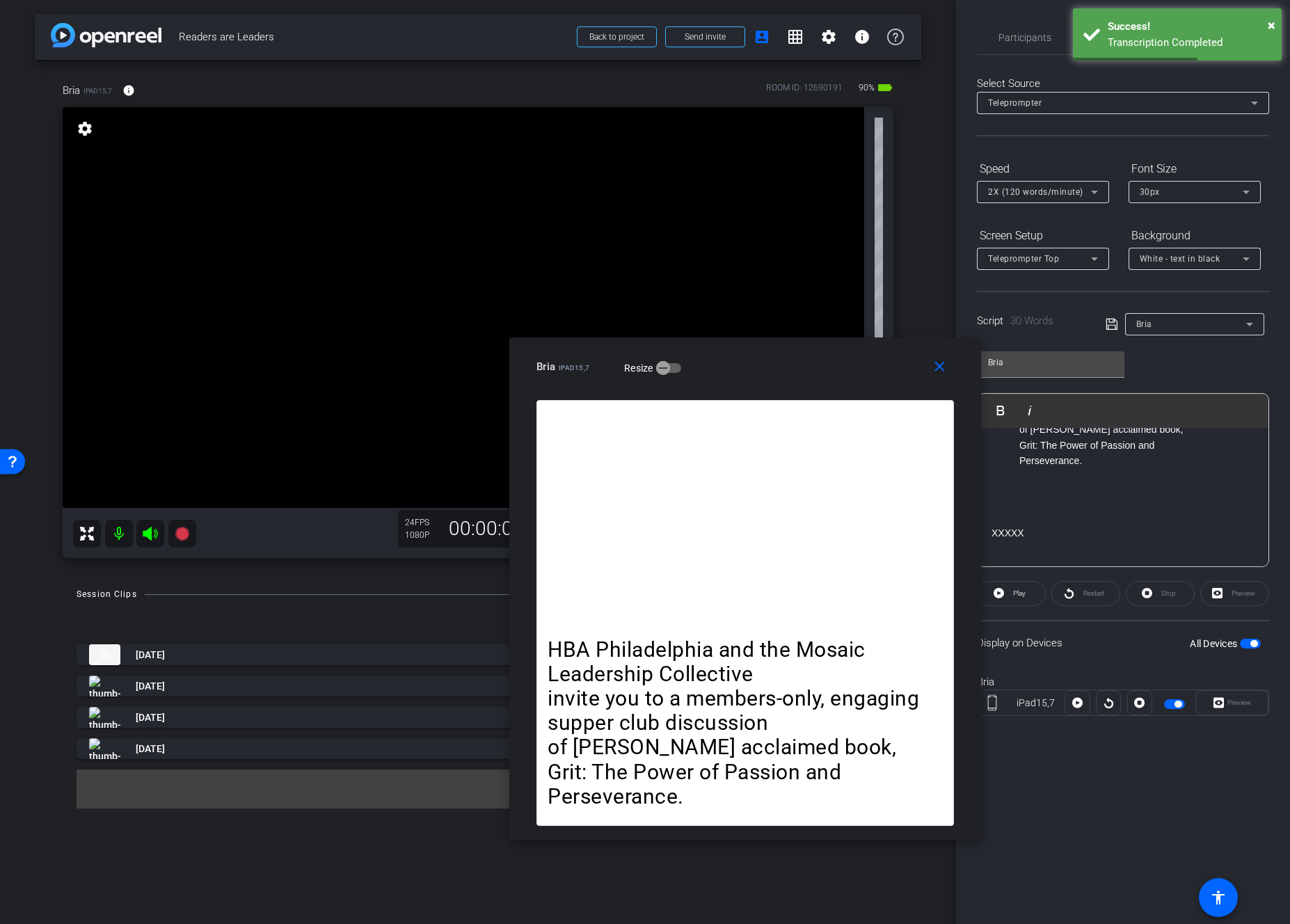
scroll to position [140, 0]
click at [1051, 496] on p at bounding box center [1123, 501] width 263 height 15
click at [1051, 326] on icon at bounding box center [1112, 324] width 13 height 16
click at [786, 552] on div "HBA Philadelphia and the Mosaic Leadership Collective invite you to a members-o…" at bounding box center [745, 614] width 418 height 426
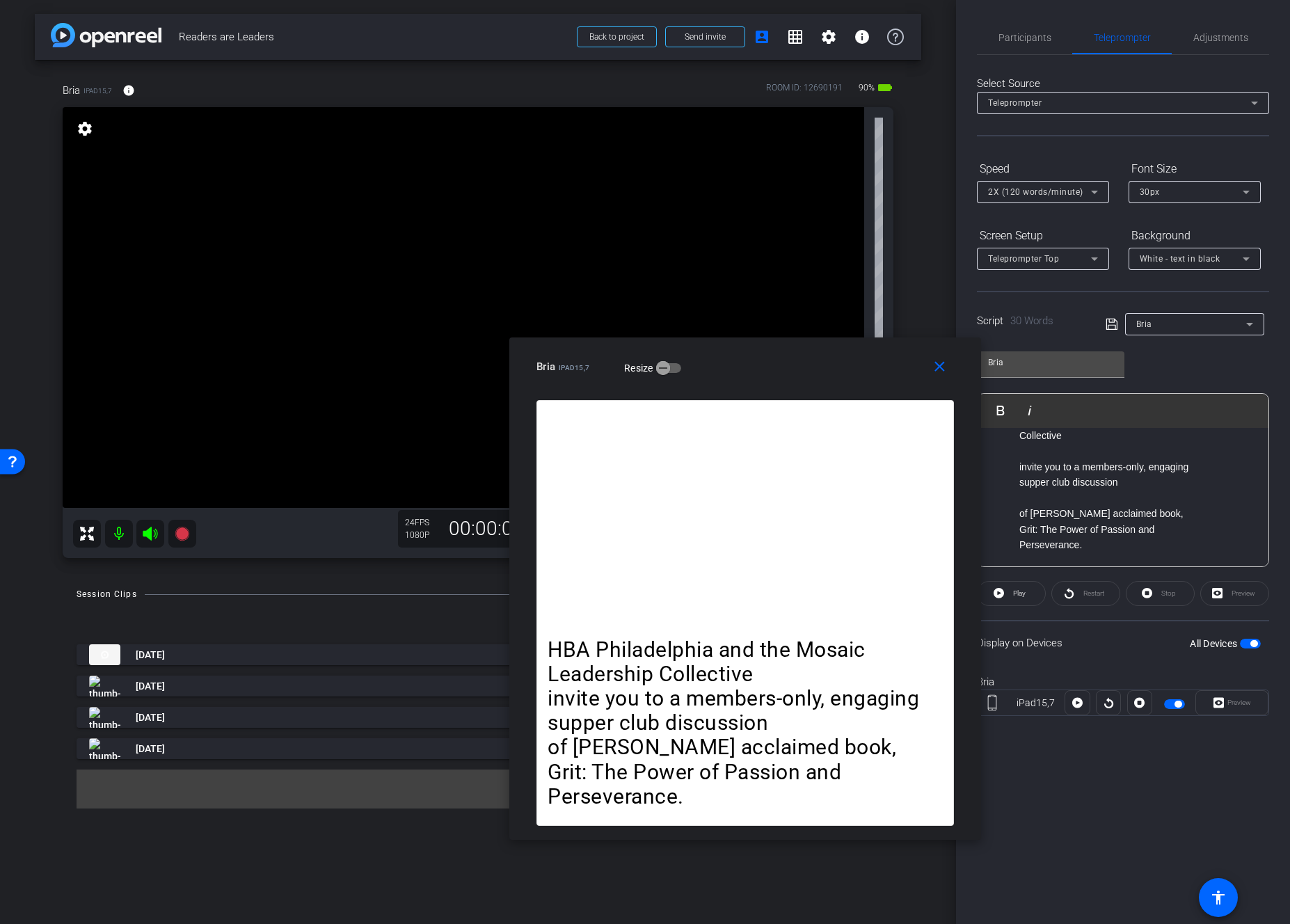
scroll to position [53, 0]
click at [710, 598] on div "HBA Philadelphia and the Mosaic Leadership Collective invite you to a members-o…" at bounding box center [745, 614] width 418 height 426
click at [1051, 457] on p at bounding box center [1123, 449] width 263 height 15
click at [1051, 326] on icon at bounding box center [1112, 324] width 13 height 16
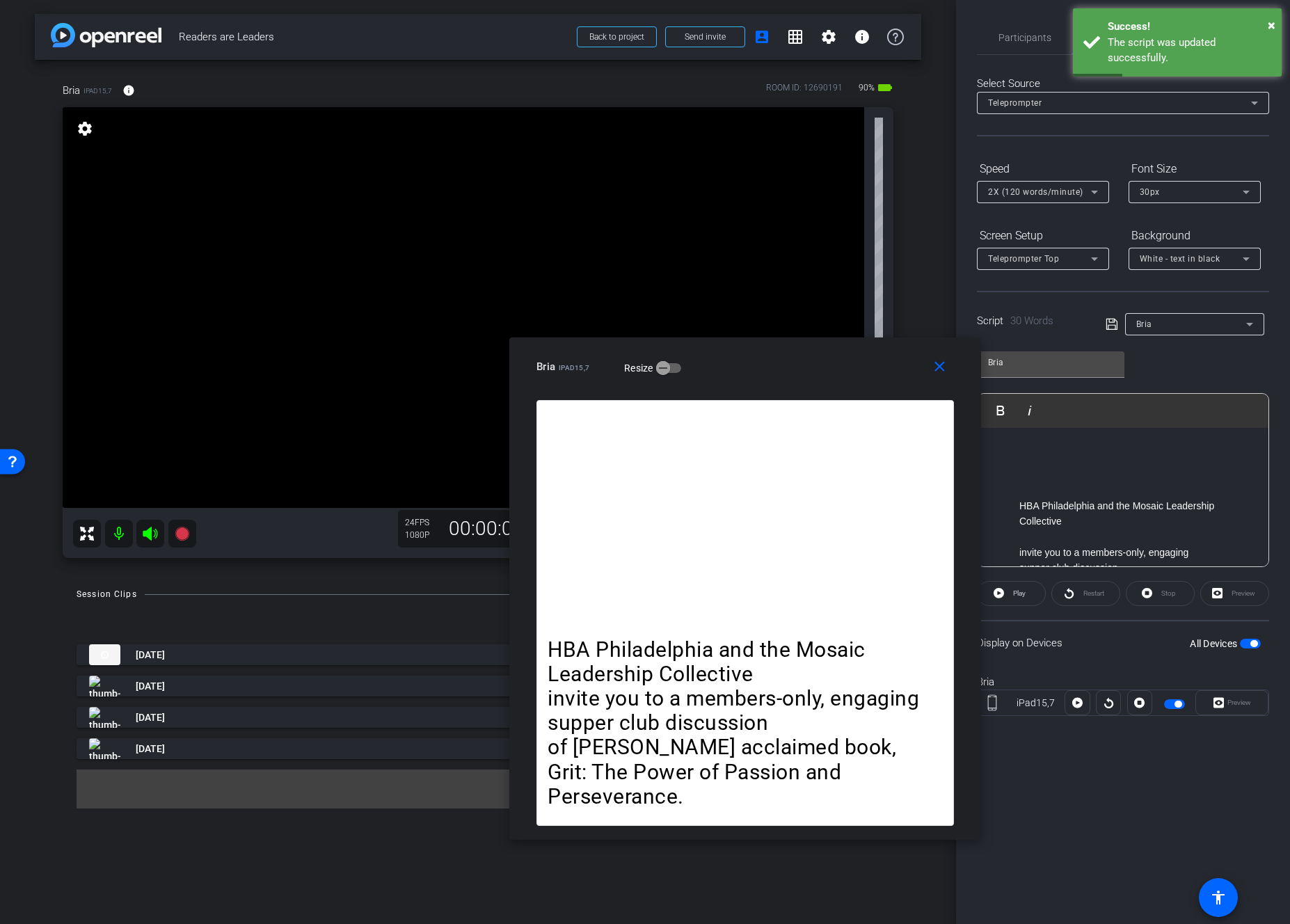
click at [288, 574] on div "arrow_back Readers are Leaders Back to project Send invite account_box grid_on …" at bounding box center [478, 462] width 956 height 924
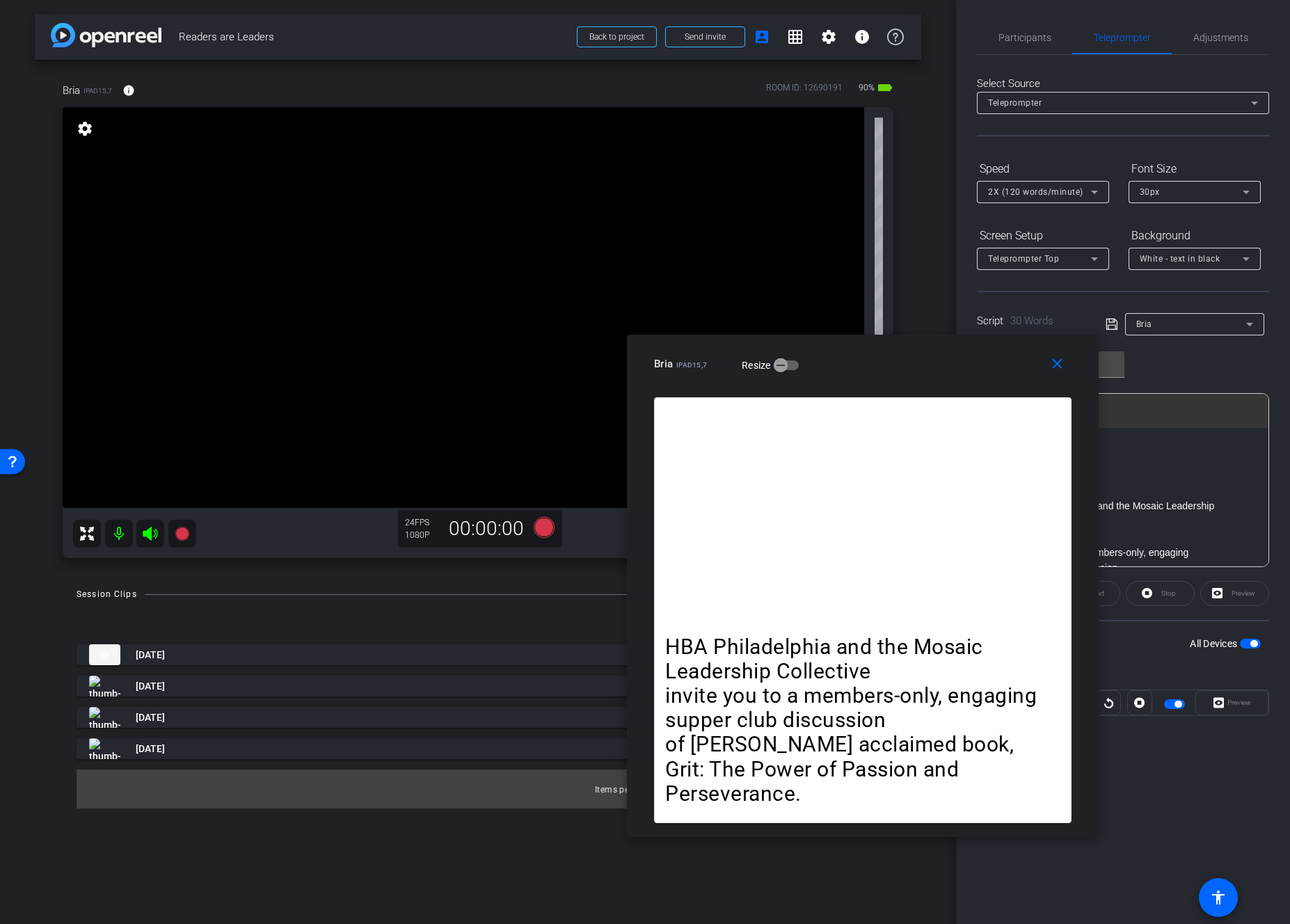
drag, startPoint x: 718, startPoint y: 363, endPoint x: 893, endPoint y: 368, distance: 175.1
click at [898, 364] on div "Bria iPad15,7 Resize" at bounding box center [868, 364] width 428 height 25
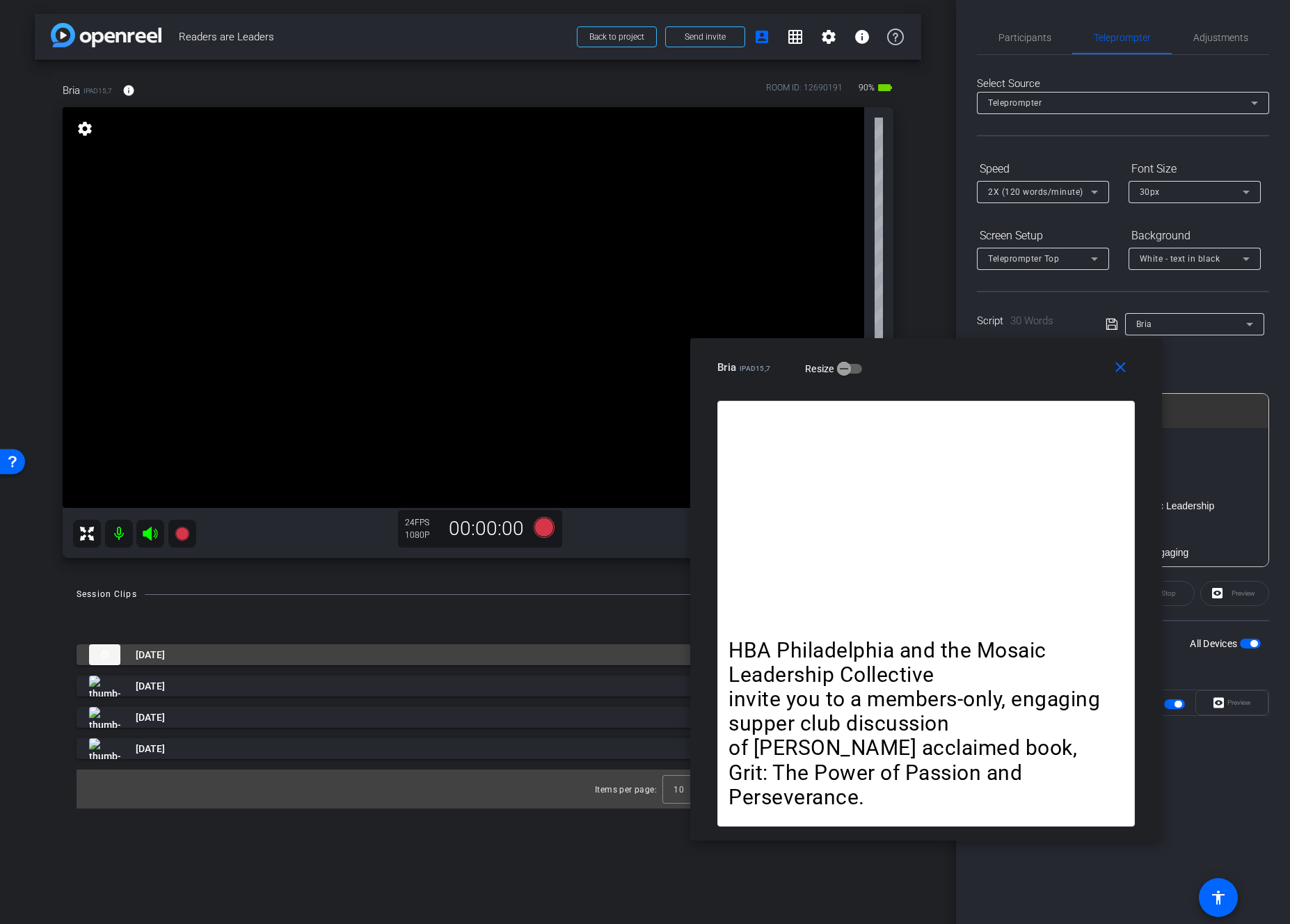
click at [201, 656] on mat-panel-title "[DATE]" at bounding box center [398, 655] width 618 height 21
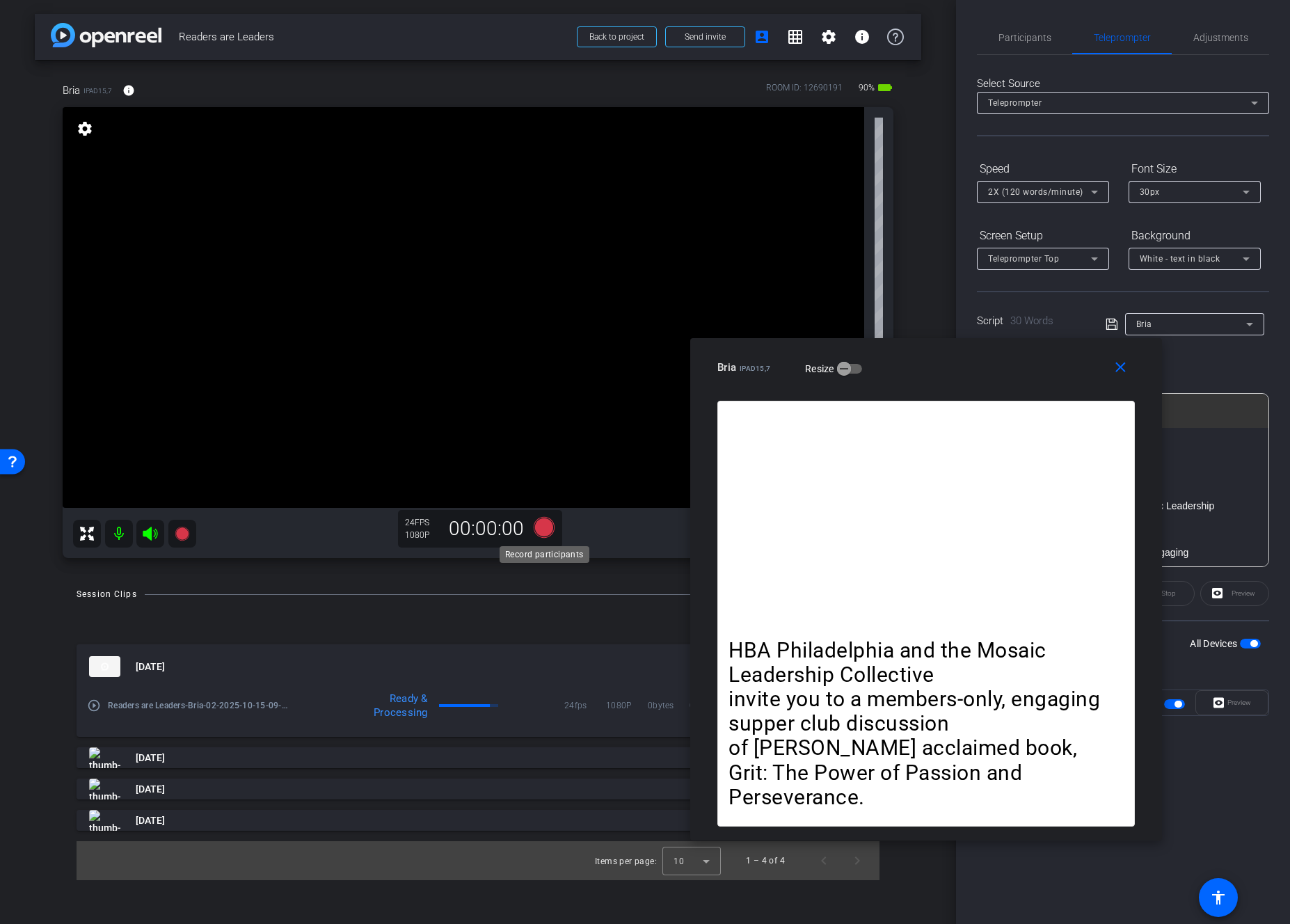
click at [541, 529] on icon at bounding box center [544, 527] width 21 height 21
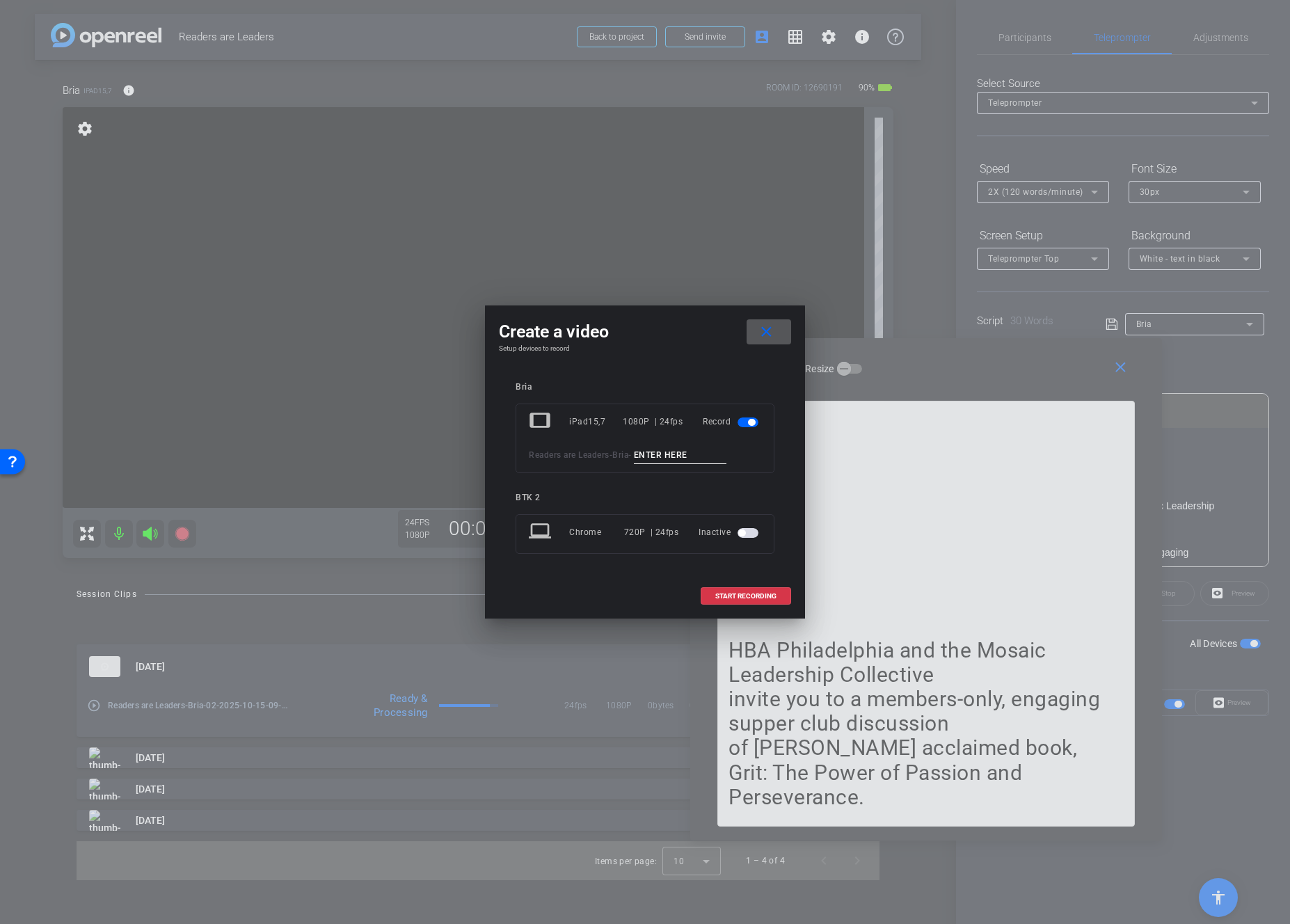
click at [685, 458] on input at bounding box center [680, 455] width 93 height 17
type input "03"
click at [751, 599] on span "START RECORDING" at bounding box center [746, 596] width 62 height 7
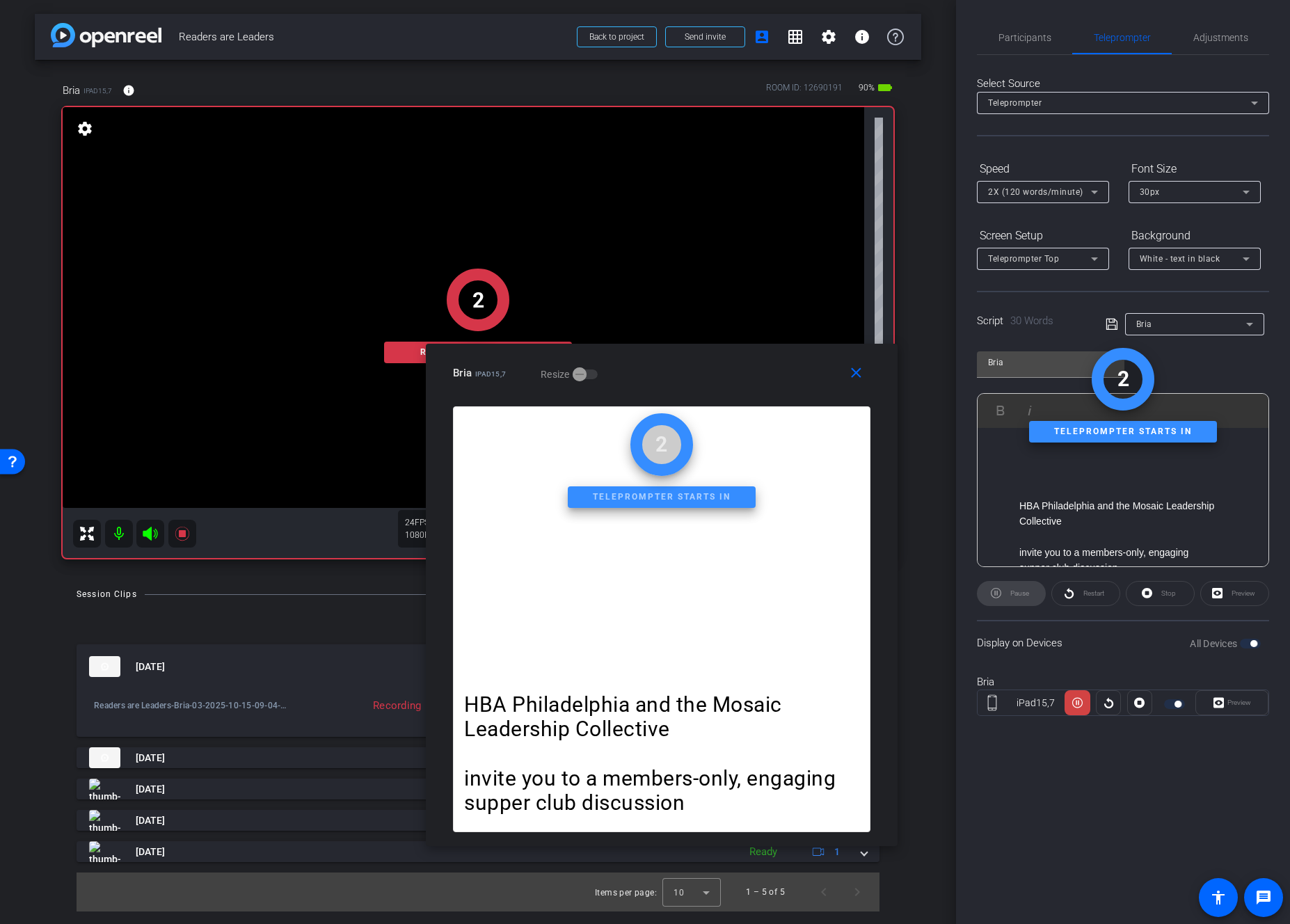
drag, startPoint x: 961, startPoint y: 382, endPoint x: 785, endPoint y: 430, distance: 182.4
click at [698, 387] on div "close Bria iPad15,7 Resize" at bounding box center [662, 375] width 472 height 63
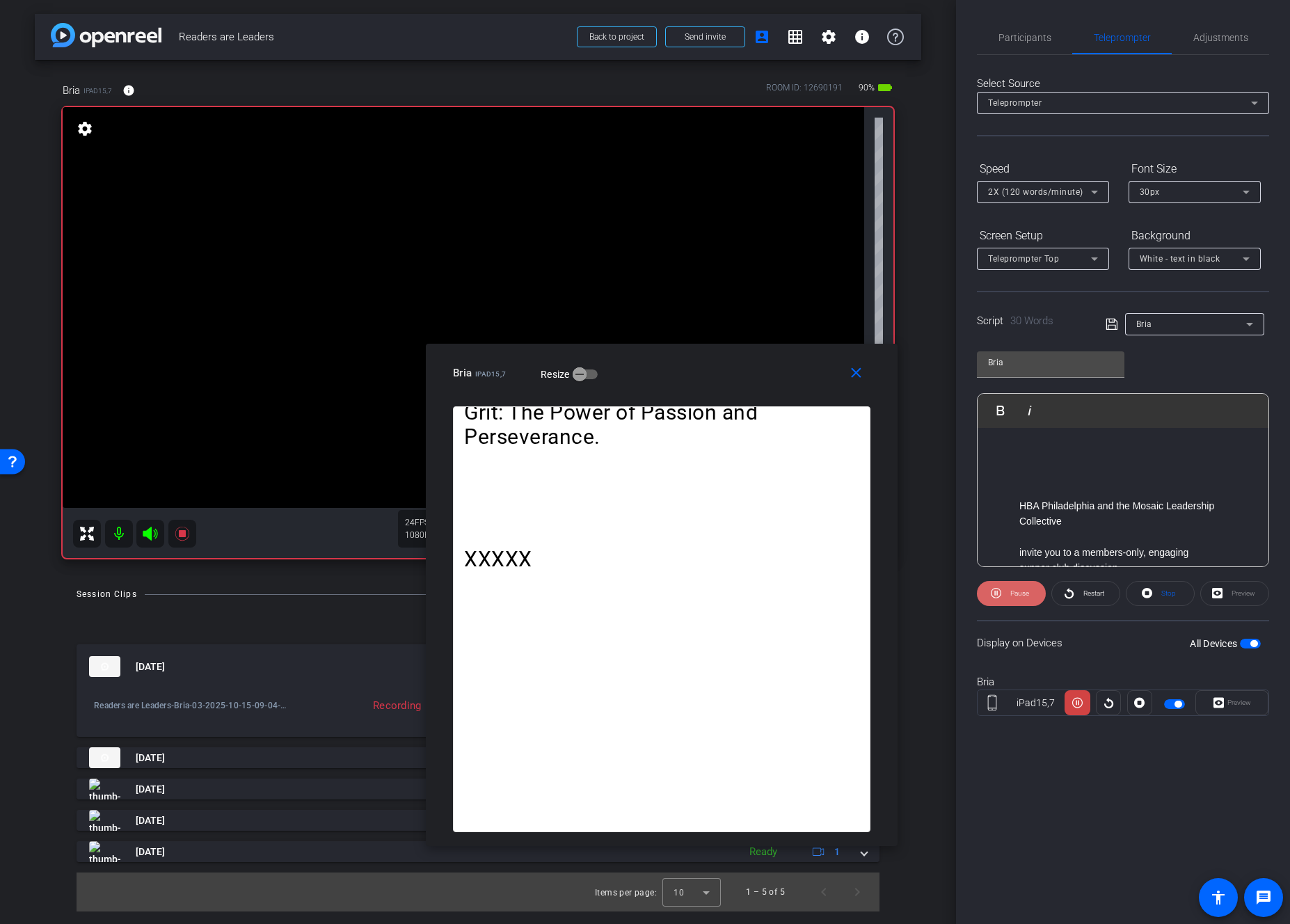
click at [1022, 594] on span "Pause" at bounding box center [1019, 593] width 19 height 8
click at [1022, 594] on span "Play" at bounding box center [1019, 593] width 13 height 8
click at [1022, 594] on span "Pause" at bounding box center [1019, 593] width 19 height 8
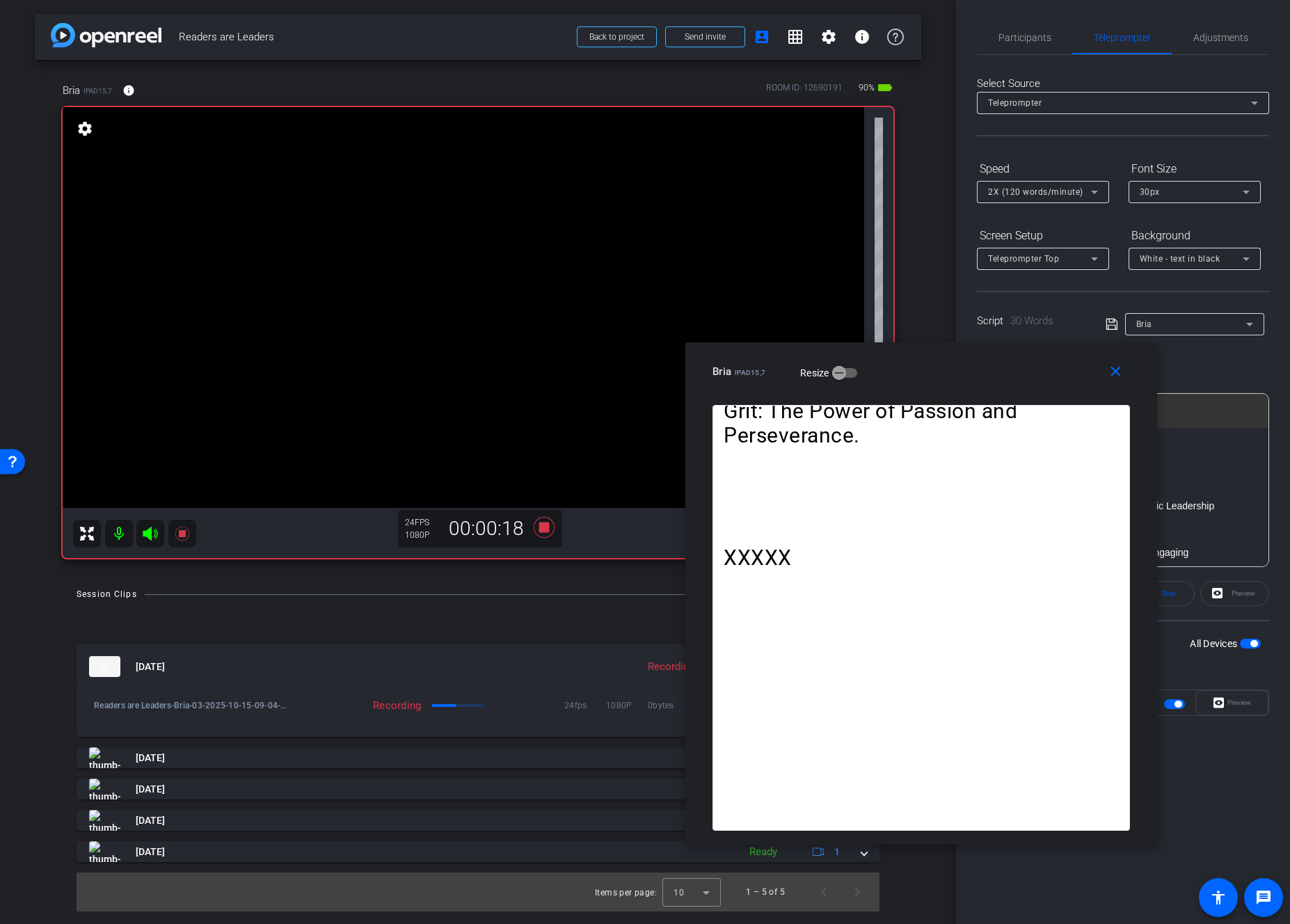
drag, startPoint x: 730, startPoint y: 373, endPoint x: 820, endPoint y: 430, distance: 106.5
click at [990, 372] on div "Bria iPad15,7 Resize" at bounding box center [926, 371] width 428 height 25
click at [541, 530] on icon at bounding box center [544, 527] width 21 height 21
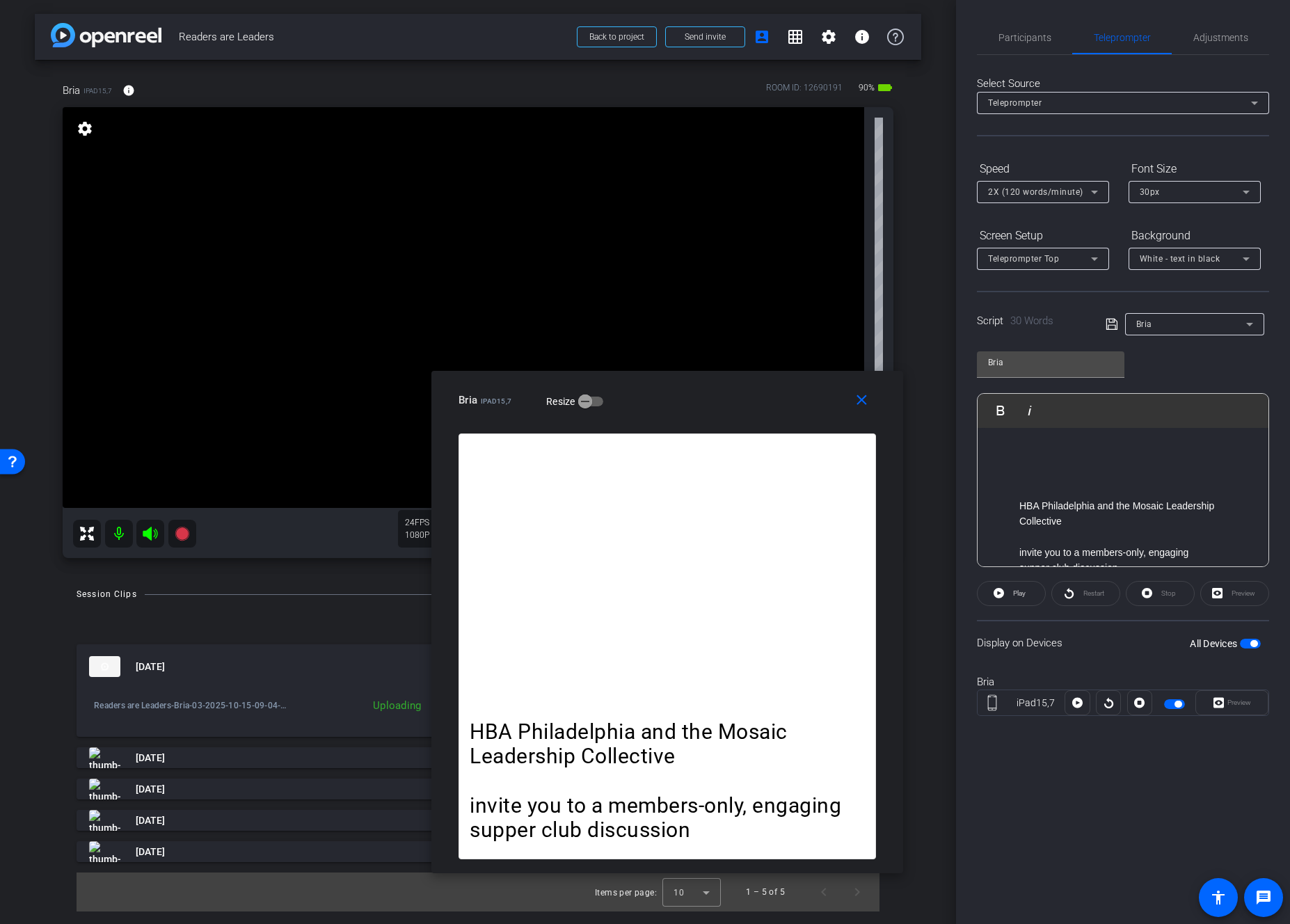
drag, startPoint x: 918, startPoint y: 364, endPoint x: 845, endPoint y: 447, distance: 110.5
click at [668, 394] on div "Bria iPad15,7 Resize" at bounding box center [673, 400] width 428 height 25
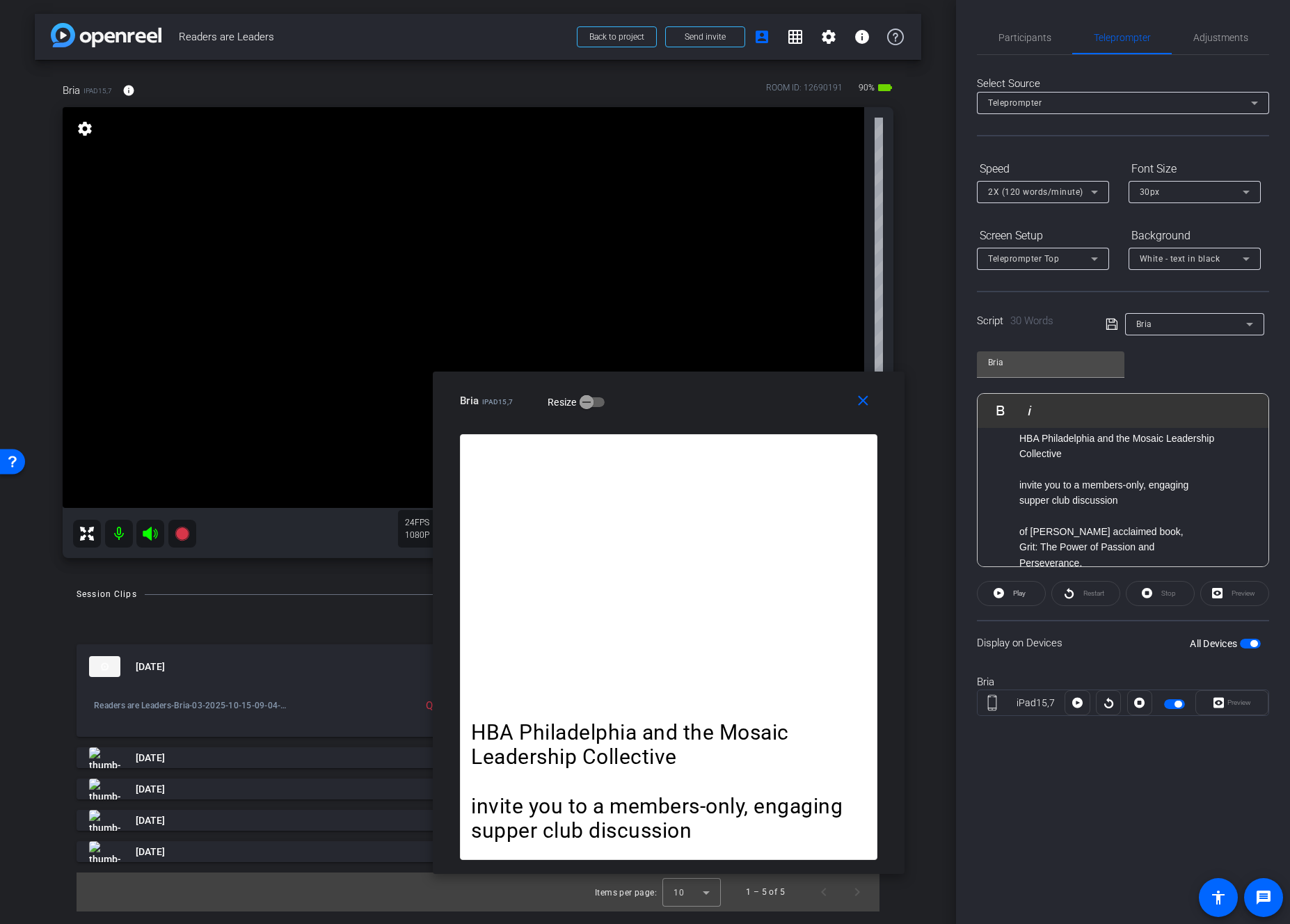
scroll to position [80, 0]
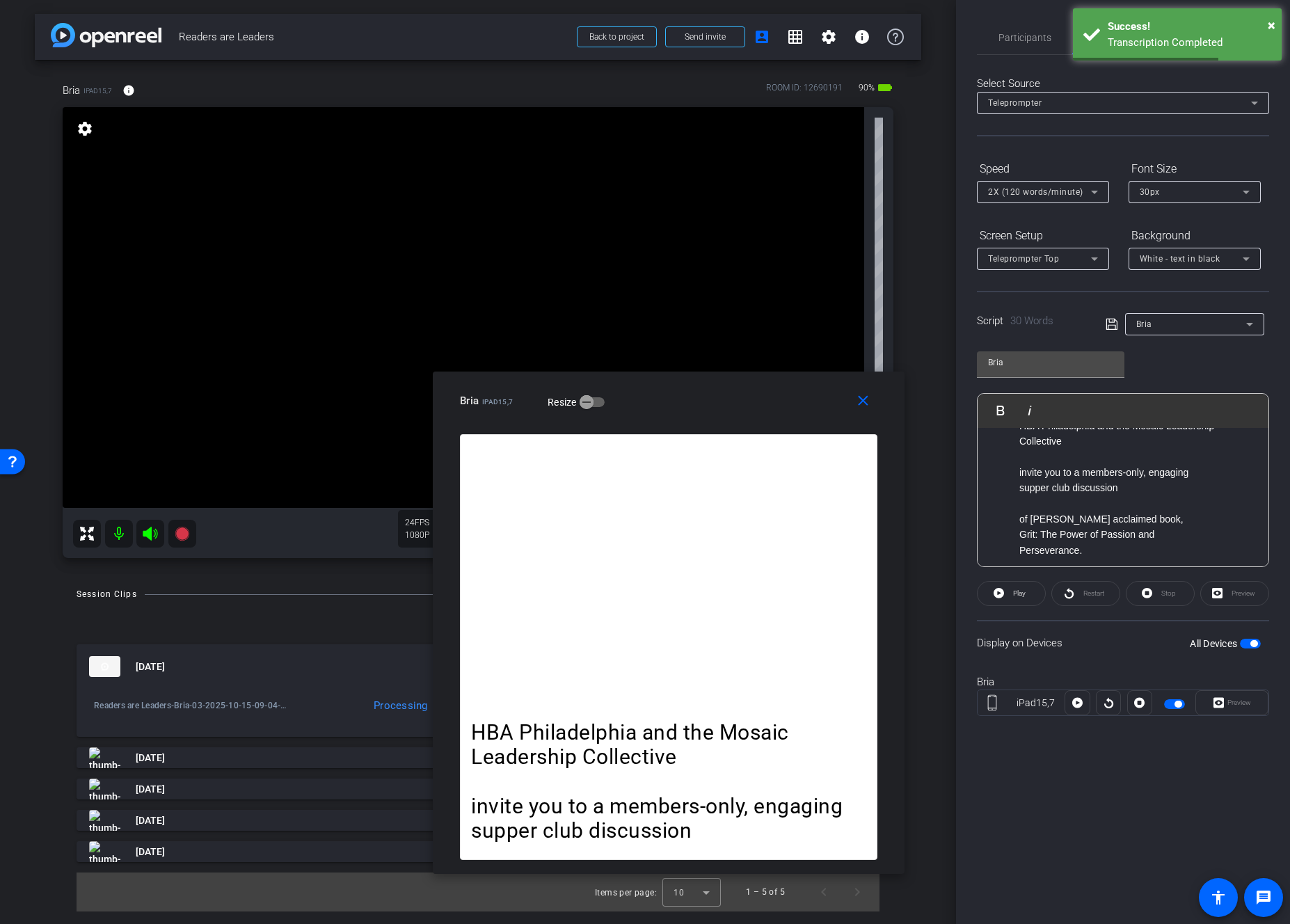
drag, startPoint x: 1017, startPoint y: 536, endPoint x: 1031, endPoint y: 544, distance: 16.1
click at [1017, 536] on ul "HBA Philadelphia and the Mosaic Leadership Collective invite you to a members-o…" at bounding box center [1123, 488] width 263 height 140
click at [1051, 325] on icon at bounding box center [1111, 324] width 11 height 11
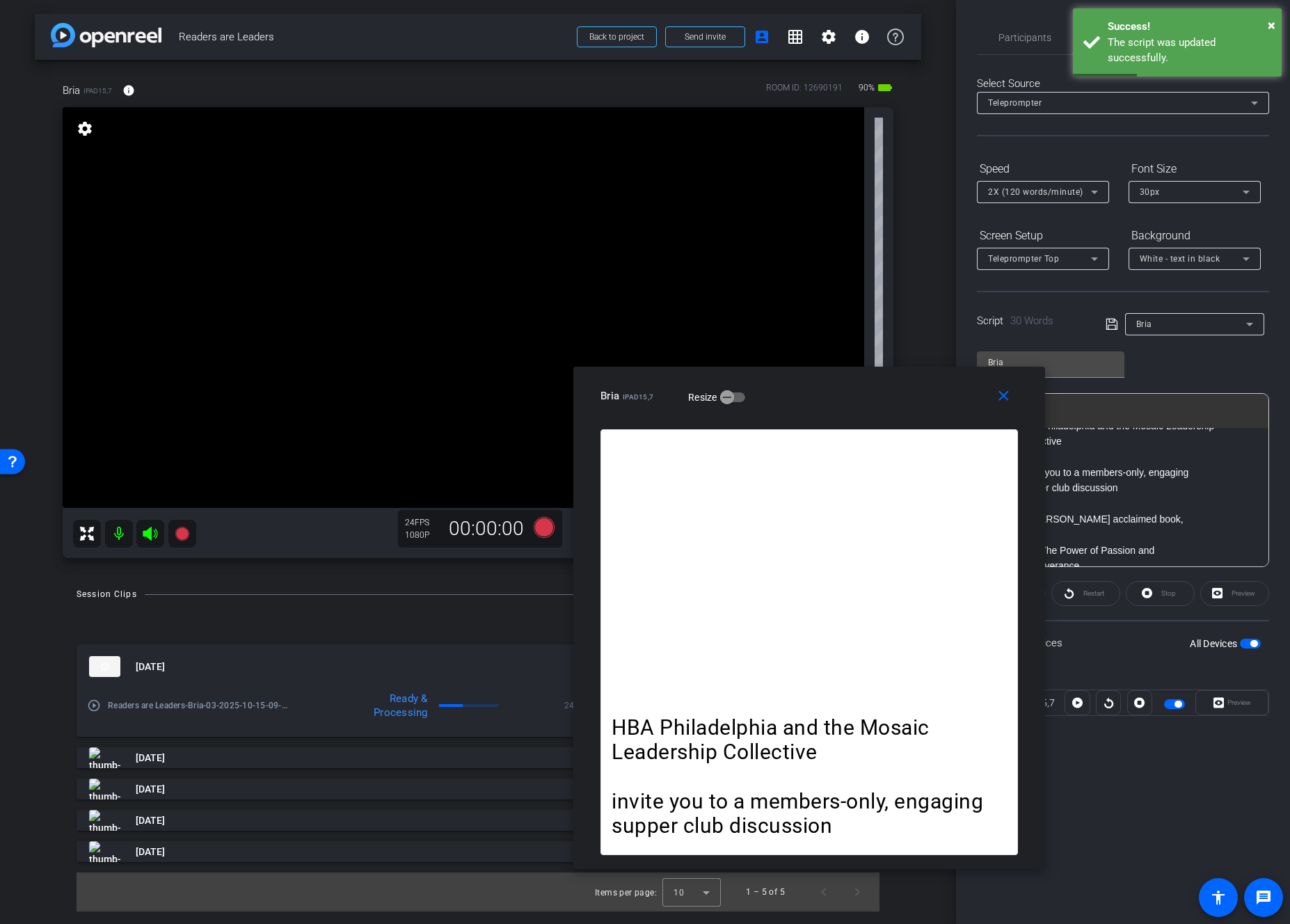
drag, startPoint x: 747, startPoint y: 395, endPoint x: 887, endPoint y: 391, distance: 140.1
click at [887, 391] on div "Bria iPad15,7 Resize" at bounding box center [814, 395] width 428 height 25
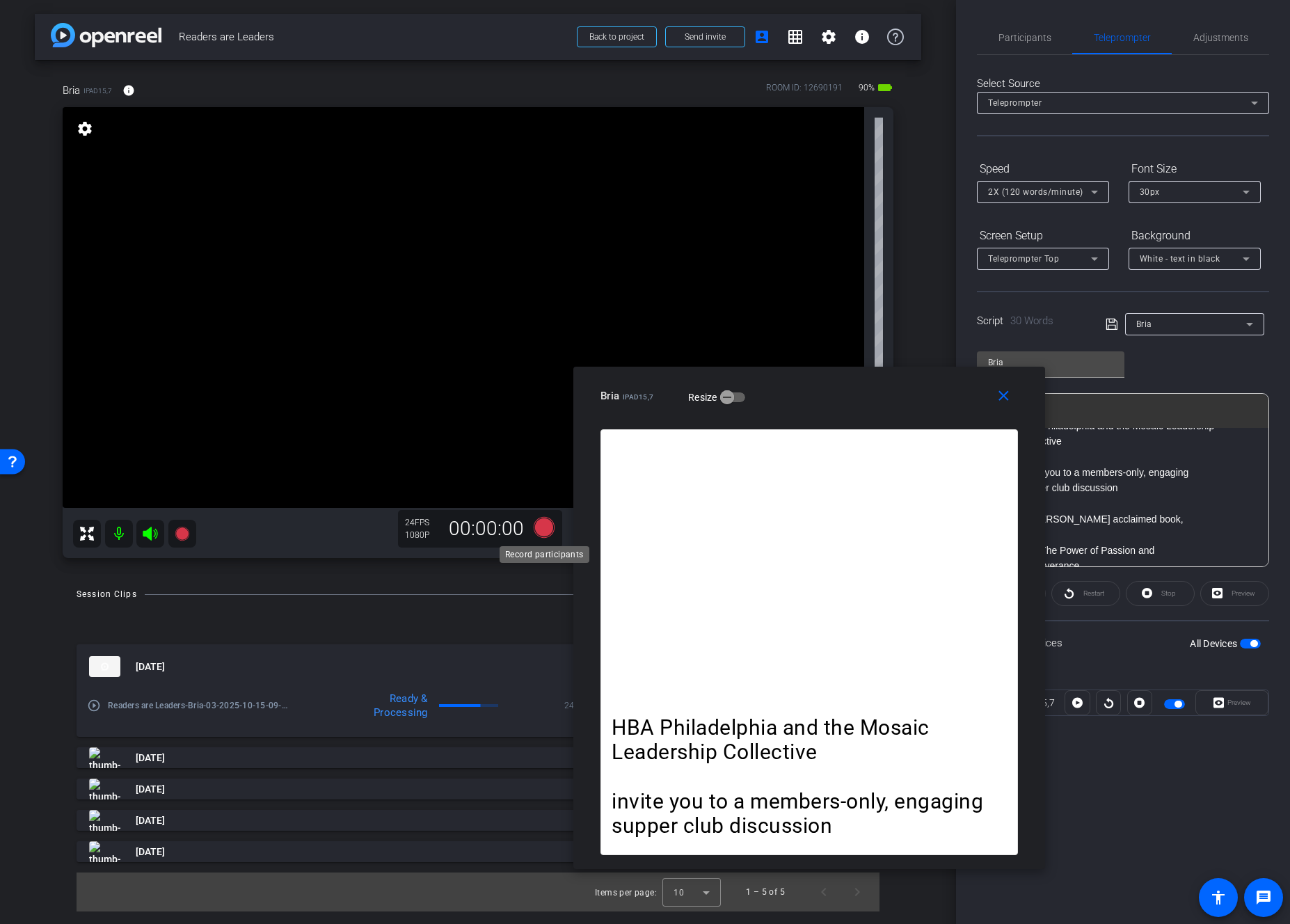
click at [541, 526] on icon at bounding box center [544, 527] width 21 height 21
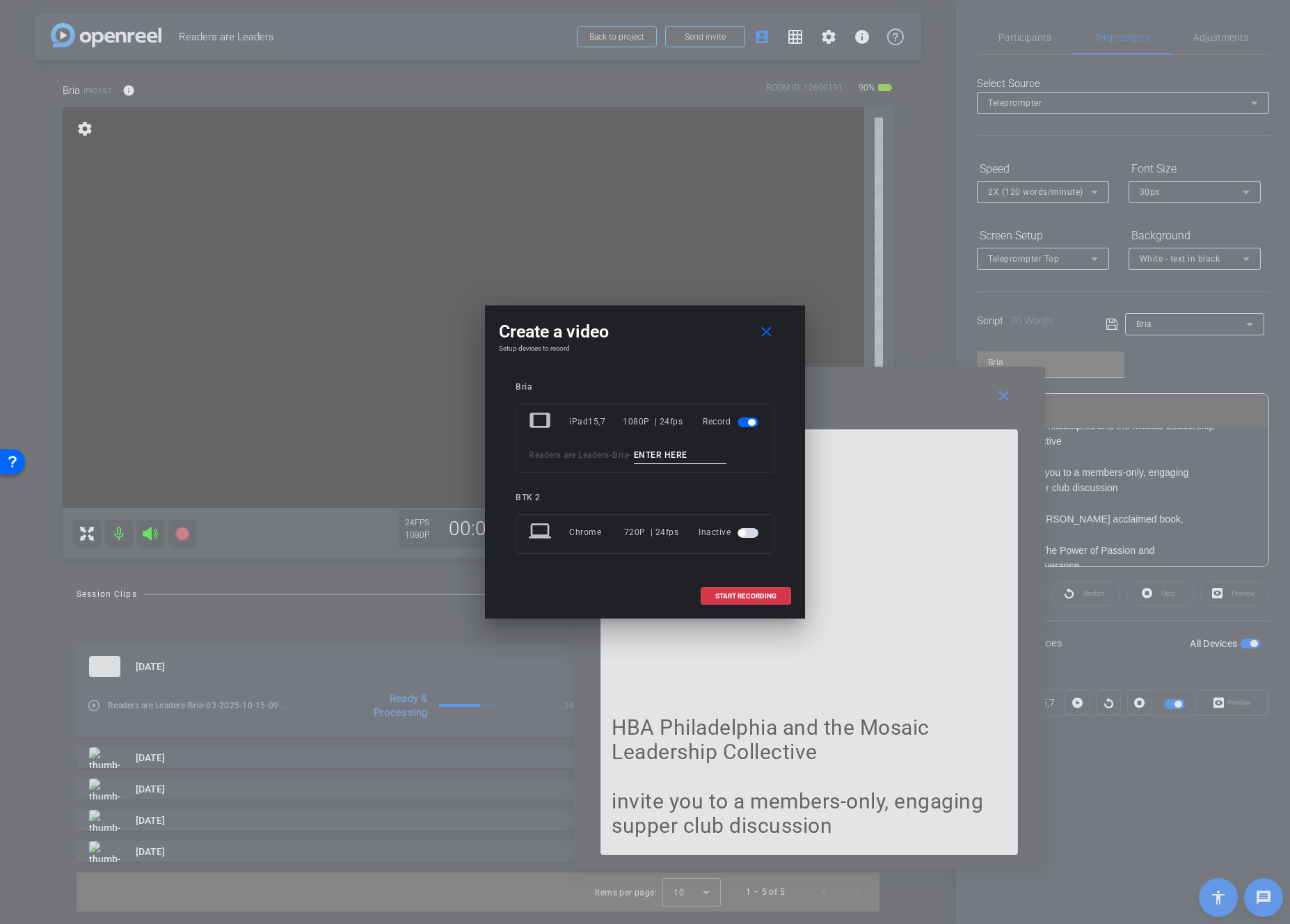
click at [672, 454] on input at bounding box center [680, 455] width 93 height 17
type input "04"
click at [731, 594] on span "START RECORDING" at bounding box center [746, 596] width 62 height 7
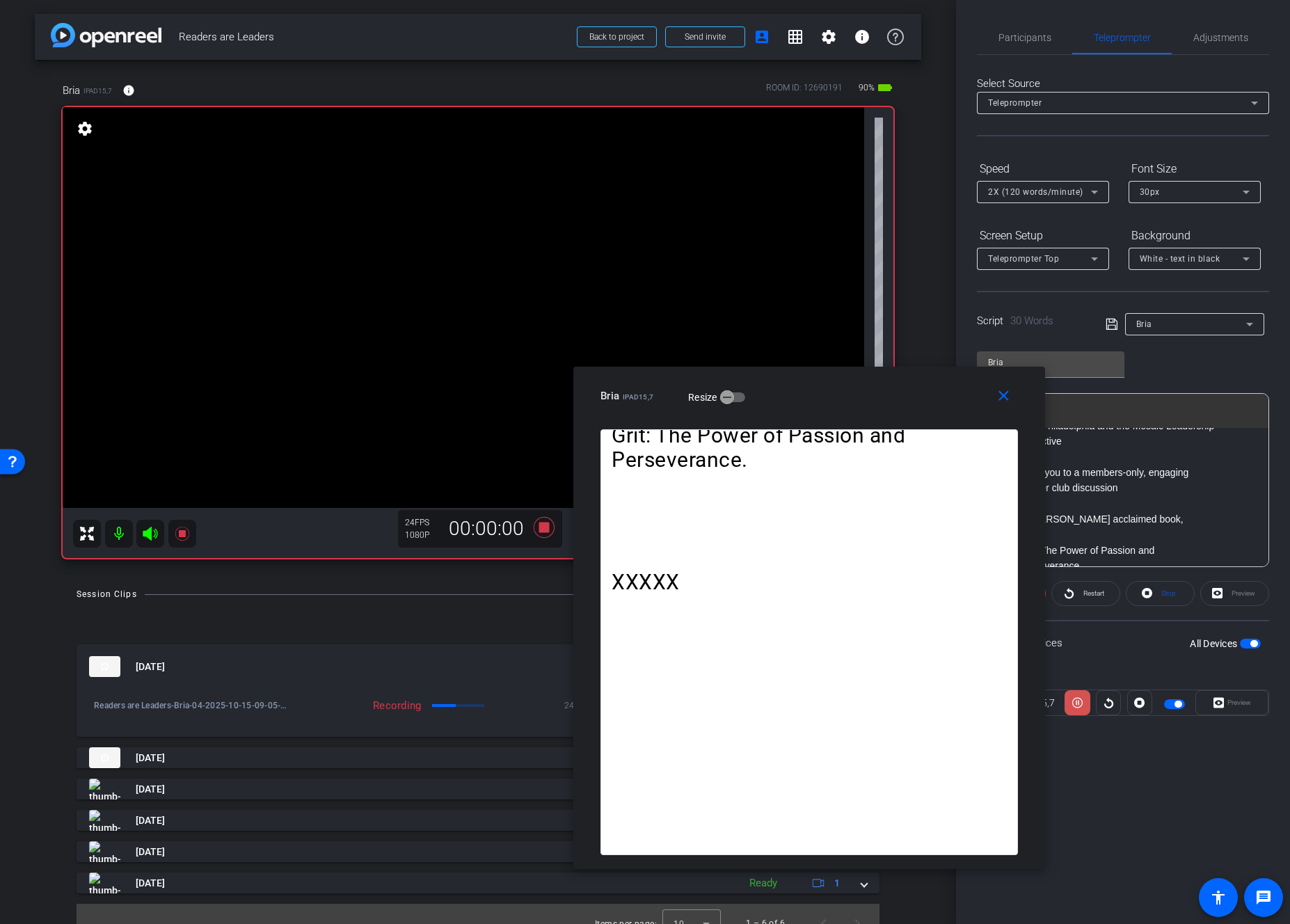
click at [1051, 708] on icon at bounding box center [1078, 703] width 10 height 21
click at [1051, 708] on icon at bounding box center [1078, 704] width 10 height 10
drag, startPoint x: 1005, startPoint y: 404, endPoint x: 815, endPoint y: 472, distance: 201.8
click at [1005, 404] on mat-icon "close" at bounding box center [1004, 396] width 17 height 17
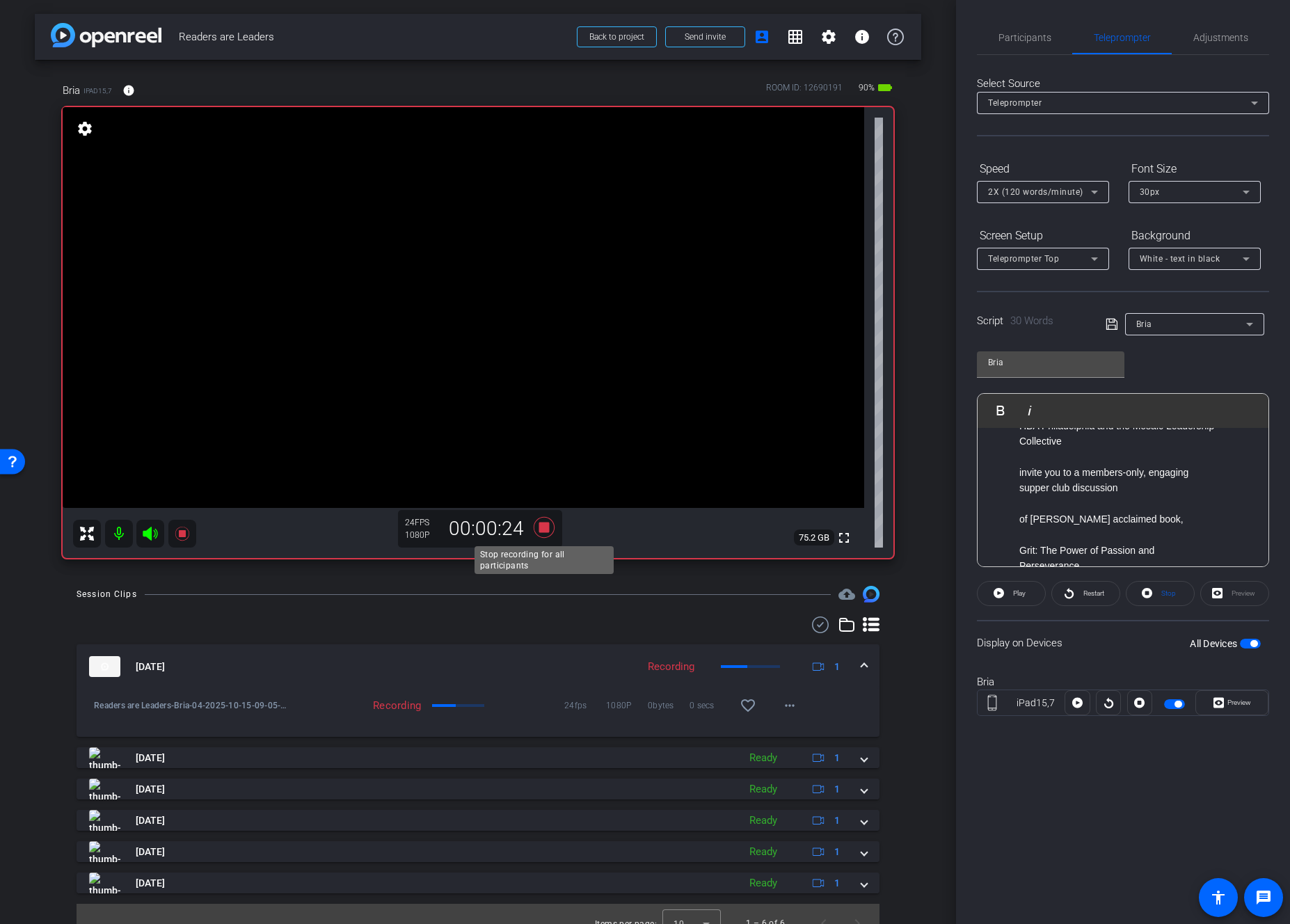
click at [545, 527] on icon at bounding box center [544, 527] width 21 height 21
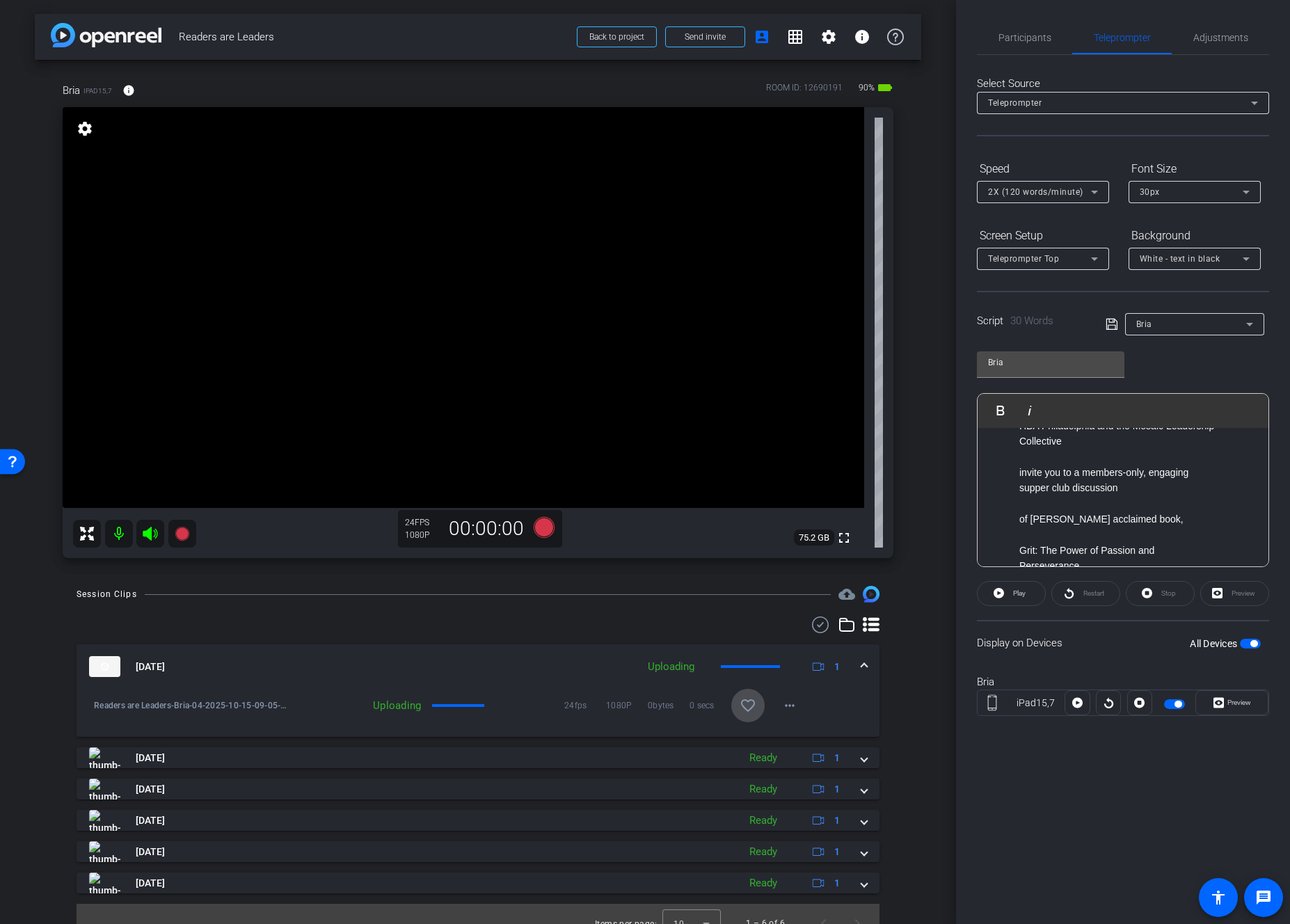
click at [748, 701] on mat-icon "favorite_border" at bounding box center [748, 706] width 16 height 16
click at [542, 527] on icon at bounding box center [544, 527] width 21 height 21
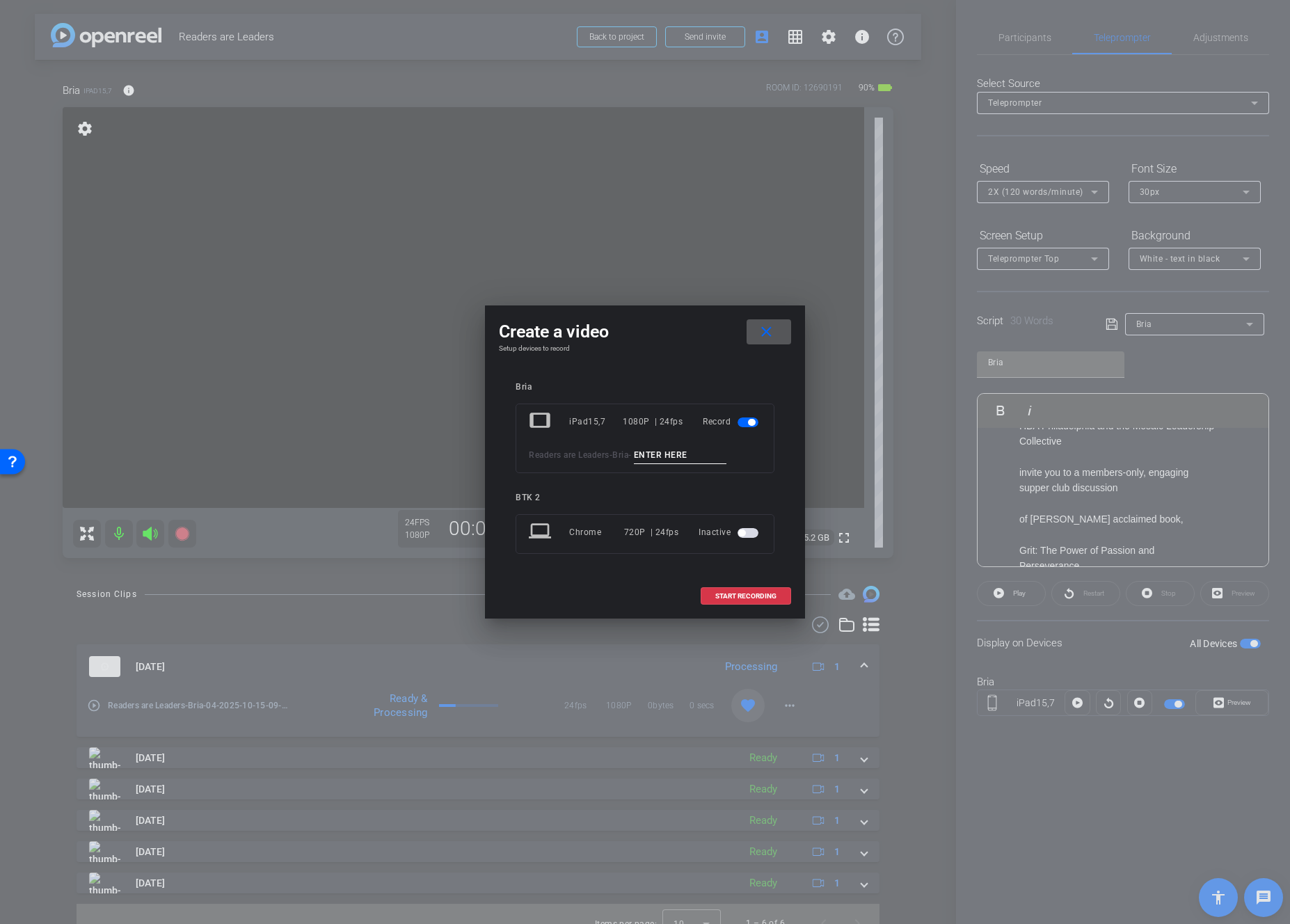
click at [721, 457] on input at bounding box center [680, 455] width 93 height 17
type input "05"
click at [758, 596] on span "START RECORDING" at bounding box center [746, 596] width 62 height 7
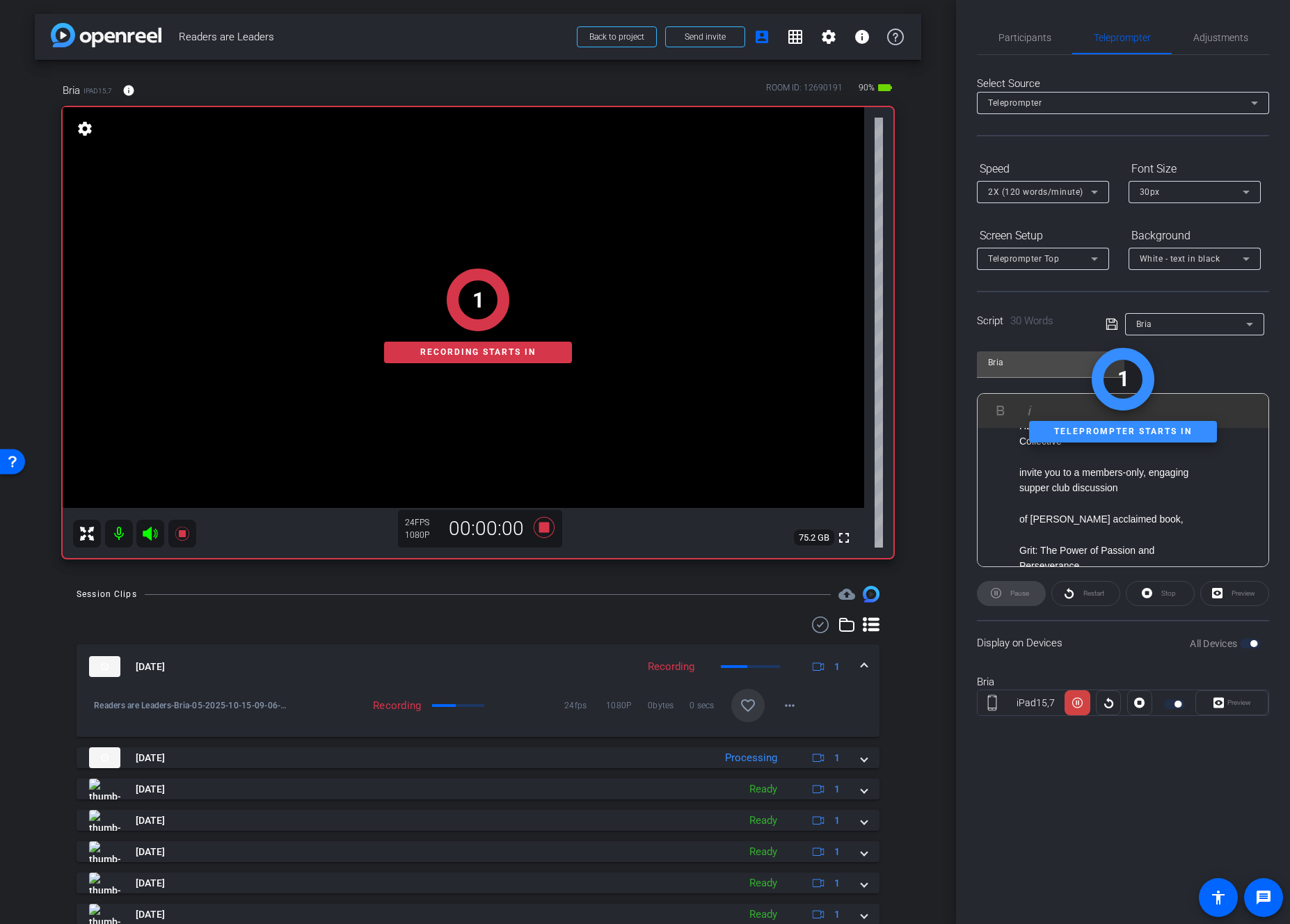
click at [1051, 704] on div "Preview" at bounding box center [1232, 703] width 73 height 25
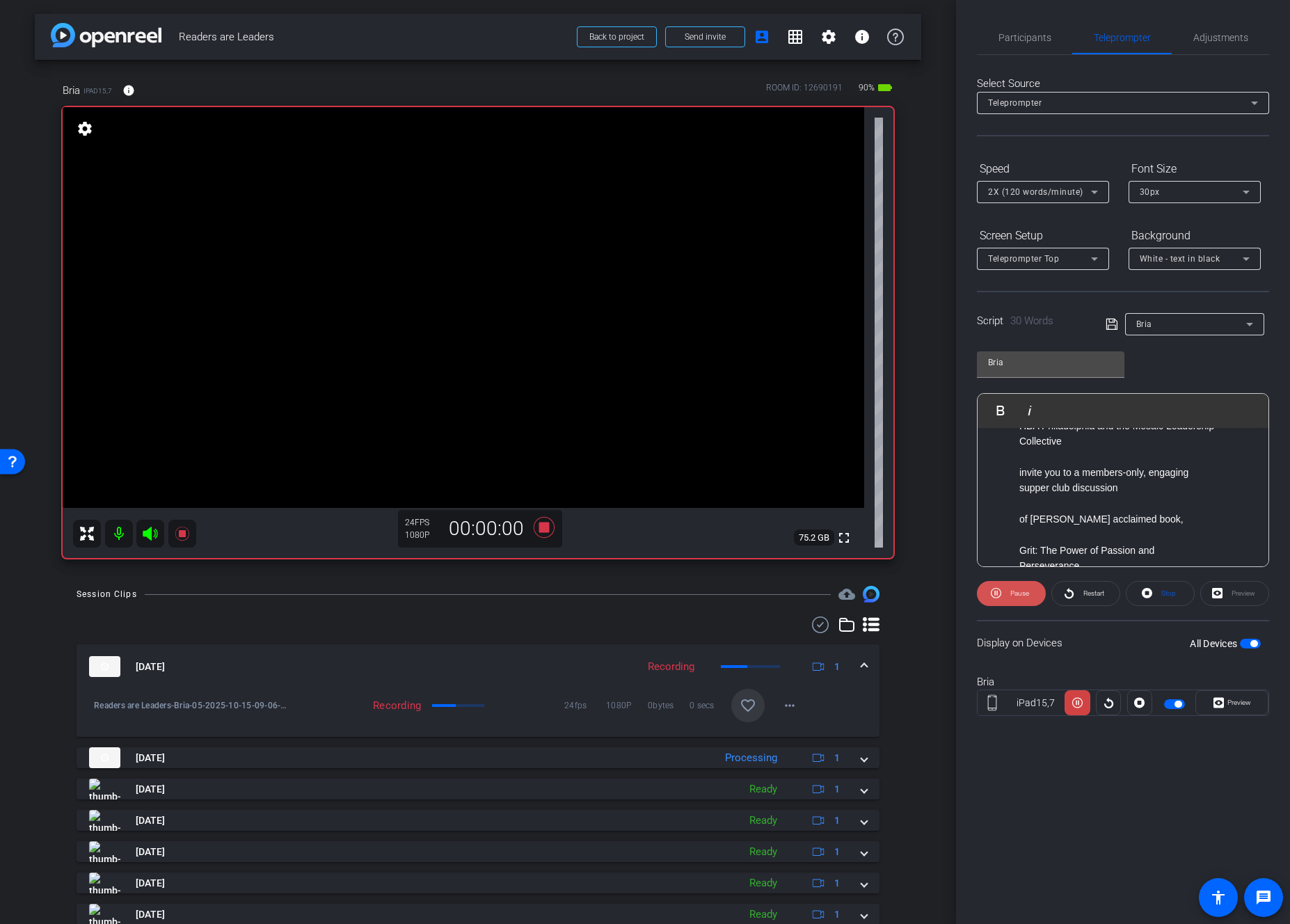
click at [1005, 590] on span at bounding box center [1012, 593] width 69 height 34
click at [1020, 593] on span "Play" at bounding box center [1019, 593] width 13 height 8
click at [1051, 704] on span at bounding box center [1232, 703] width 72 height 34
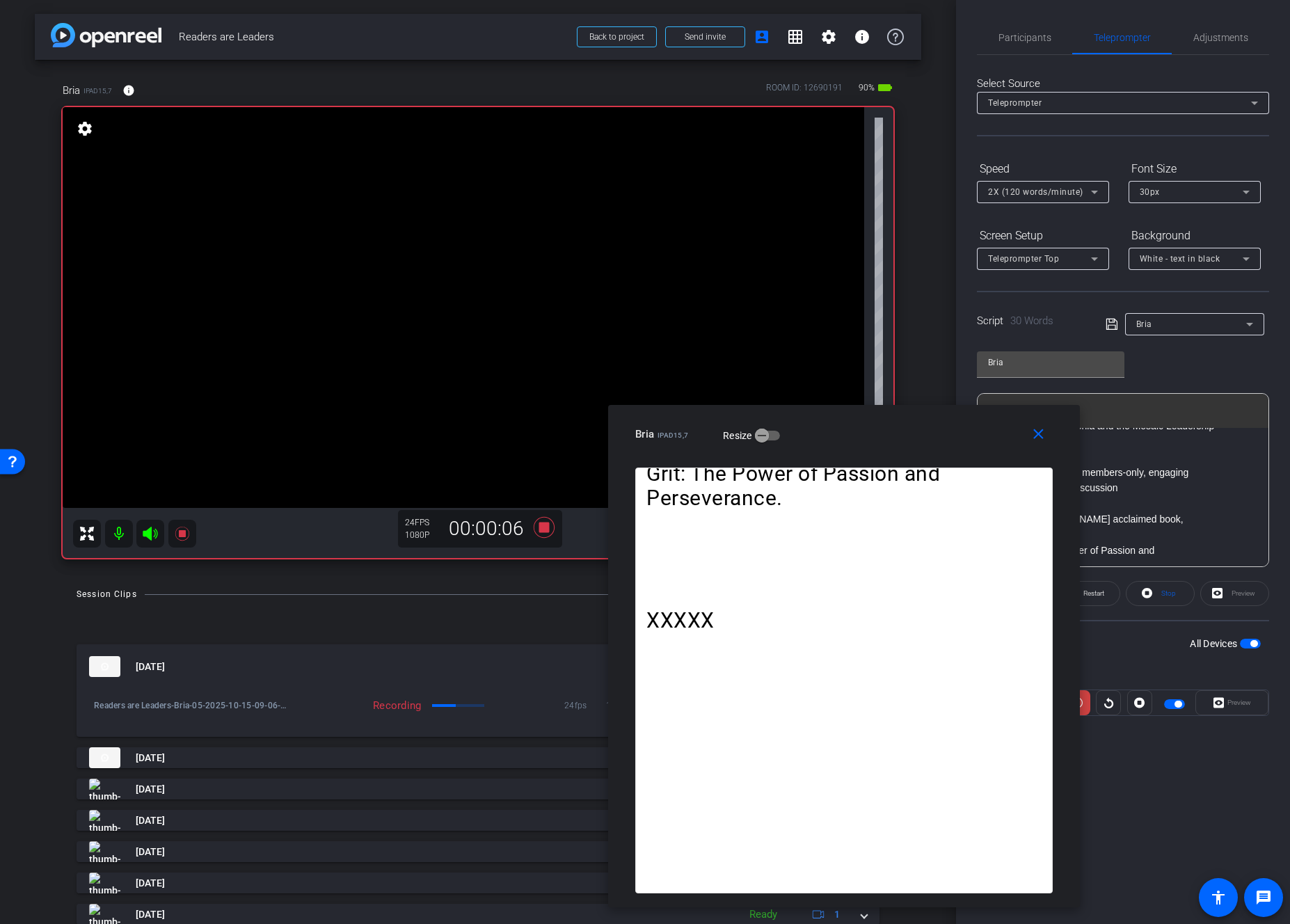
drag, startPoint x: 715, startPoint y: 241, endPoint x: 914, endPoint y: 435, distance: 277.9
click at [914, 435] on div "Bria iPad15,7 Resize" at bounding box center [849, 434] width 428 height 25
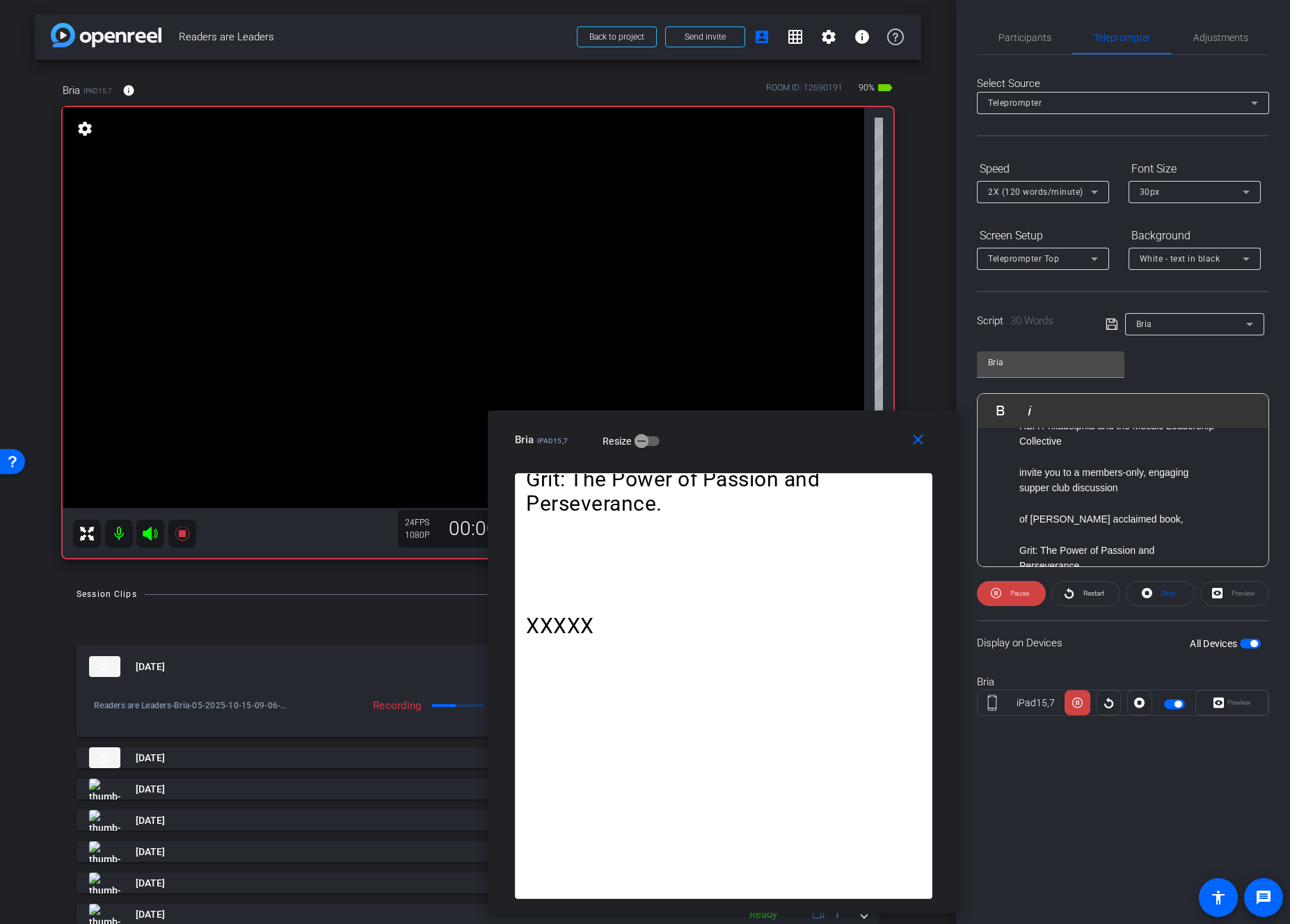
drag, startPoint x: 960, startPoint y: 439, endPoint x: 918, endPoint y: 488, distance: 64.5
click at [839, 444] on div "Bria iPad15,7 Resize" at bounding box center [729, 440] width 428 height 25
click at [1018, 596] on span "Pause" at bounding box center [1019, 593] width 19 height 8
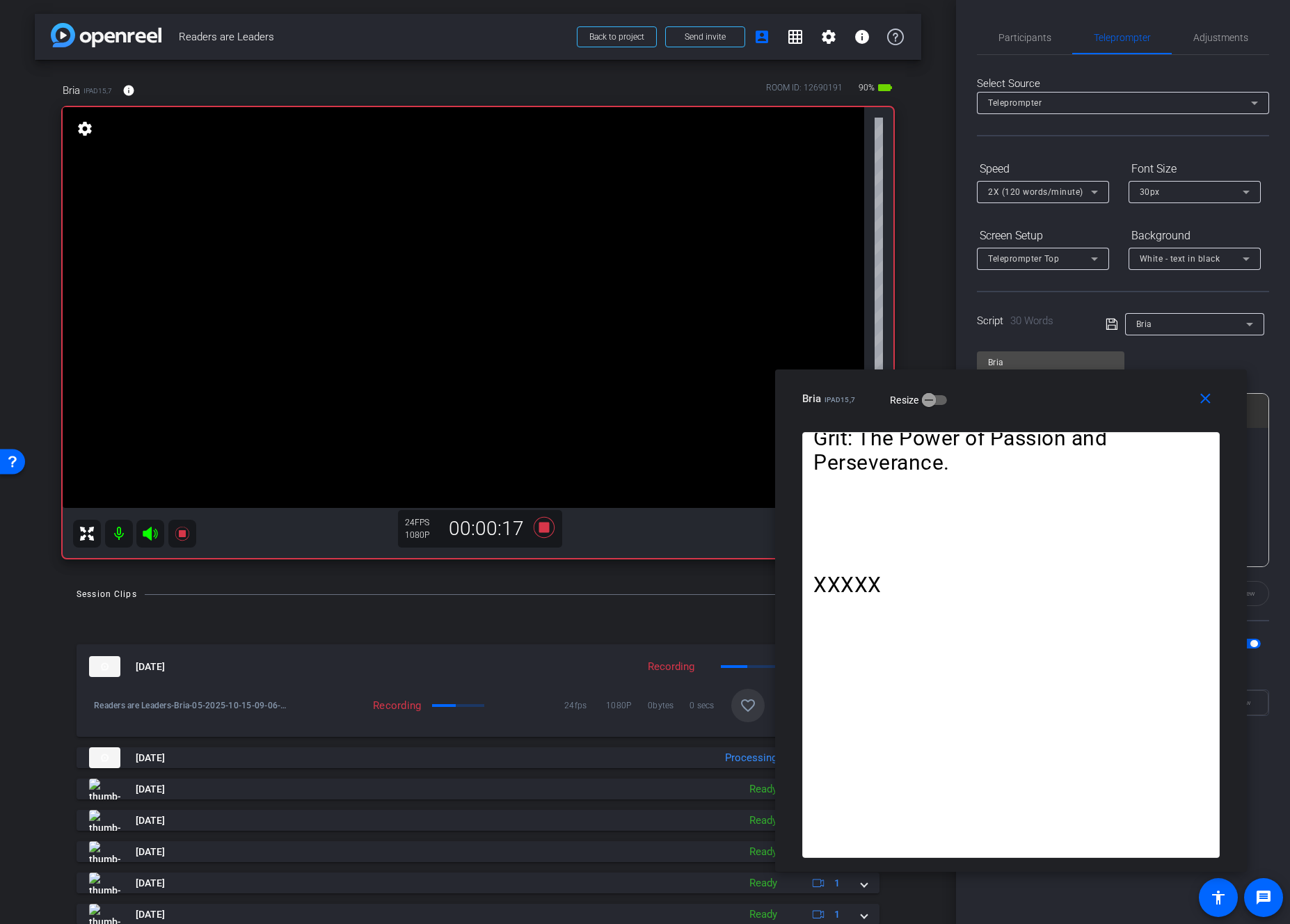
drag, startPoint x: 762, startPoint y: 423, endPoint x: 800, endPoint y: 476, distance: 65.2
click at [1049, 382] on div "close Bria iPad15,7 Resize" at bounding box center [1011, 401] width 472 height 63
click at [543, 531] on icon at bounding box center [544, 527] width 21 height 21
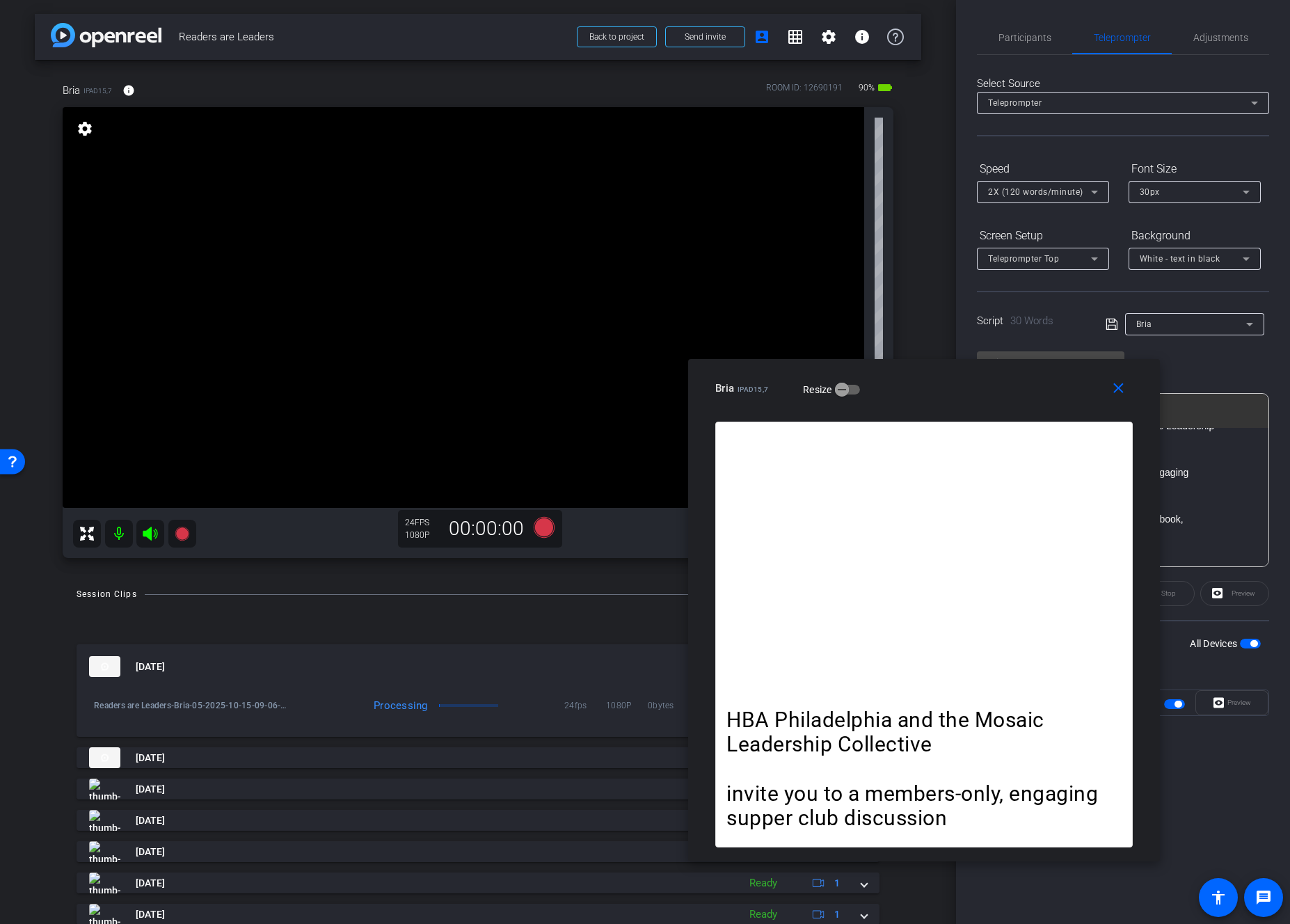
drag, startPoint x: 1048, startPoint y: 405, endPoint x: 961, endPoint y: 394, distance: 87.7
click at [961, 394] on div "Bria iPad15,7 Resize" at bounding box center [929, 388] width 428 height 25
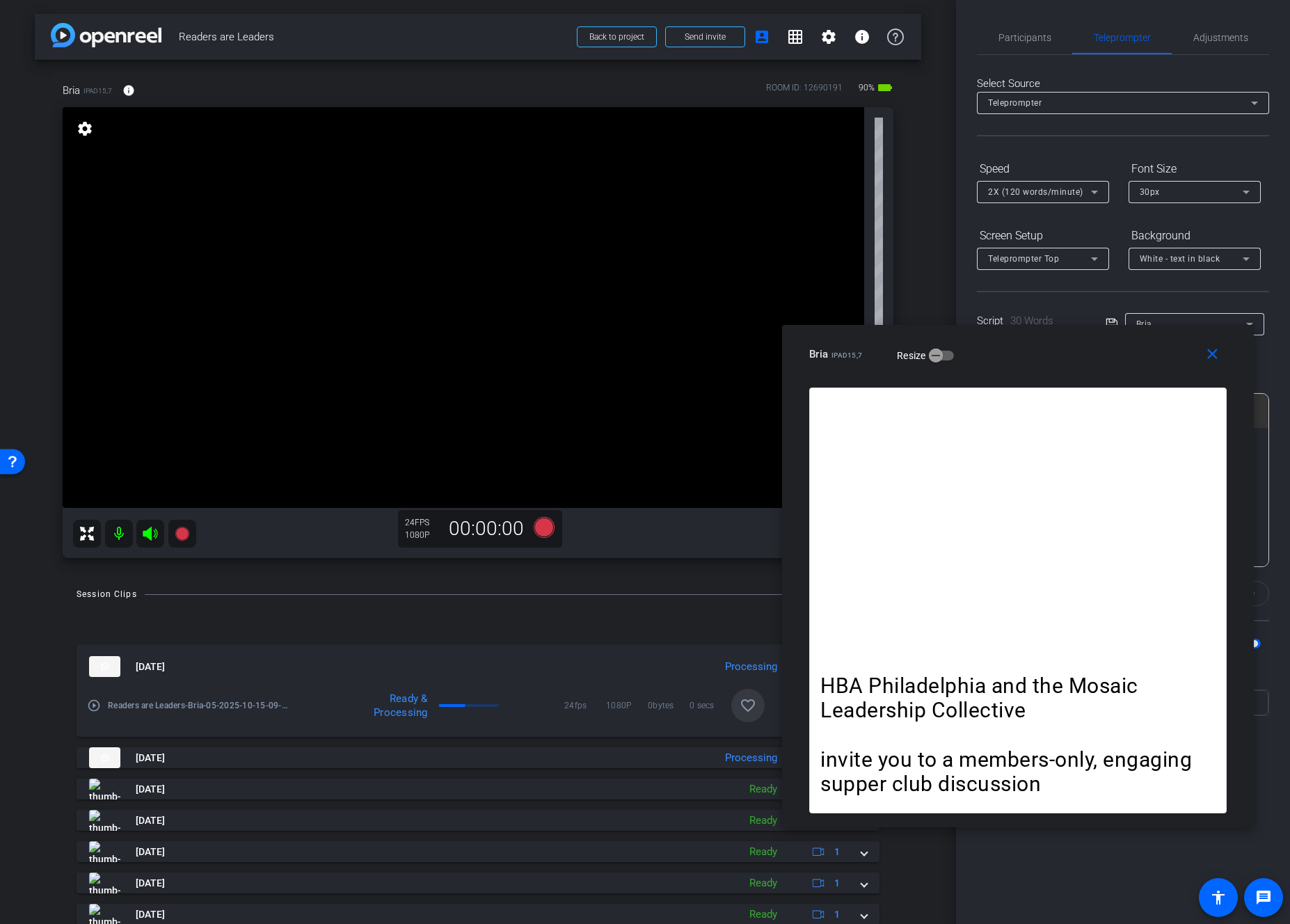
drag, startPoint x: 924, startPoint y: 392, endPoint x: 947, endPoint y: 391, distance: 23.0
click at [1018, 357] on div "Bria iPad15,7 Resize" at bounding box center [1023, 354] width 428 height 25
click at [539, 530] on icon at bounding box center [544, 527] width 21 height 21
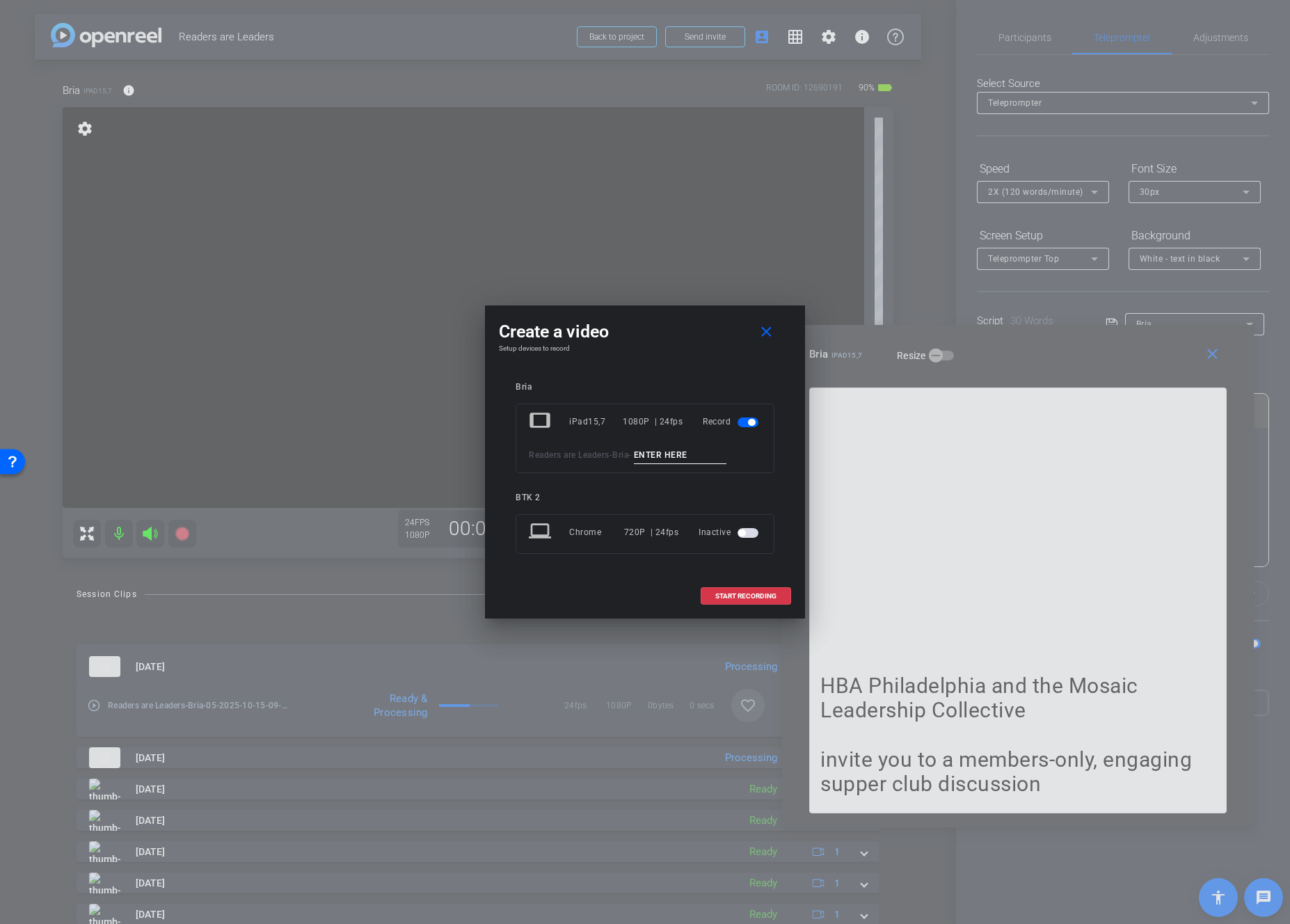
click at [681, 457] on input at bounding box center [680, 455] width 93 height 17
type input "06"
click at [758, 596] on span "START RECORDING" at bounding box center [746, 596] width 62 height 7
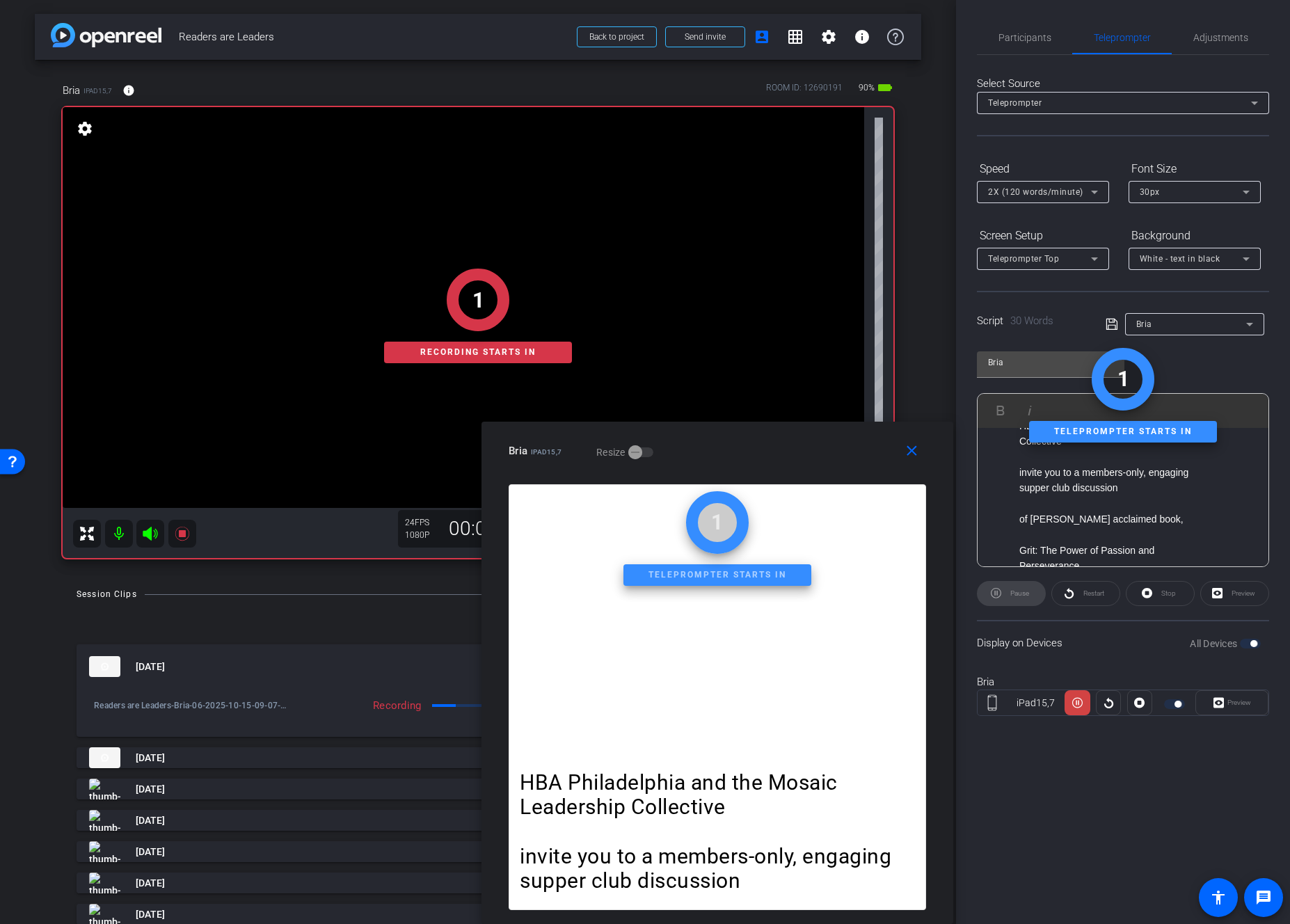
drag, startPoint x: 1031, startPoint y: 354, endPoint x: 736, endPoint y: 463, distance: 314.5
click at [731, 461] on div "Bria iPad15,7 Resize" at bounding box center [722, 451] width 428 height 25
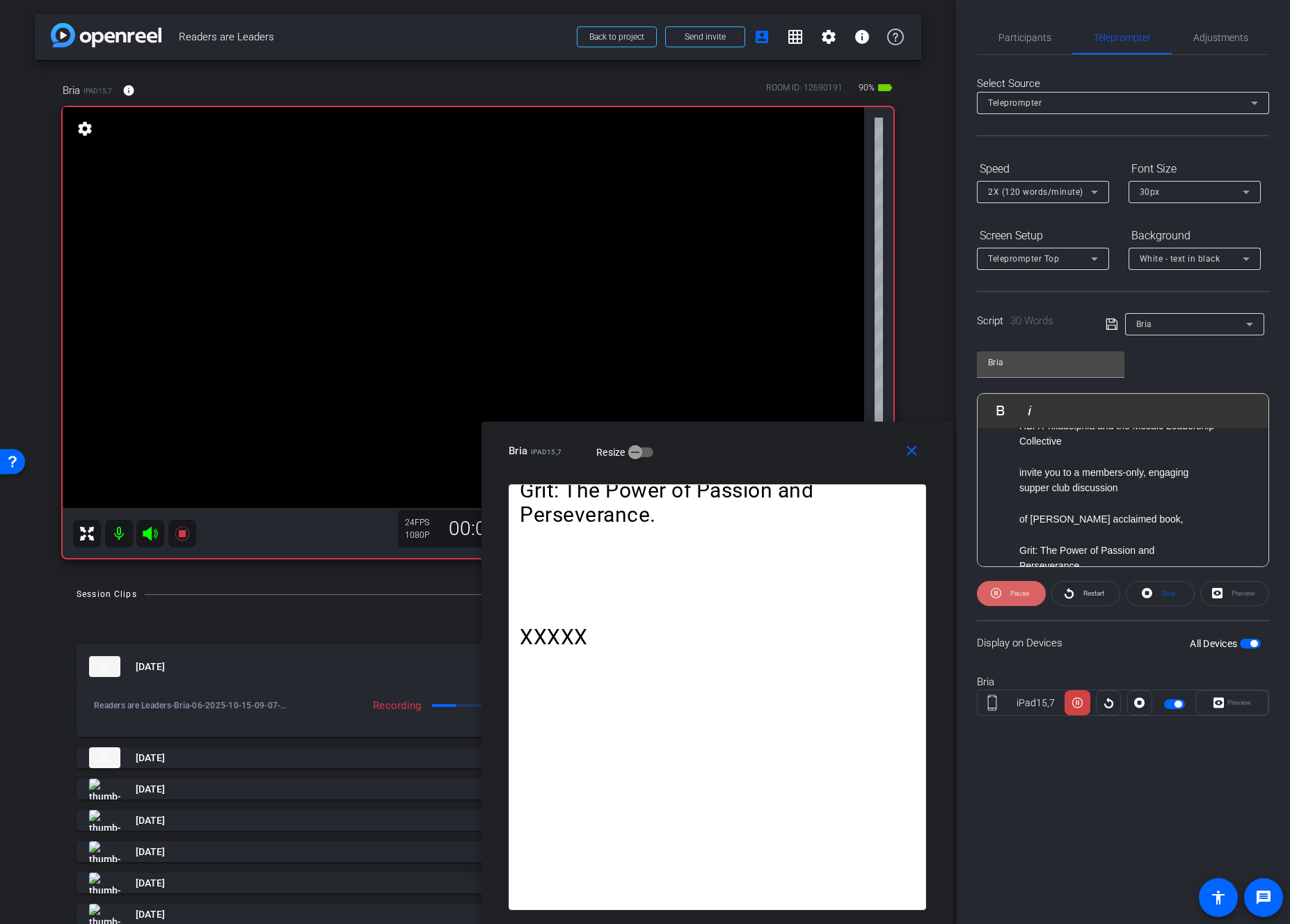
click at [1017, 593] on span "Pause" at bounding box center [1019, 593] width 19 height 8
click at [1017, 593] on span "Play" at bounding box center [1019, 593] width 13 height 8
click at [1017, 593] on span "Pause" at bounding box center [1019, 593] width 19 height 8
click at [1051, 592] on span "Restart" at bounding box center [1092, 594] width 24 height 20
click at [1010, 599] on span "Pause" at bounding box center [1018, 594] width 22 height 20
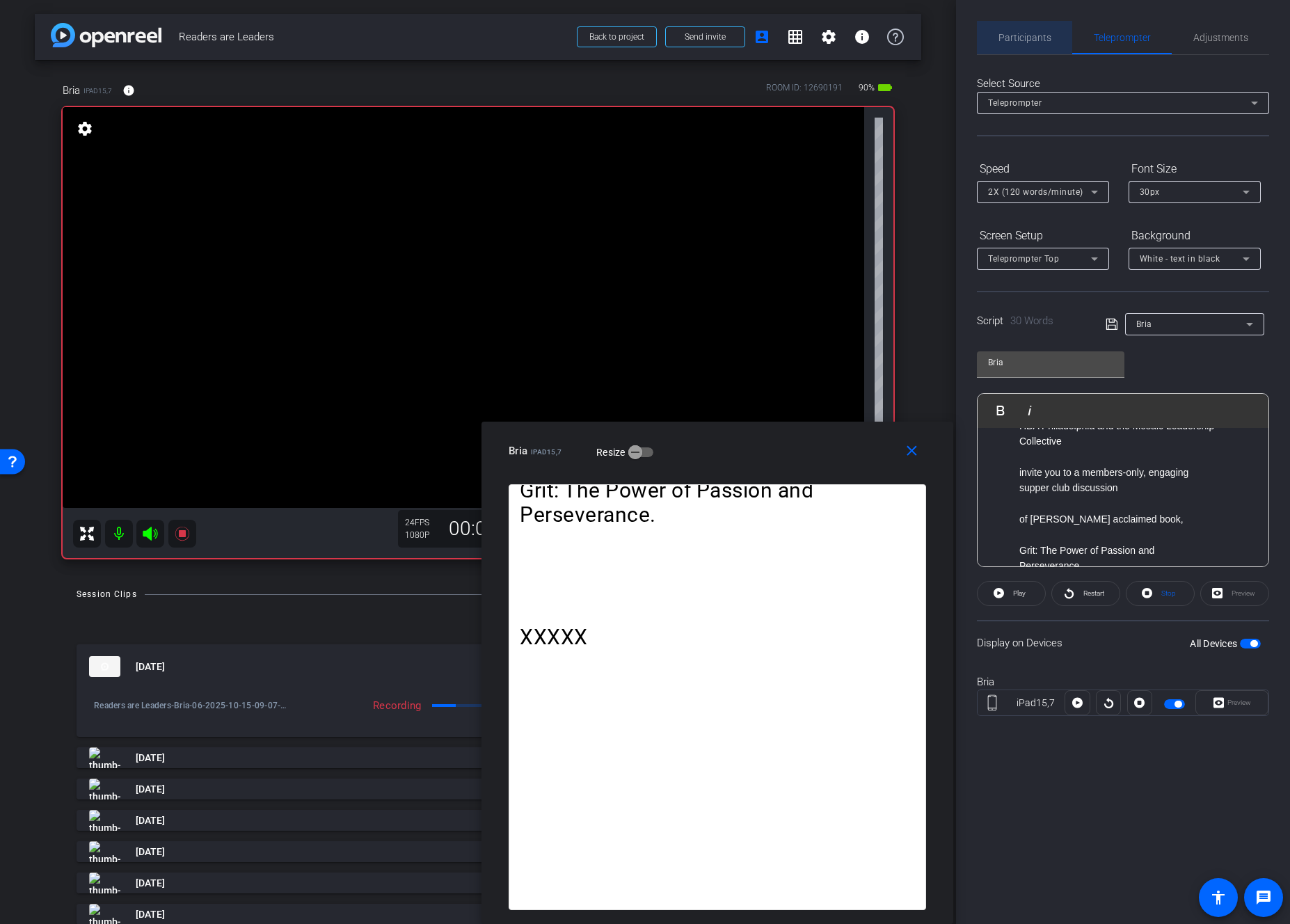
click at [1034, 34] on span "Participants" at bounding box center [1025, 38] width 53 height 10
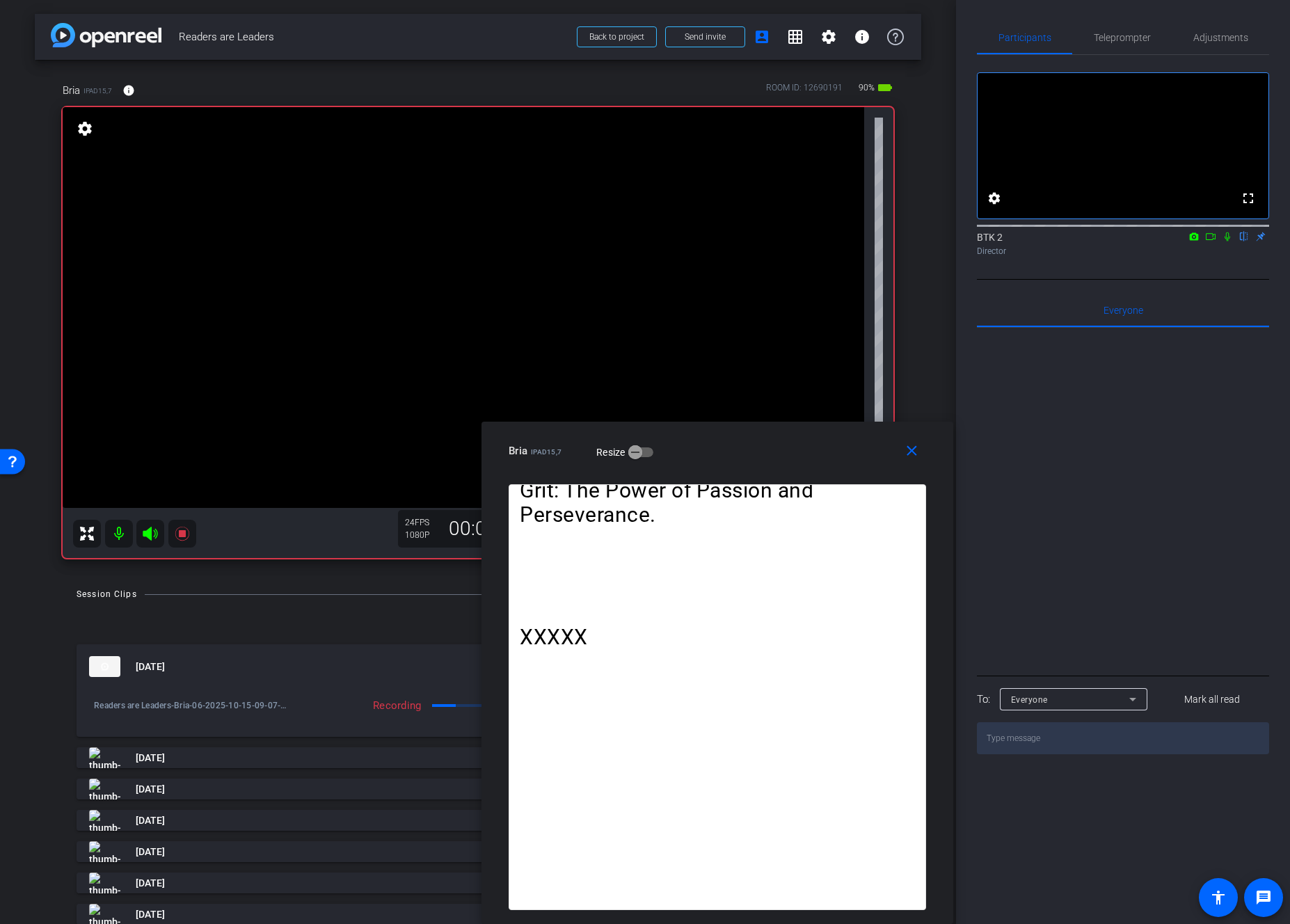
click at [1051, 242] on icon at bounding box center [1210, 236] width 11 height 10
click at [1051, 40] on span "Teleprompter" at bounding box center [1123, 38] width 57 height 10
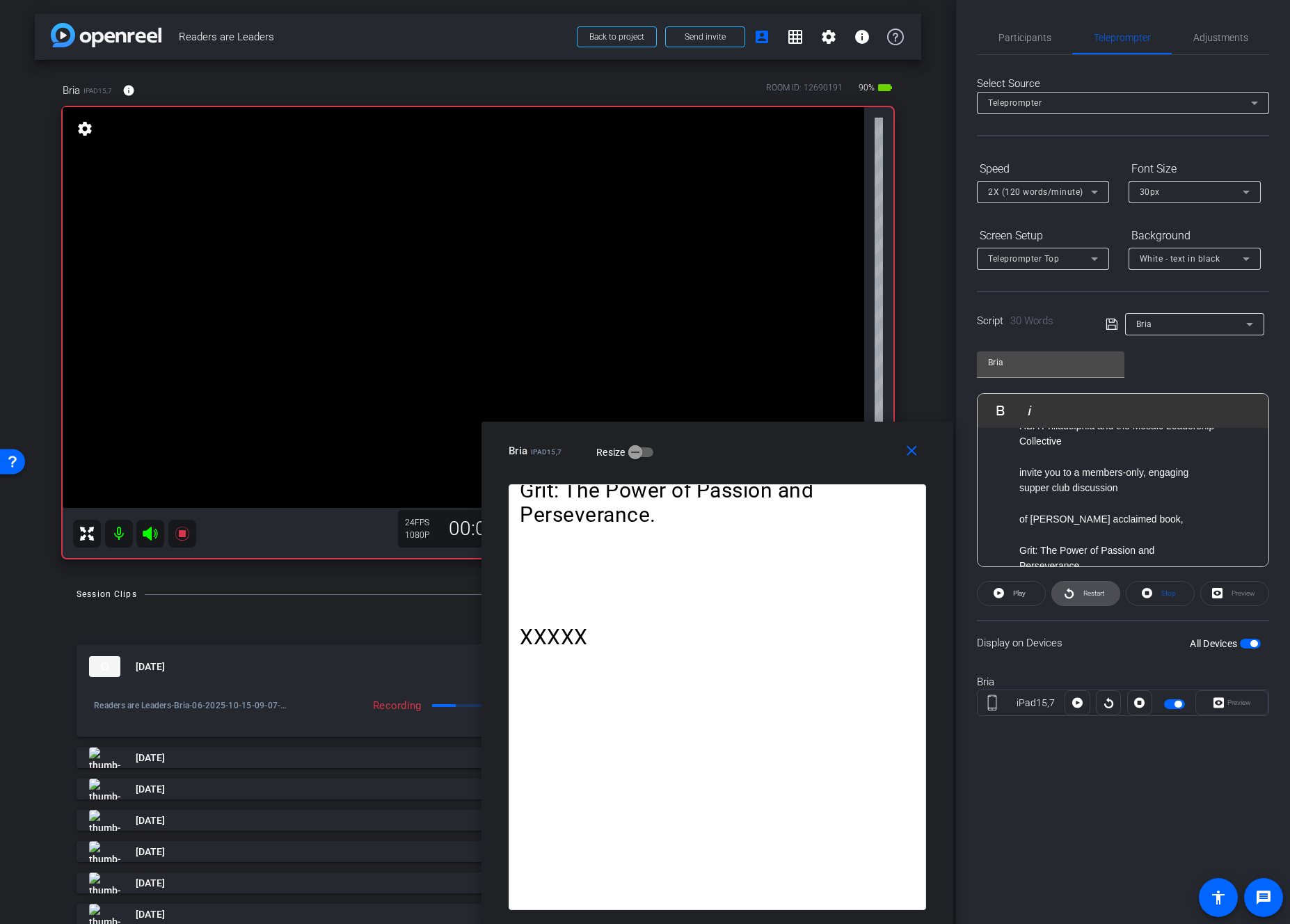
click at [1051, 597] on span "Restart" at bounding box center [1094, 593] width 21 height 8
click at [1024, 602] on span "Pause" at bounding box center [1018, 594] width 22 height 20
drag, startPoint x: 912, startPoint y: 451, endPoint x: 828, endPoint y: 474, distance: 87.1
click at [911, 451] on mat-icon "close" at bounding box center [911, 451] width 17 height 17
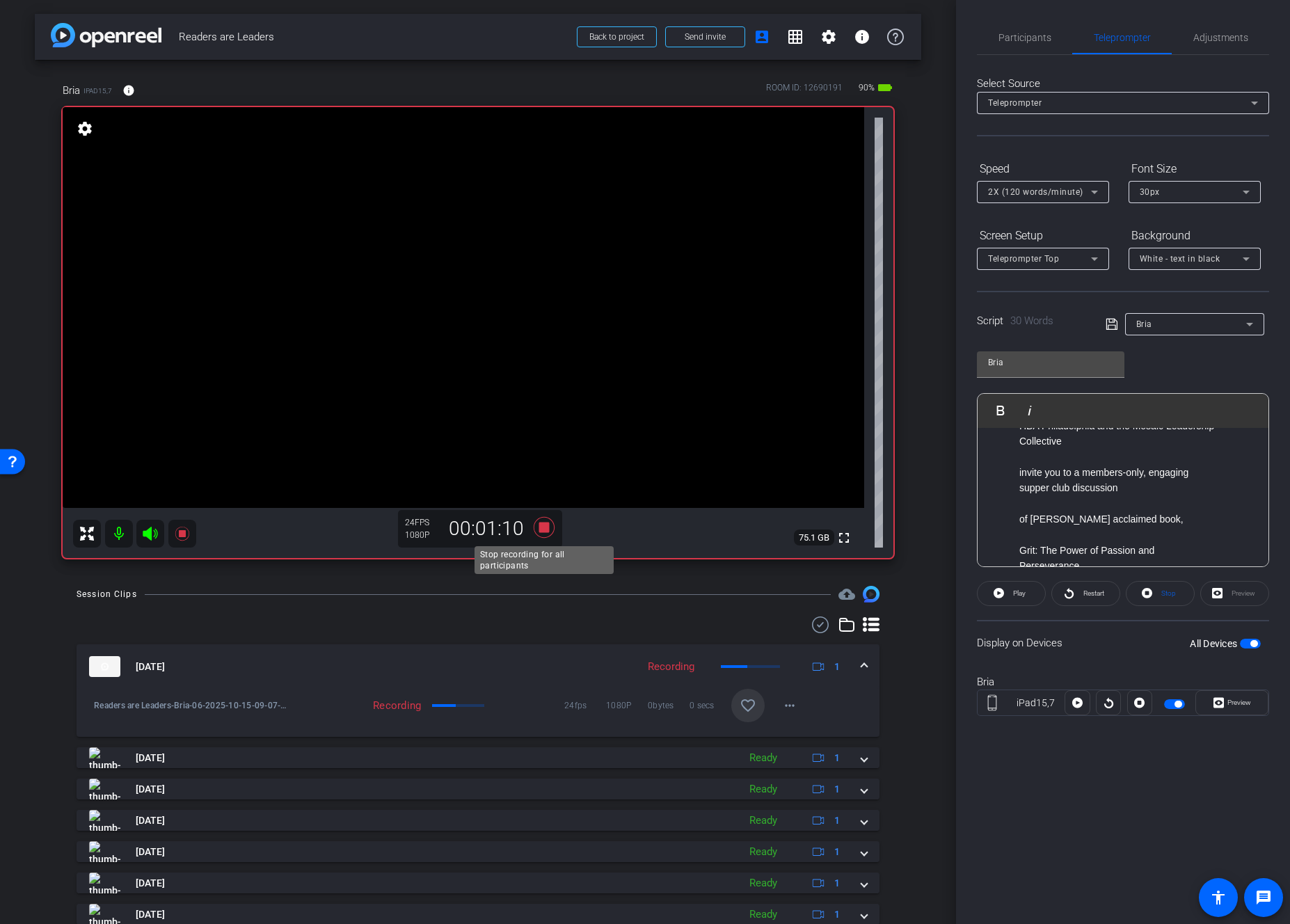
click at [548, 529] on icon at bounding box center [544, 527] width 21 height 21
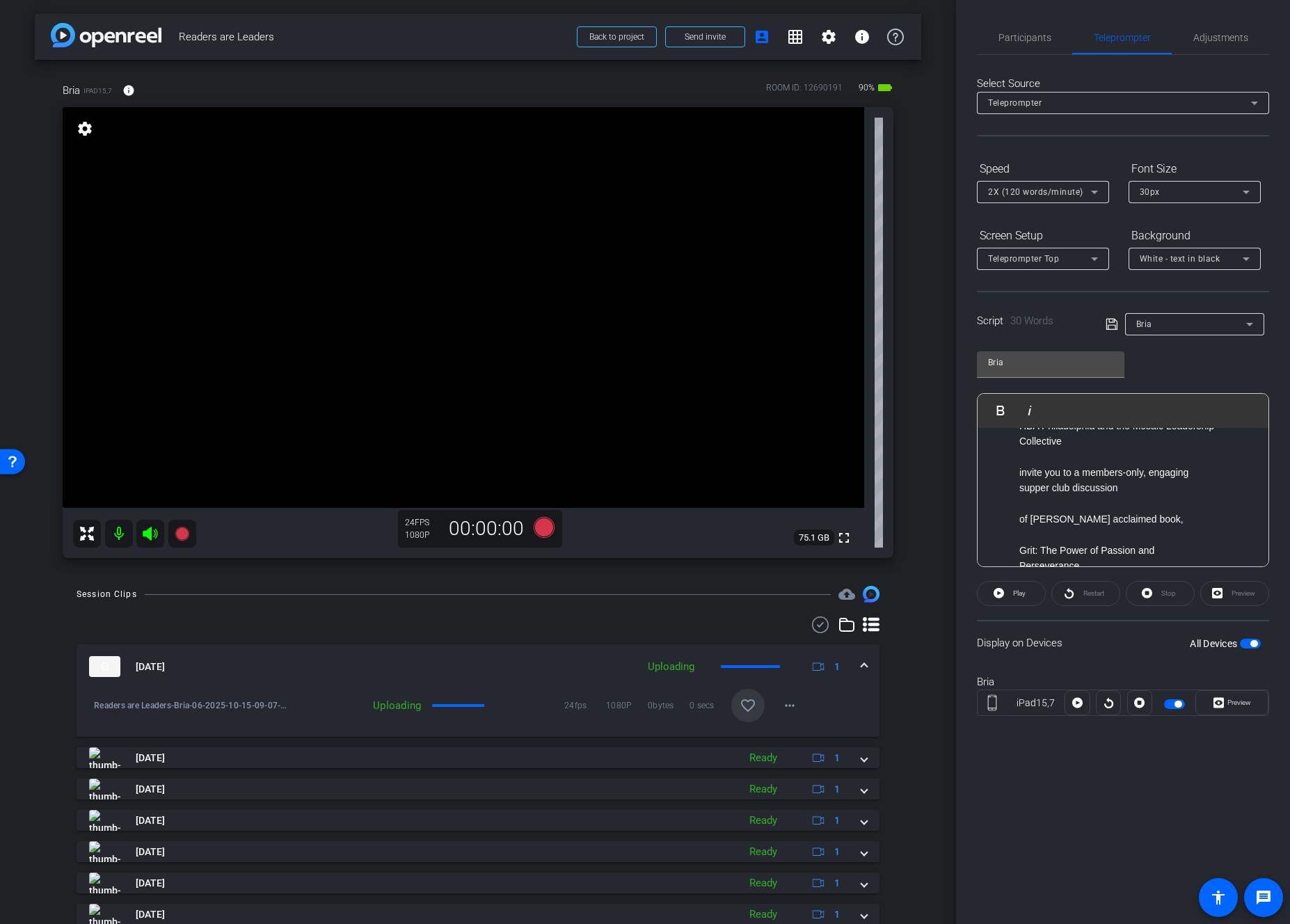
click at [748, 704] on mat-icon "favorite_border" at bounding box center [748, 706] width 16 height 16
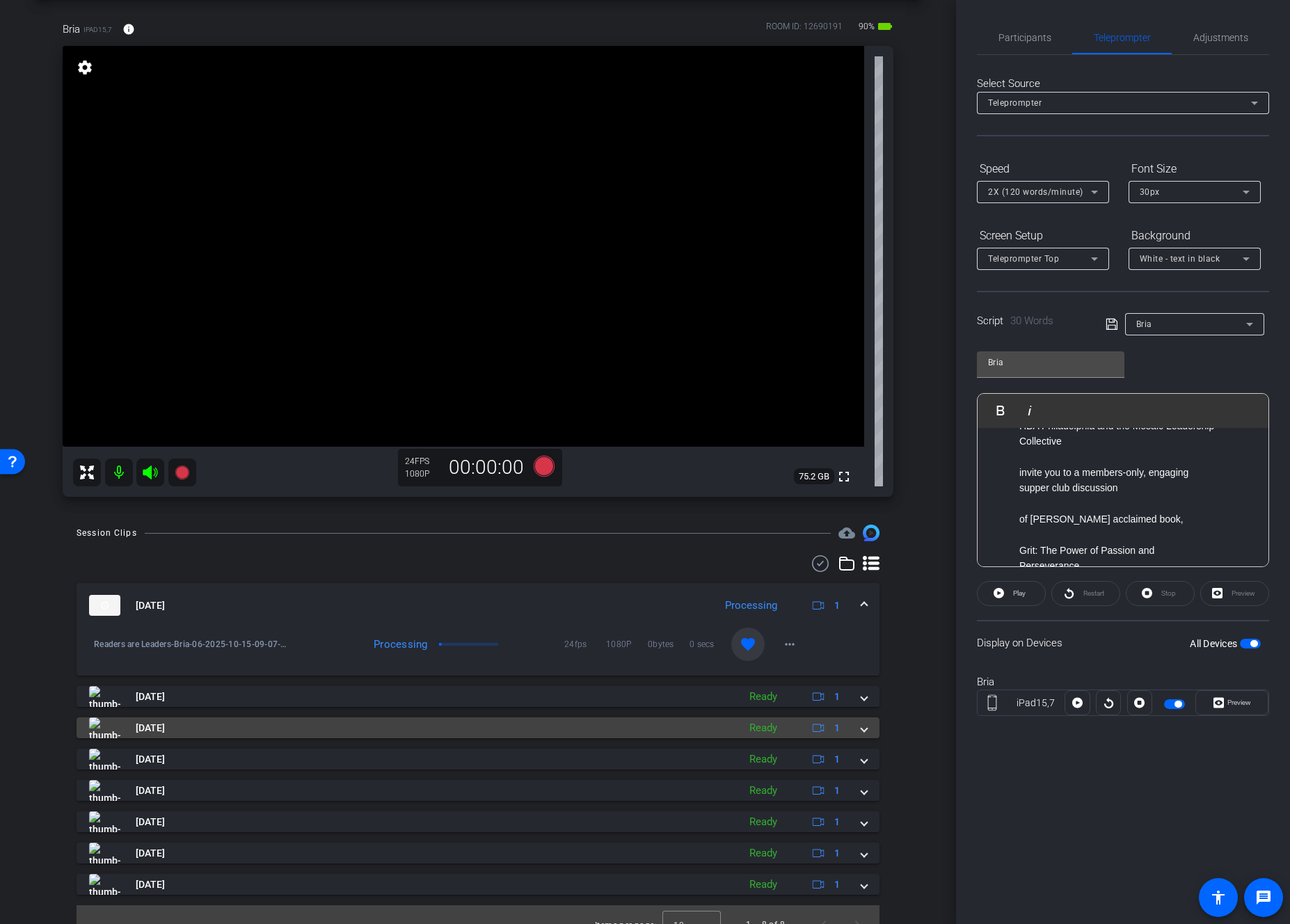
scroll to position [82, 0]
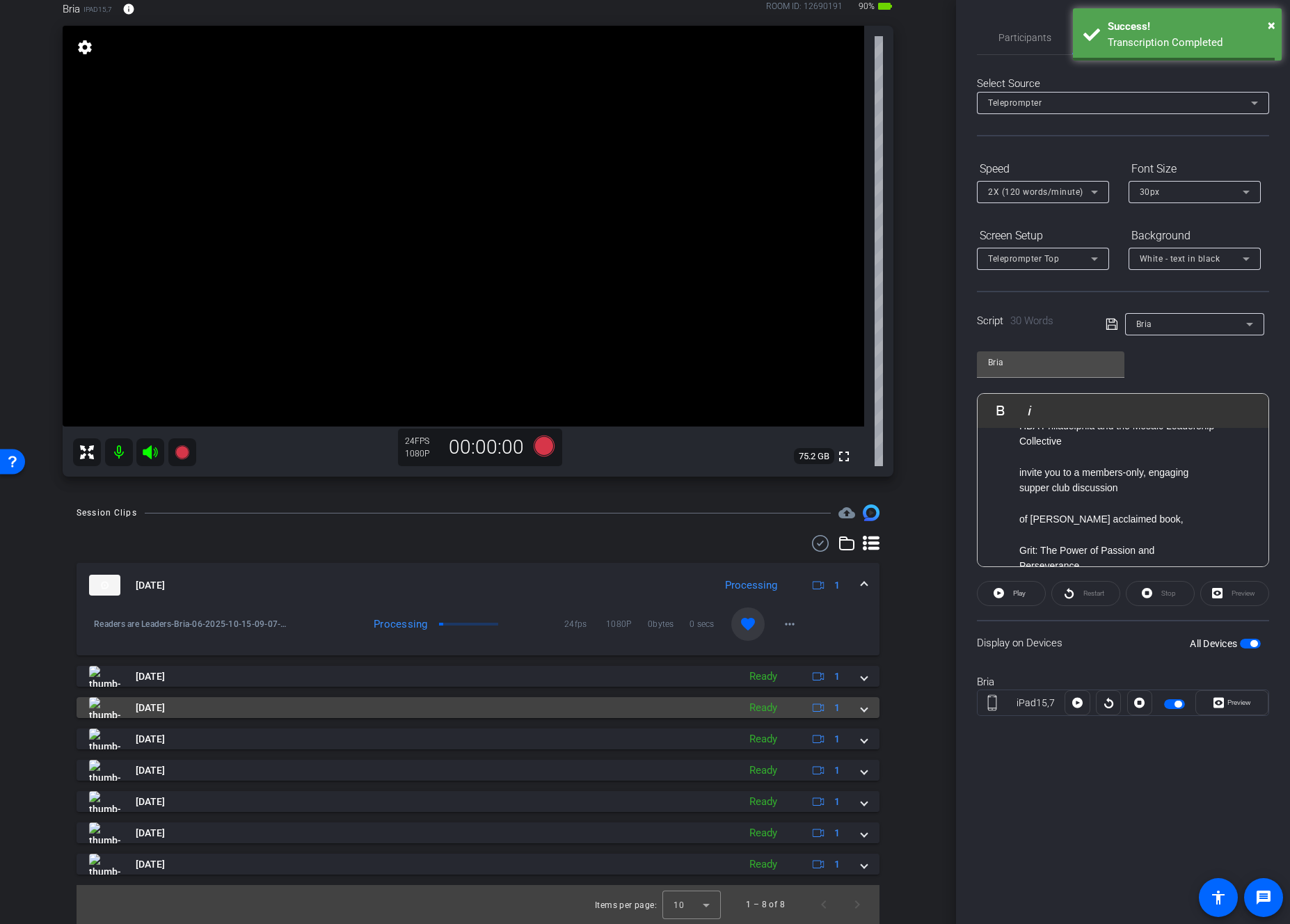
click at [862, 709] on span at bounding box center [864, 707] width 5 height 14
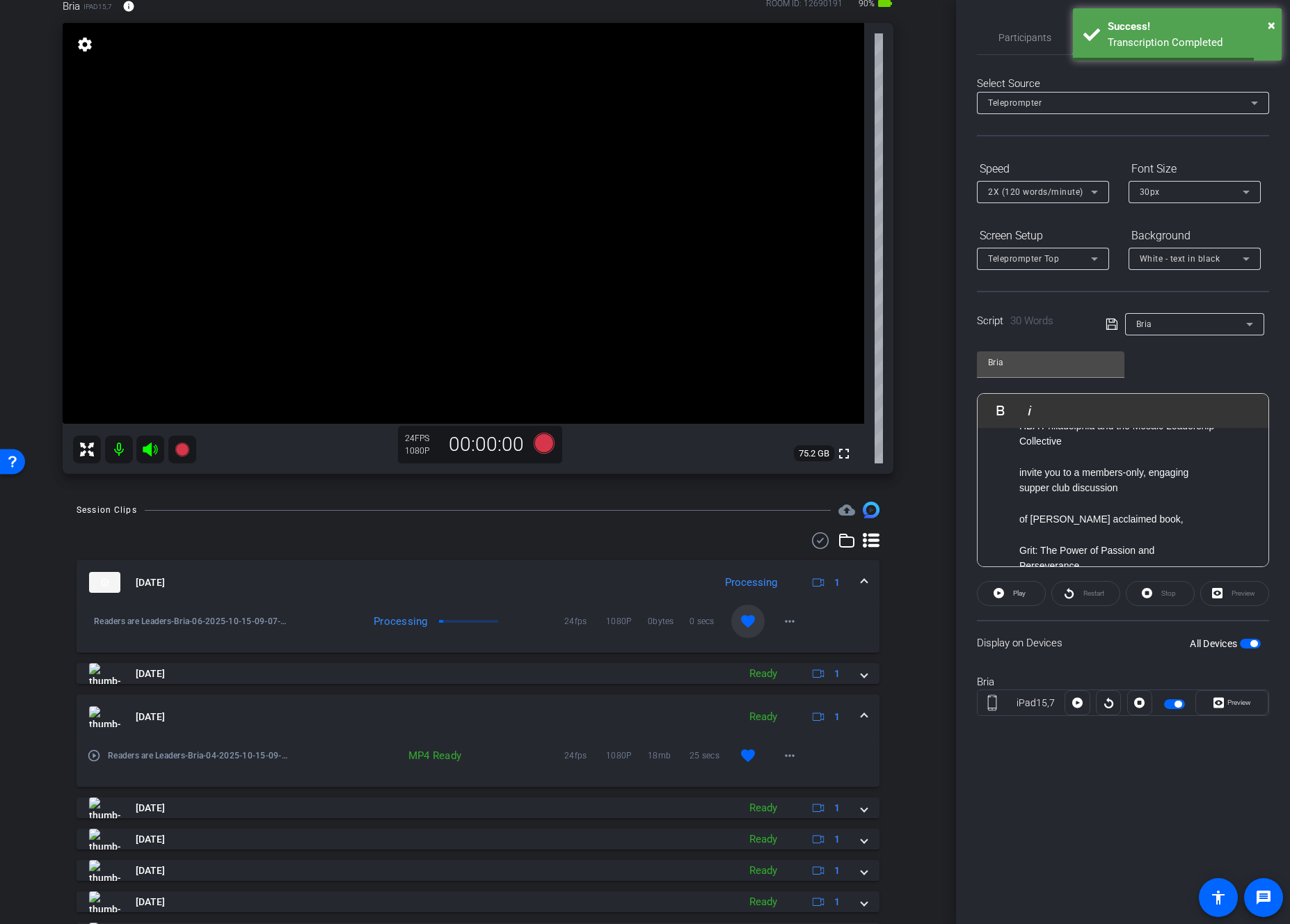
scroll to position [82, 0]
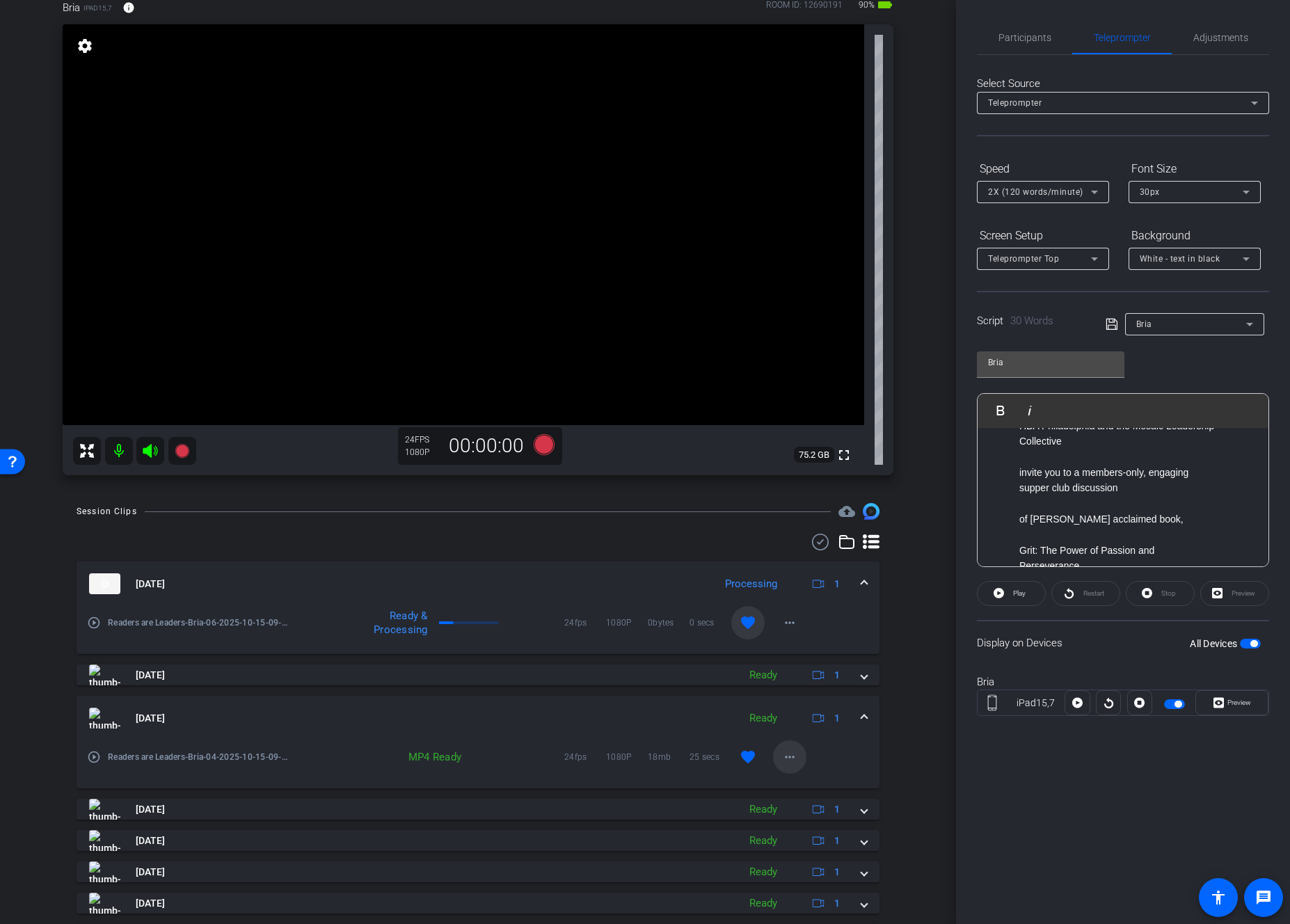
click at [788, 760] on mat-icon "more_horiz" at bounding box center [790, 757] width 16 height 16
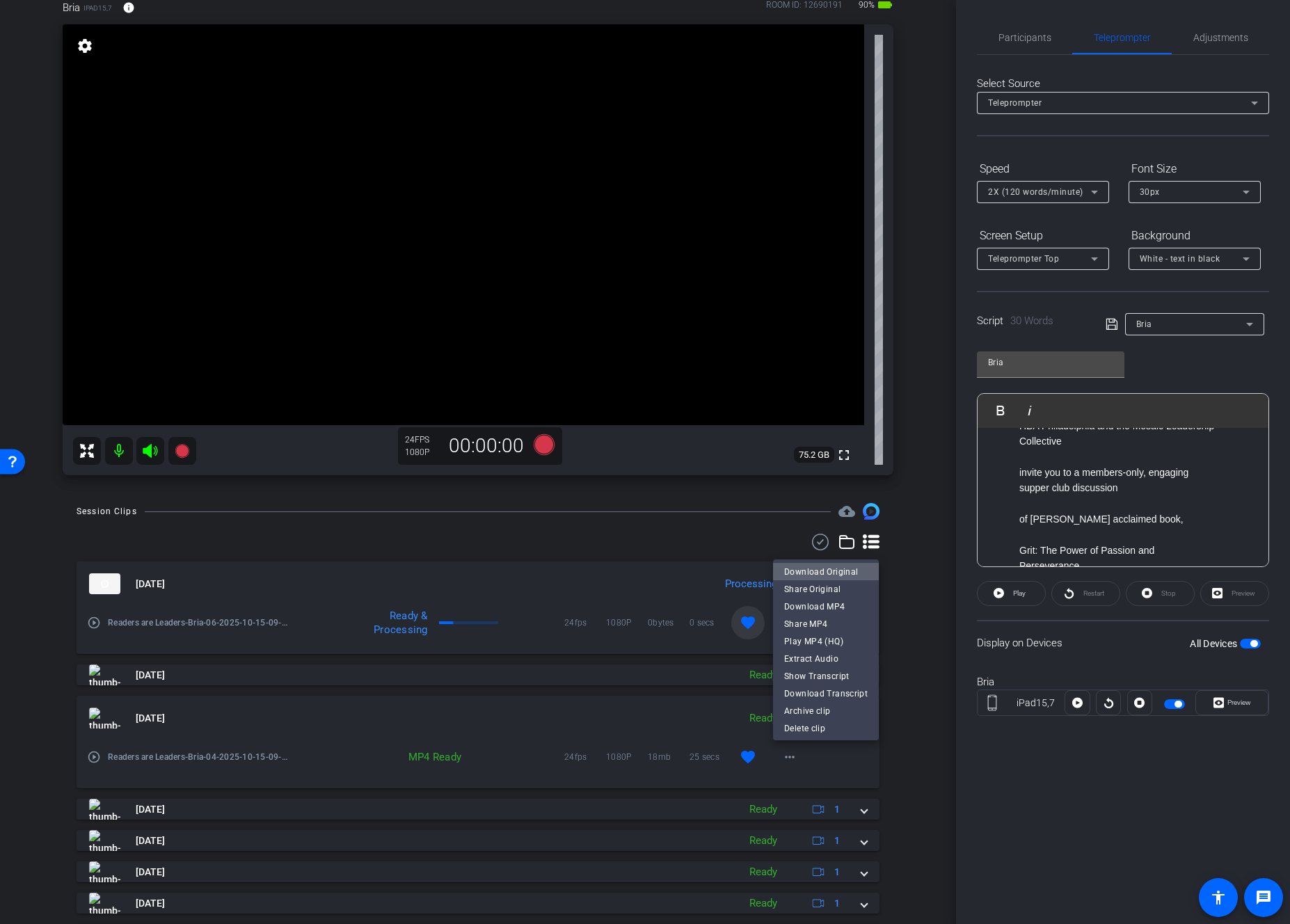
click at [846, 570] on span "Download Original" at bounding box center [826, 572] width 83 height 16
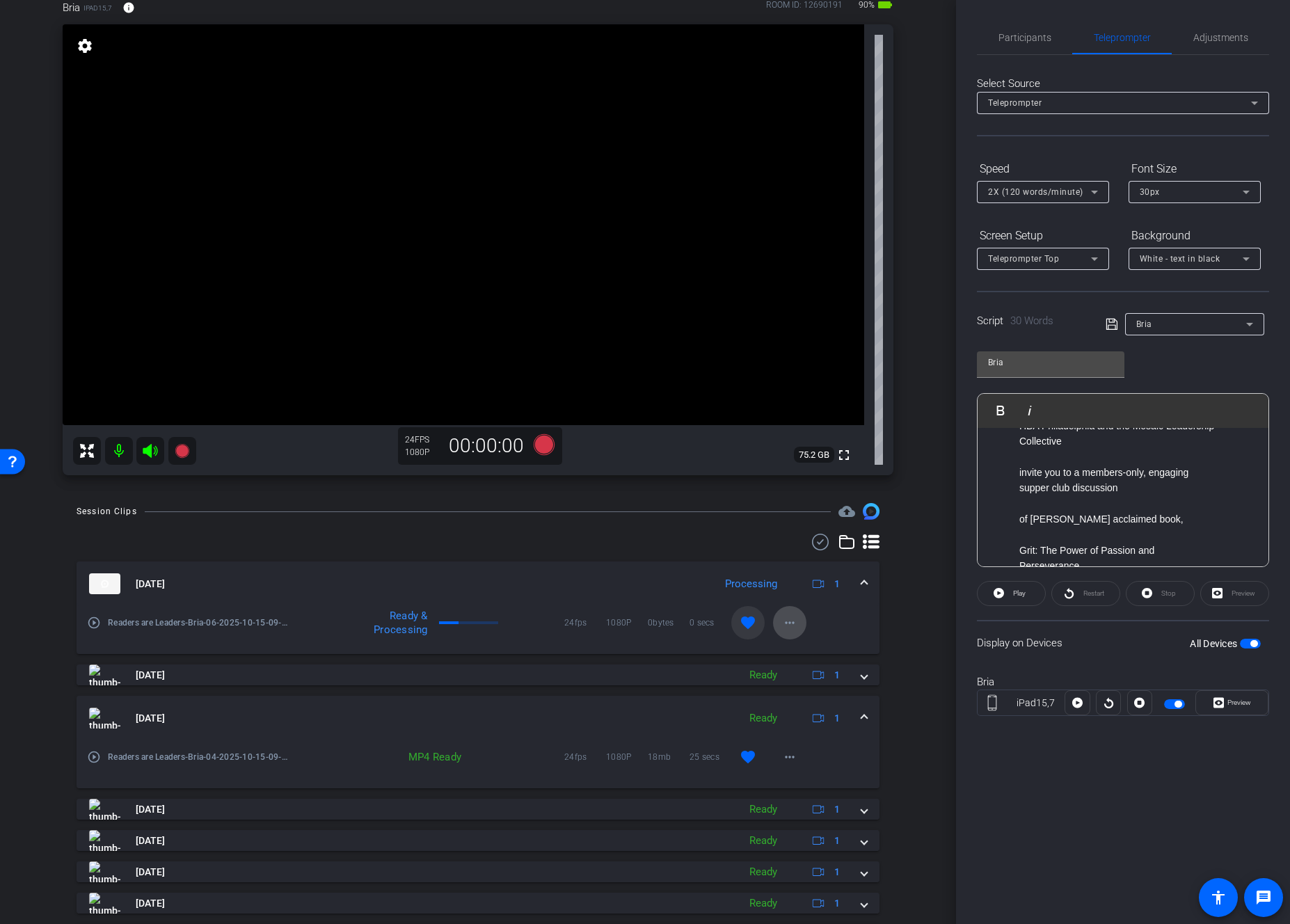
click at [790, 629] on mat-icon "more_horiz" at bounding box center [790, 622] width 16 height 16
click at [810, 656] on span "Download Original" at bounding box center [826, 652] width 83 height 16
click at [787, 625] on mat-icon "more_horiz" at bounding box center [790, 625] width 16 height 16
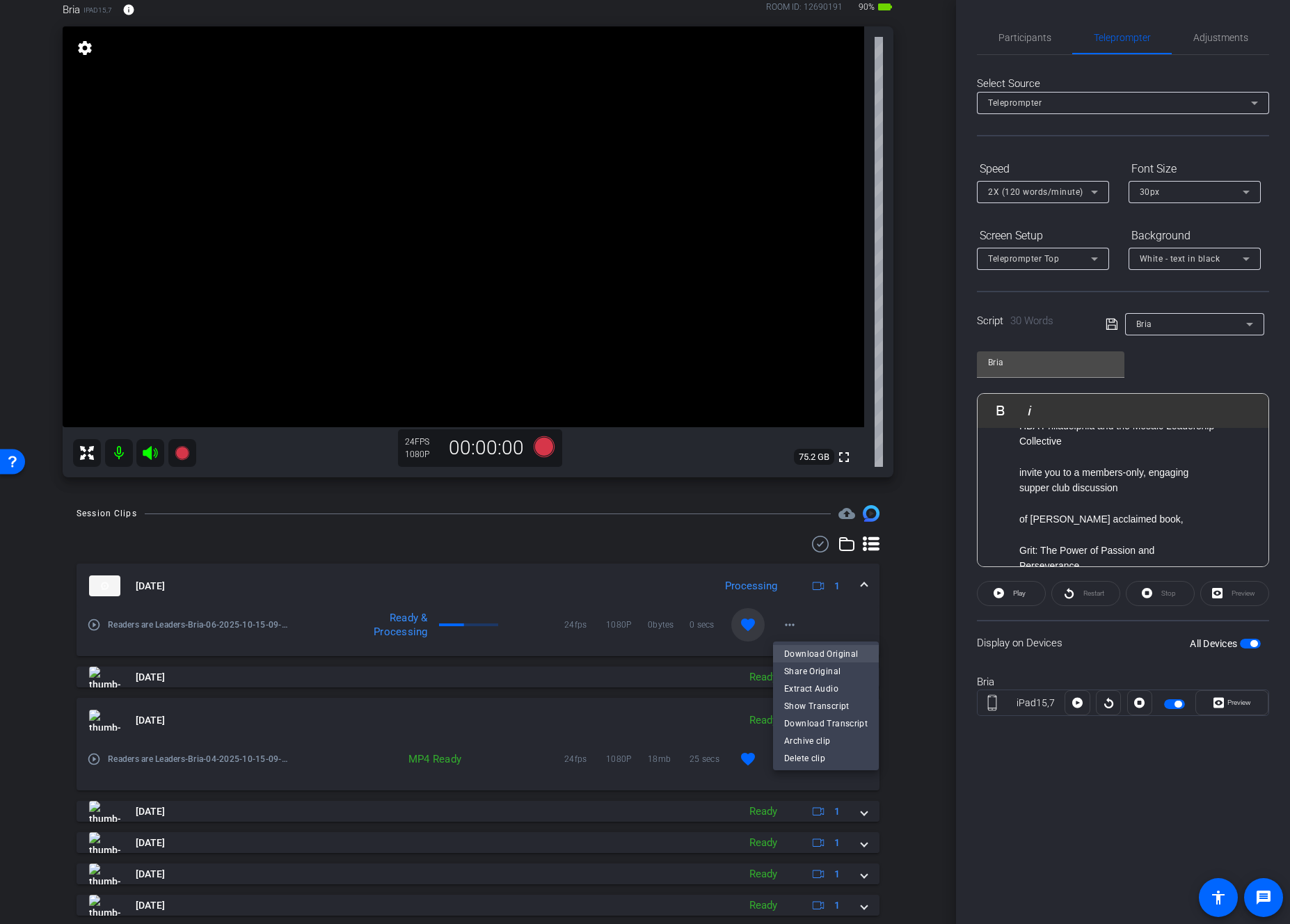
click at [801, 652] on span "Download Original" at bounding box center [826, 654] width 83 height 16
drag, startPoint x: 154, startPoint y: 457, endPoint x: 141, endPoint y: 458, distance: 13.0
click at [153, 457] on icon at bounding box center [150, 453] width 16 height 16
click at [117, 456] on mat-icon at bounding box center [118, 453] width 28 height 28
